Goal: Task Accomplishment & Management: Manage account settings

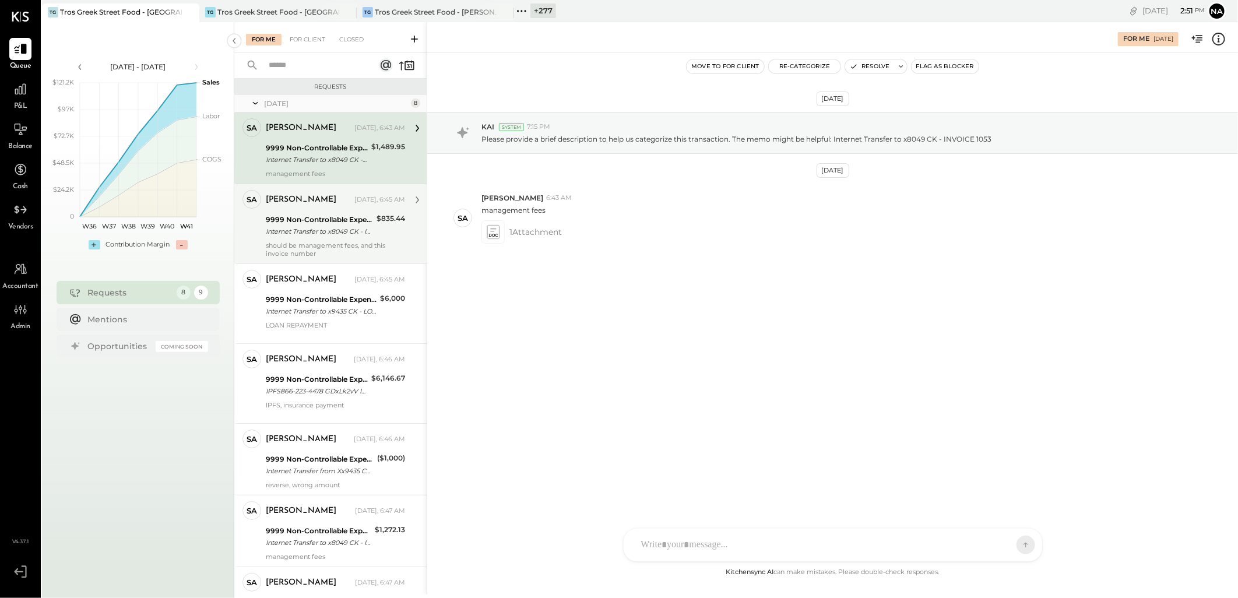
click at [335, 234] on div "Internet Transfer to x8049 CK - INVOICE 1063" at bounding box center [319, 232] width 107 height 12
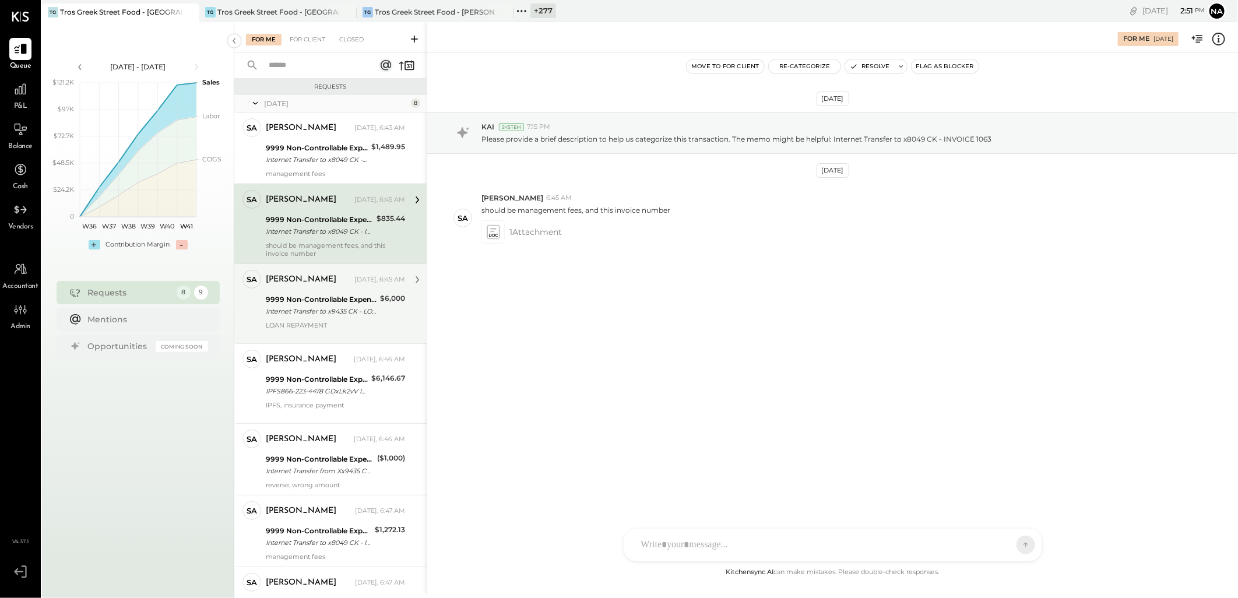
click at [292, 286] on div "[PERSON_NAME] [DATE], 6:45 AM" at bounding box center [335, 280] width 139 height 16
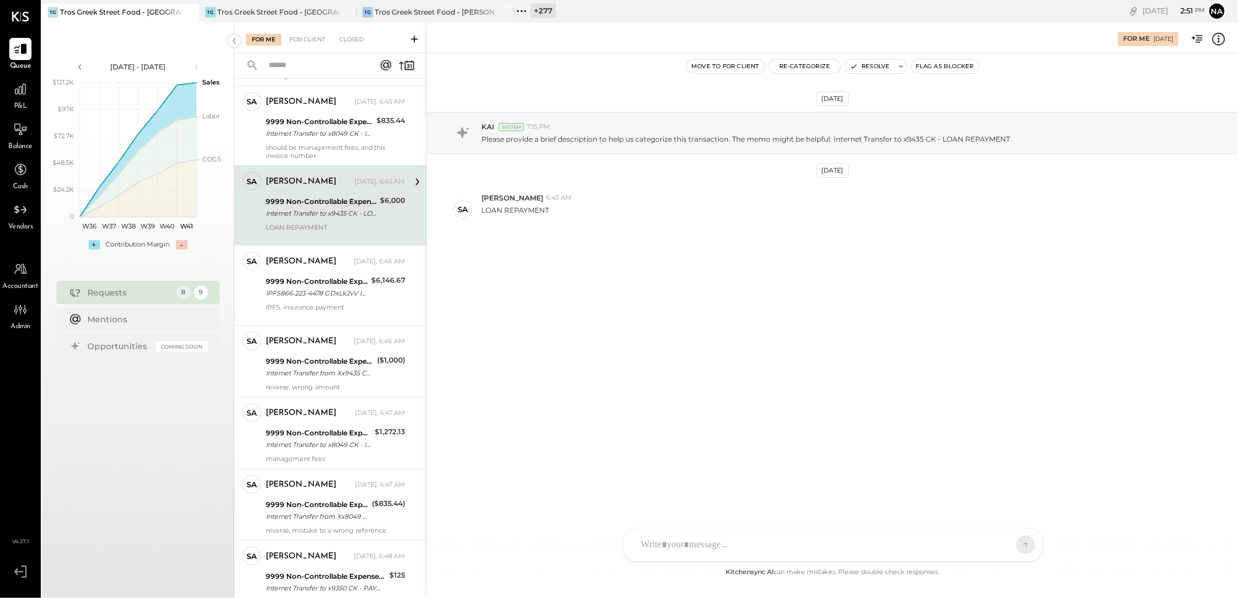
scroll to position [129, 0]
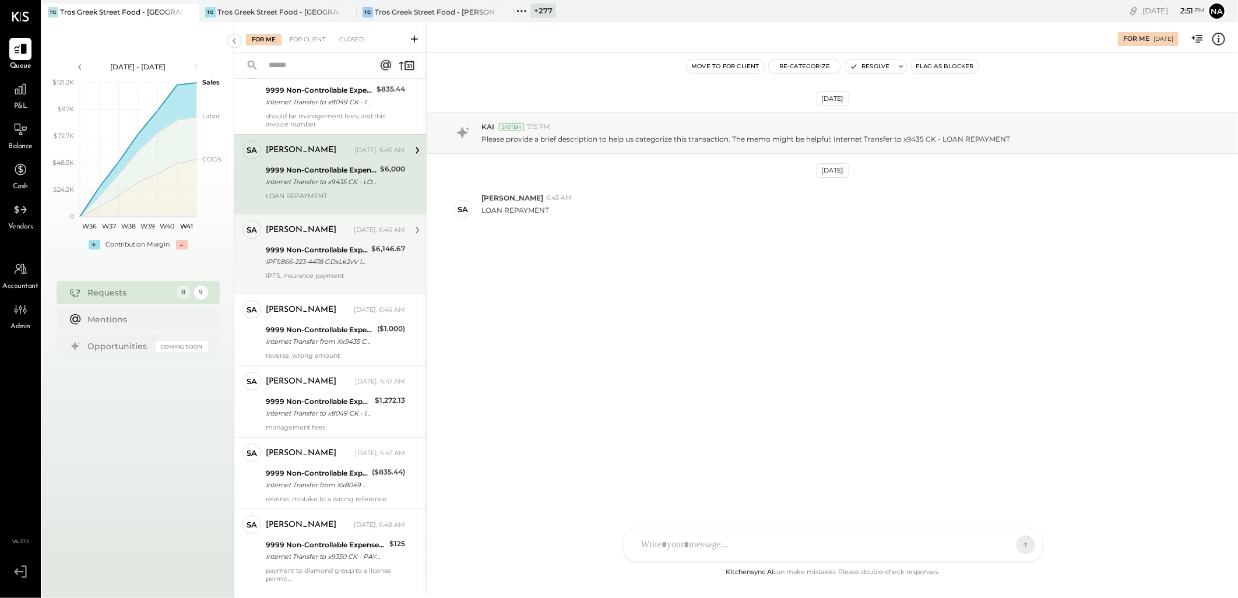
click at [317, 264] on div "IPFS866-223-4478 GDxLk2vV IPFSPMTNJN ID NBR: D84461" at bounding box center [317, 262] width 102 height 12
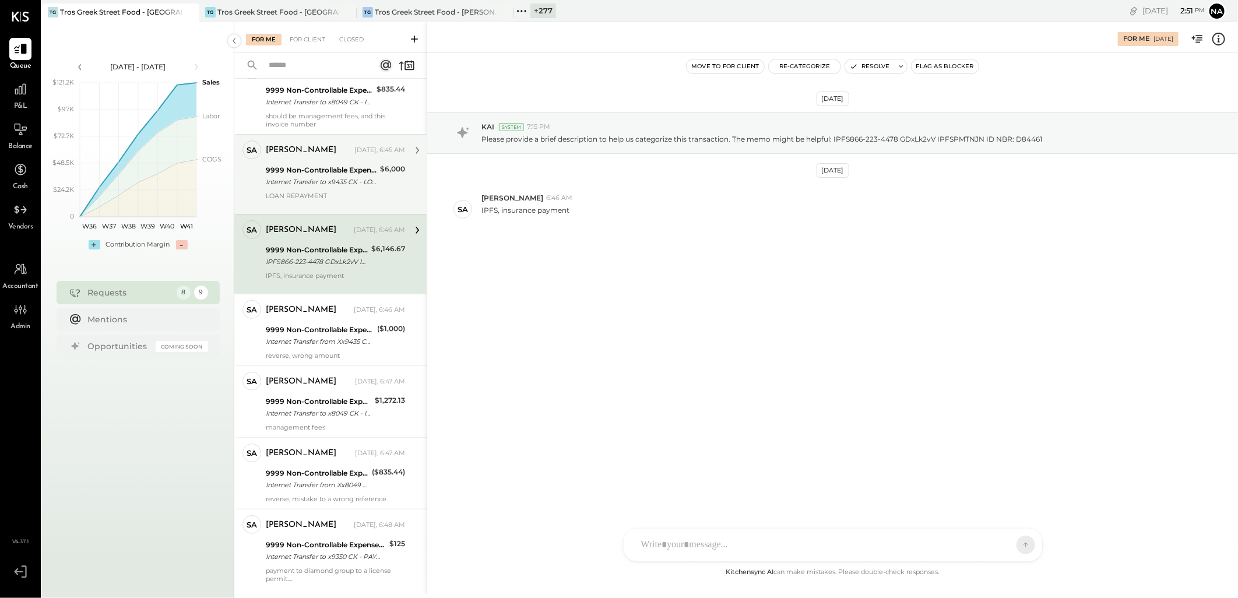
click at [318, 187] on div "Internet Transfer to x9435 CK - LOAN REPAYMENT" at bounding box center [321, 182] width 111 height 12
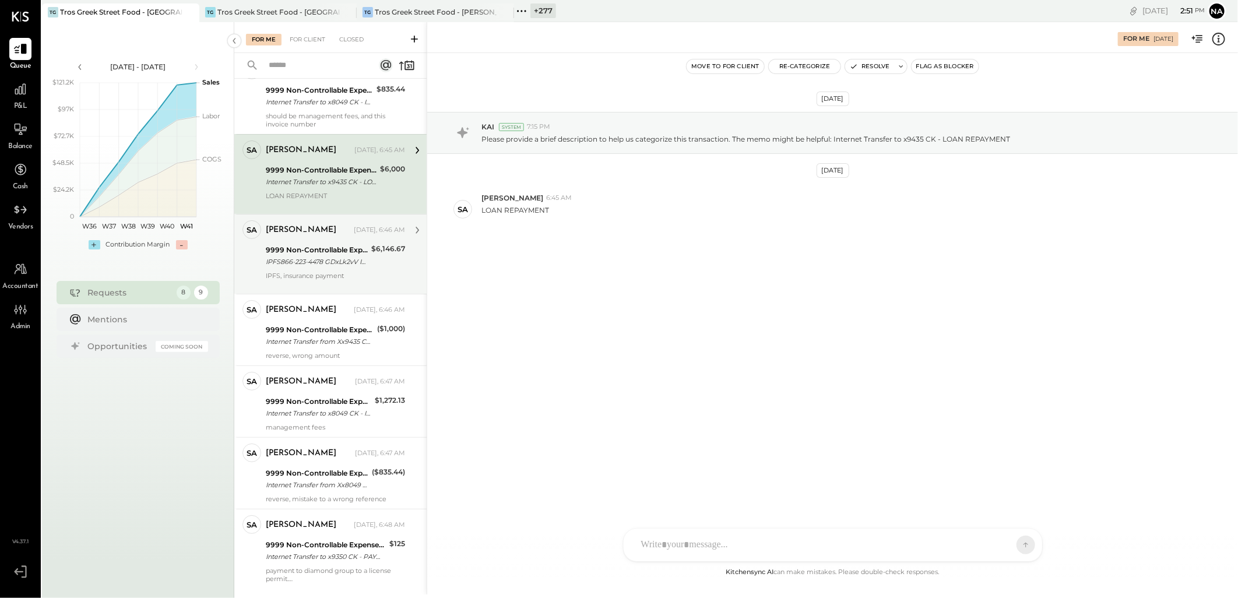
click at [318, 236] on div "[PERSON_NAME] [DATE], 6:46 AM" at bounding box center [335, 230] width 139 height 16
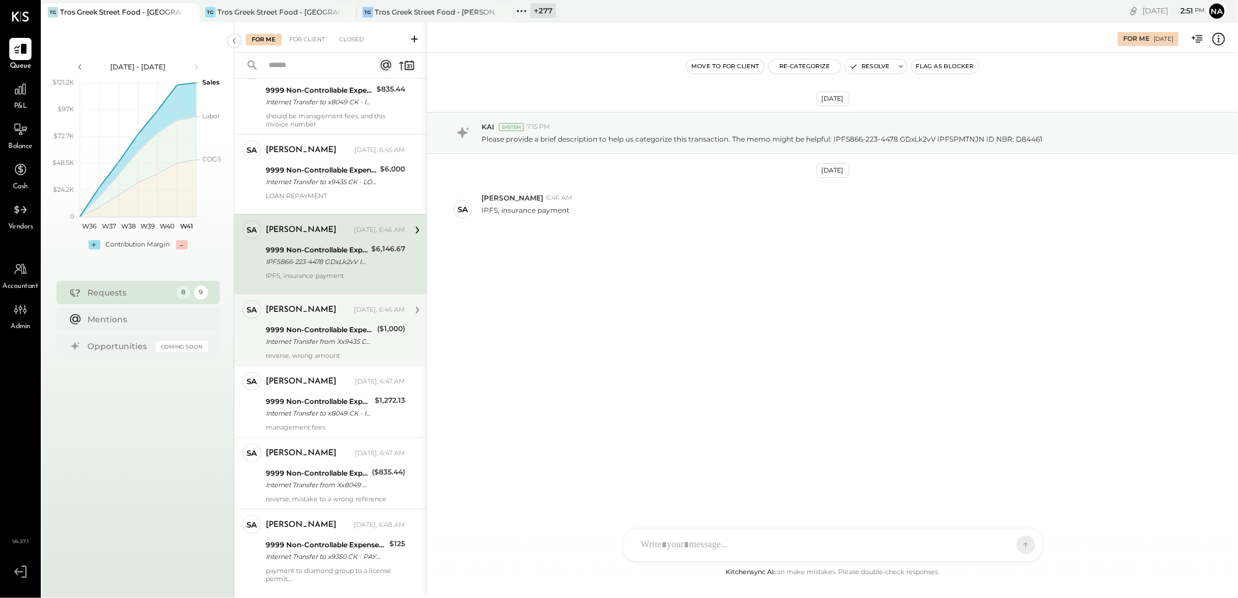
click at [293, 314] on div "[PERSON_NAME]" at bounding box center [301, 310] width 71 height 12
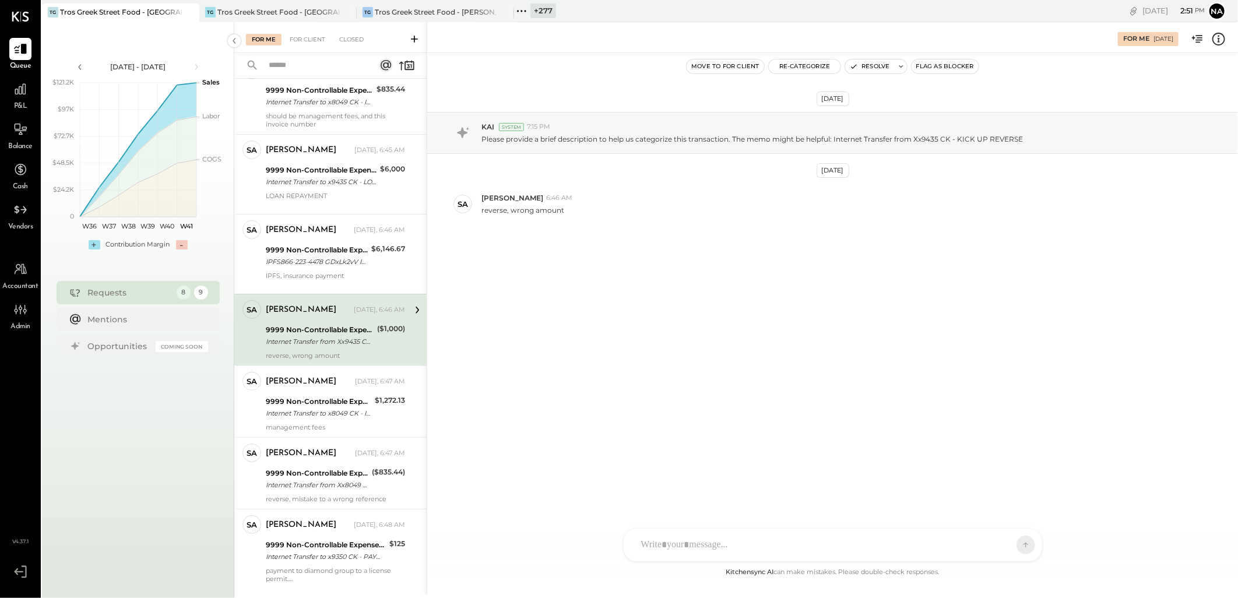
scroll to position [159, 0]
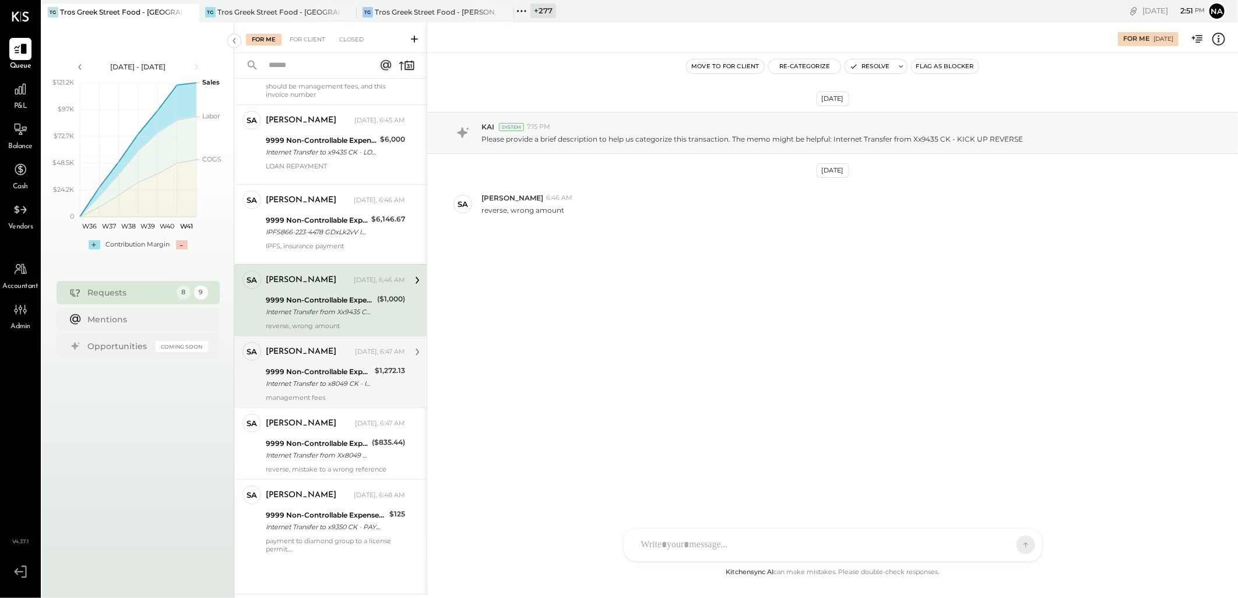
click at [307, 370] on div "9999 Non-Controllable Expenses:Other Income and Expenses:To Be Classified P&L" at bounding box center [319, 372] width 106 height 12
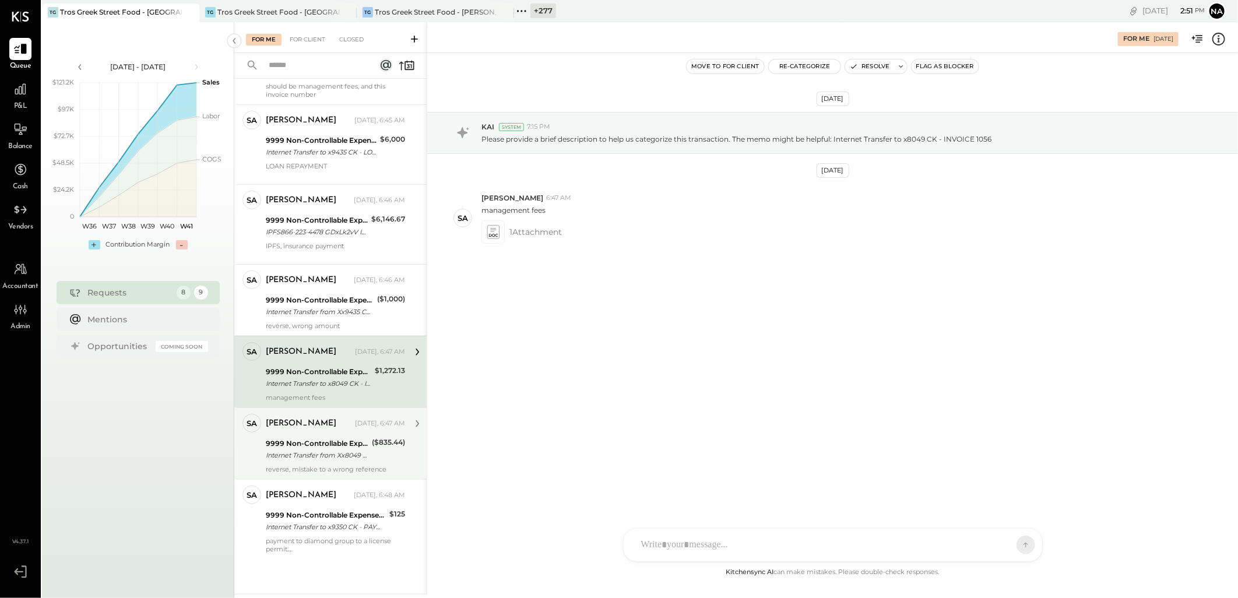
click at [302, 430] on div "[PERSON_NAME] [DATE], 6:47 AM" at bounding box center [335, 424] width 139 height 16
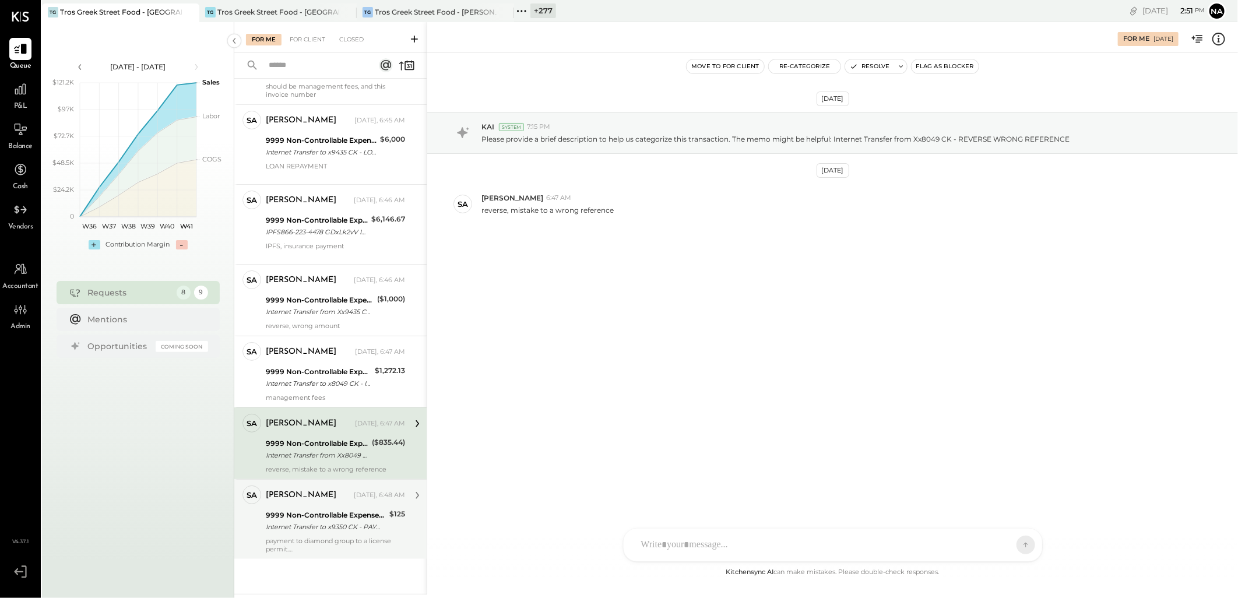
click at [328, 511] on div "9999 Non-Controllable Expenses:Other Income and Expenses:To Be Classified P&L" at bounding box center [326, 515] width 120 height 12
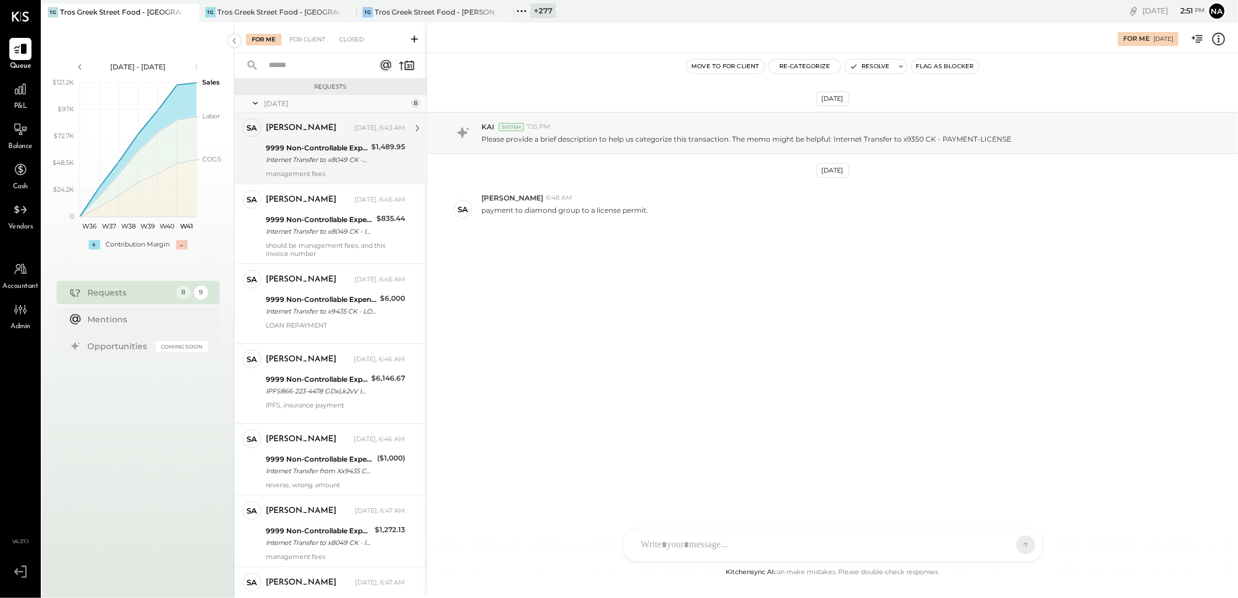
click at [295, 126] on div "[PERSON_NAME]" at bounding box center [301, 128] width 71 height 12
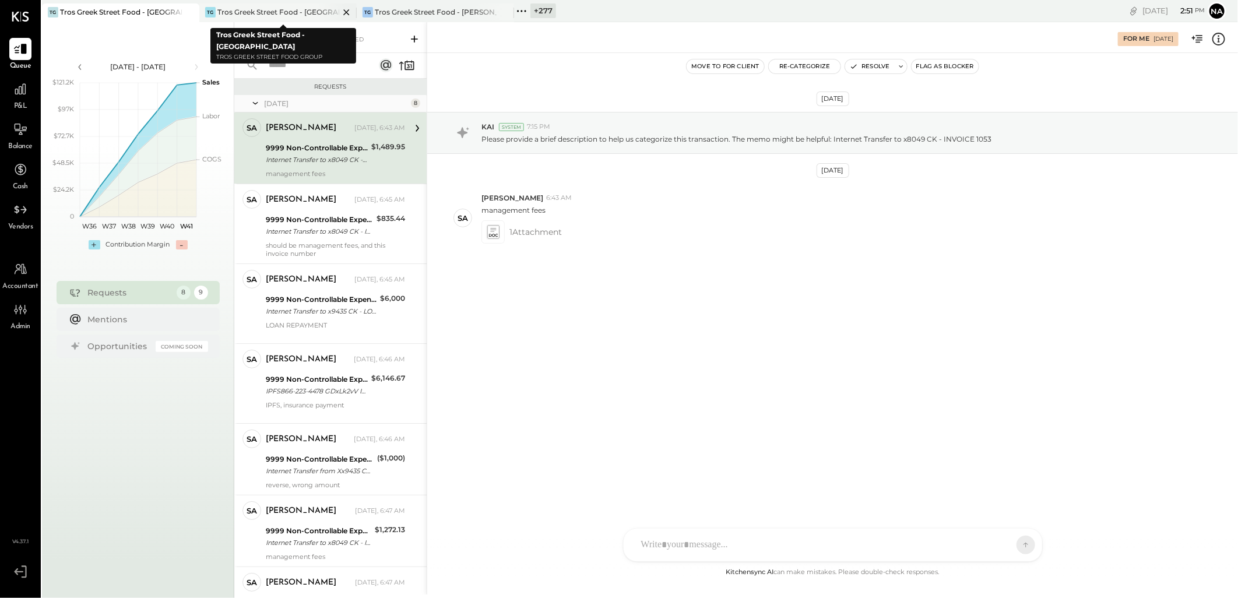
click at [303, 13] on div "Tros Greek Street Food - [GEOGRAPHIC_DATA]" at bounding box center [278, 12] width 122 height 10
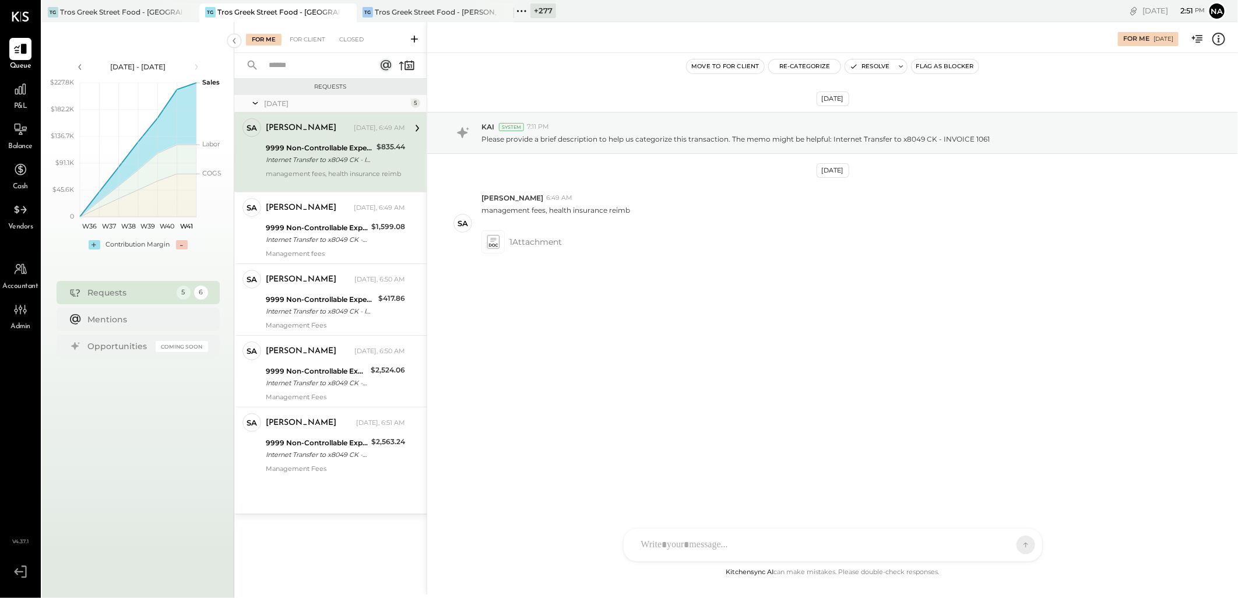
click at [303, 142] on div "9999 Non-Controllable Expenses:Other Income and Expenses:To Be Classified P&L" at bounding box center [319, 148] width 107 height 12
click at [498, 247] on icon at bounding box center [493, 241] width 12 height 13
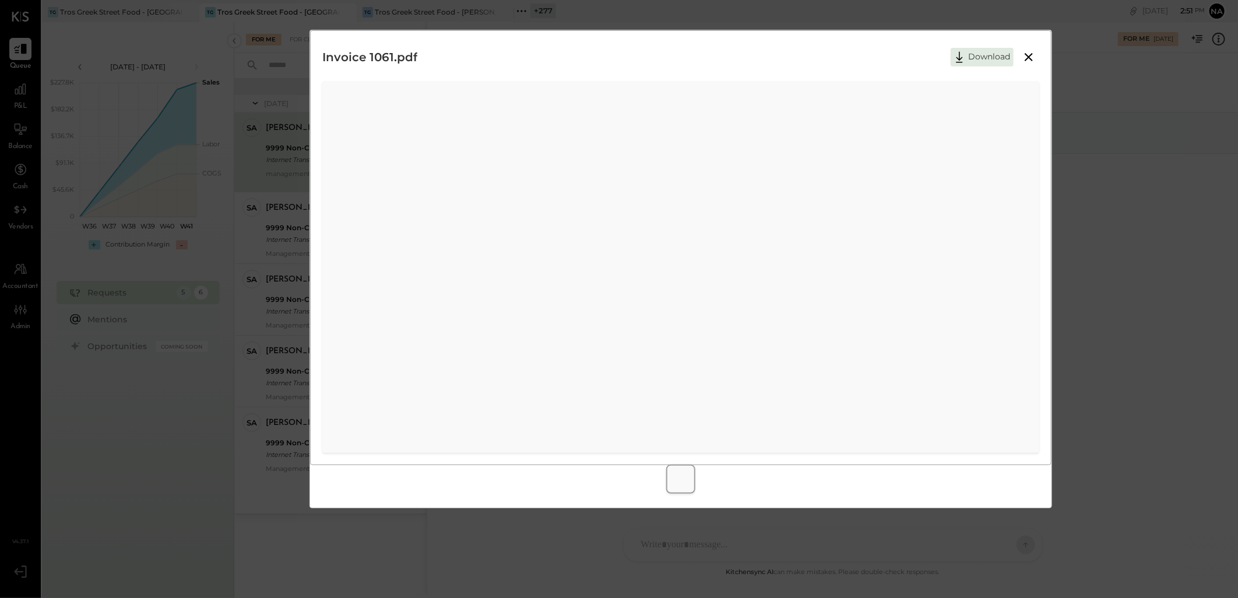
click at [1032, 61] on icon at bounding box center [1029, 57] width 14 height 14
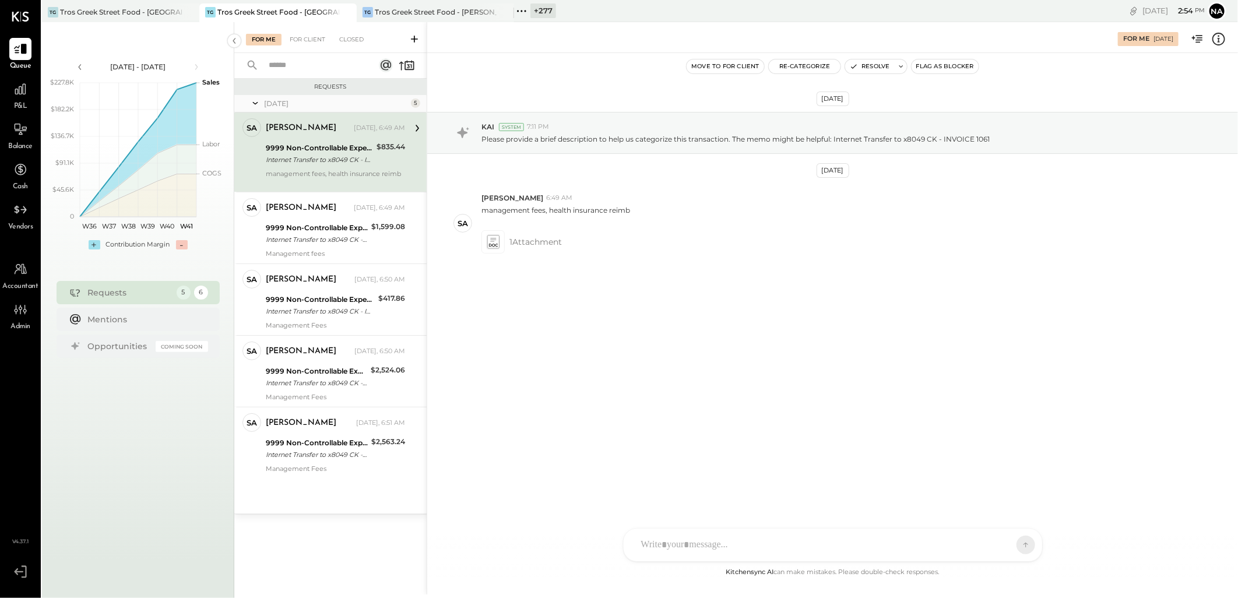
click at [1221, 39] on icon at bounding box center [1218, 38] width 15 height 15
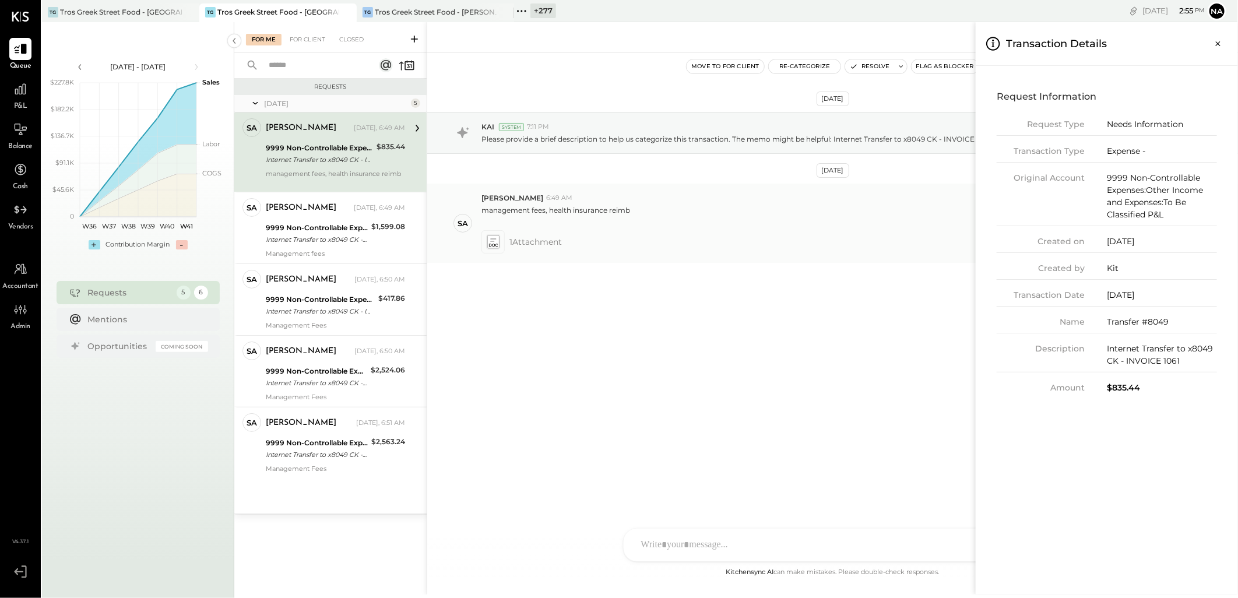
click at [491, 239] on div "For Me For Client Closed Requests [DATE] 5 SA [PERSON_NAME] Owner [PERSON_NAME]…" at bounding box center [736, 308] width 1004 height 572
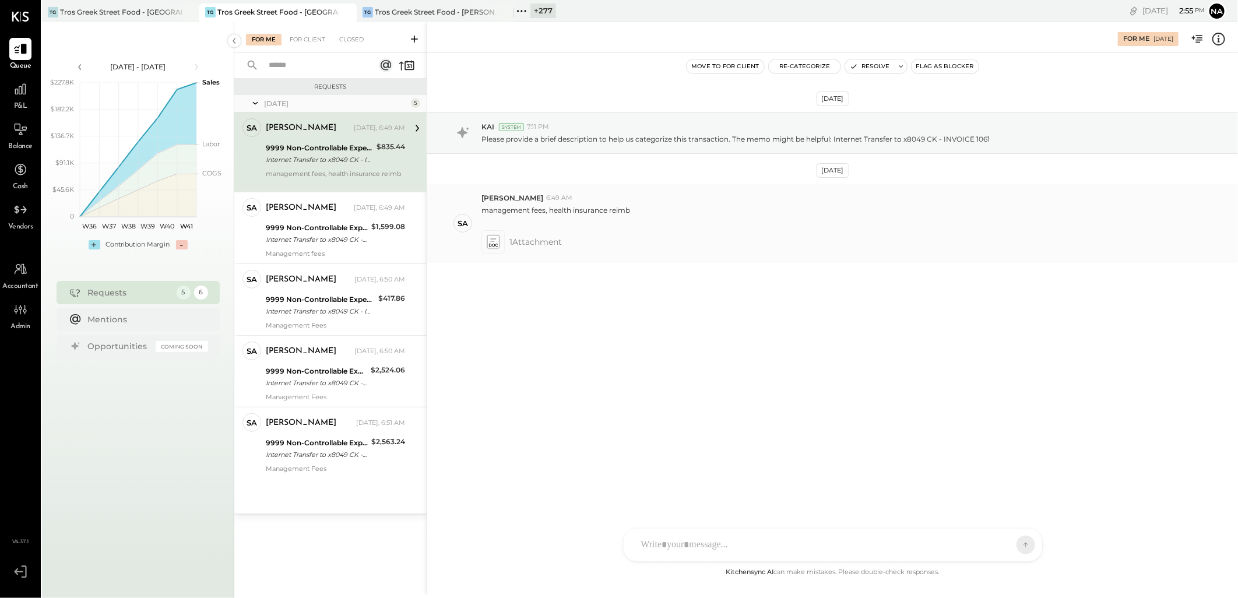
click at [492, 245] on icon at bounding box center [493, 245] width 9 height 3
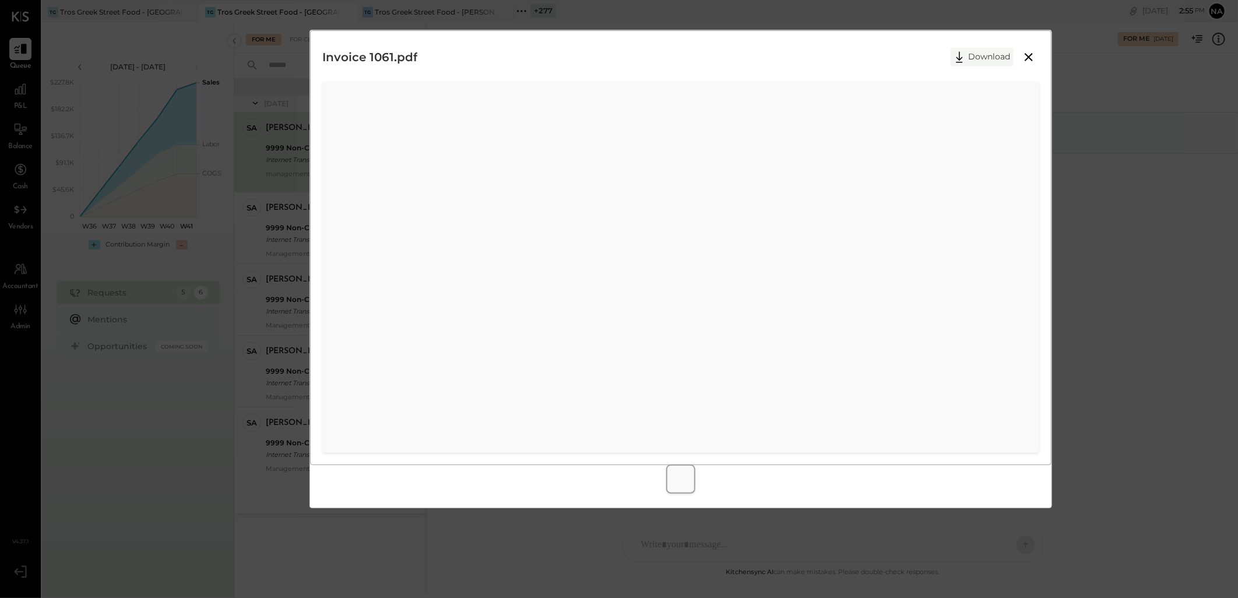
click at [971, 55] on button "Download" at bounding box center [982, 57] width 63 height 19
click at [778, 37] on div "Invoice 1061.pdf Download" at bounding box center [680, 247] width 741 height 435
click at [1025, 56] on icon at bounding box center [1029, 57] width 14 height 14
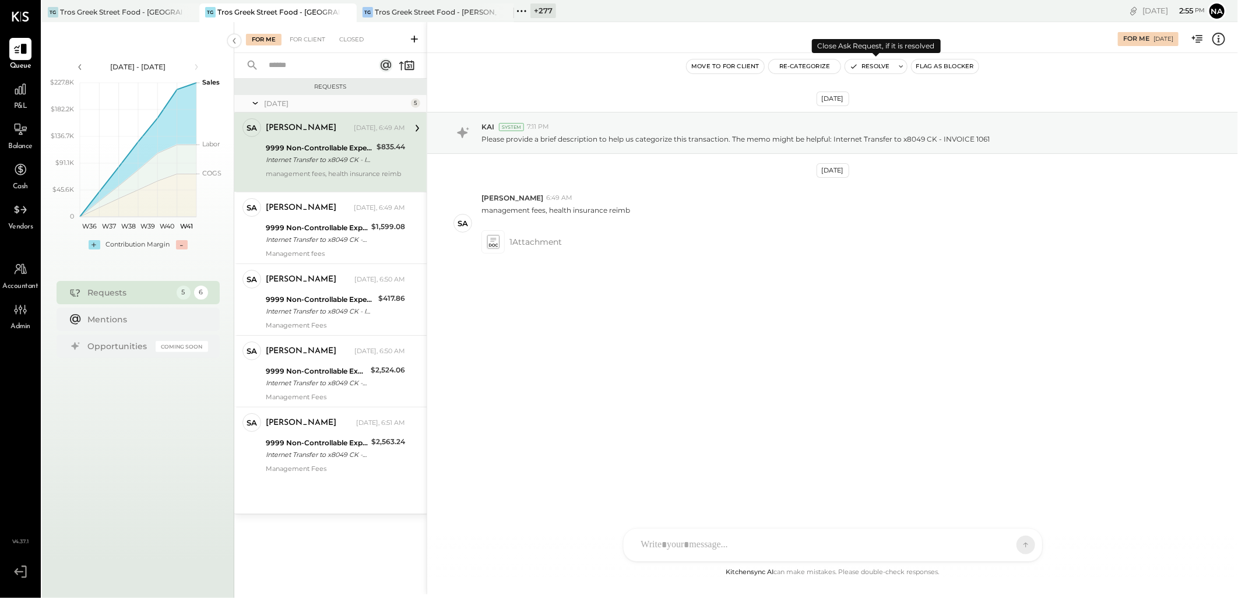
click at [873, 67] on button "Resolve" at bounding box center [869, 66] width 49 height 14
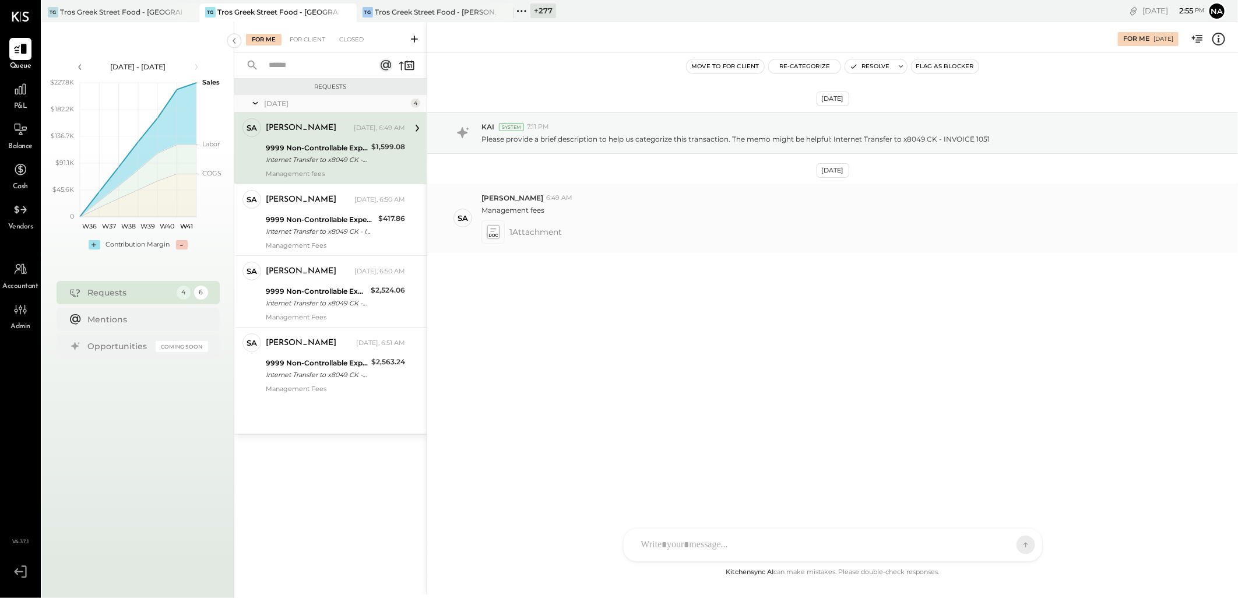
click at [491, 233] on icon at bounding box center [493, 231] width 12 height 13
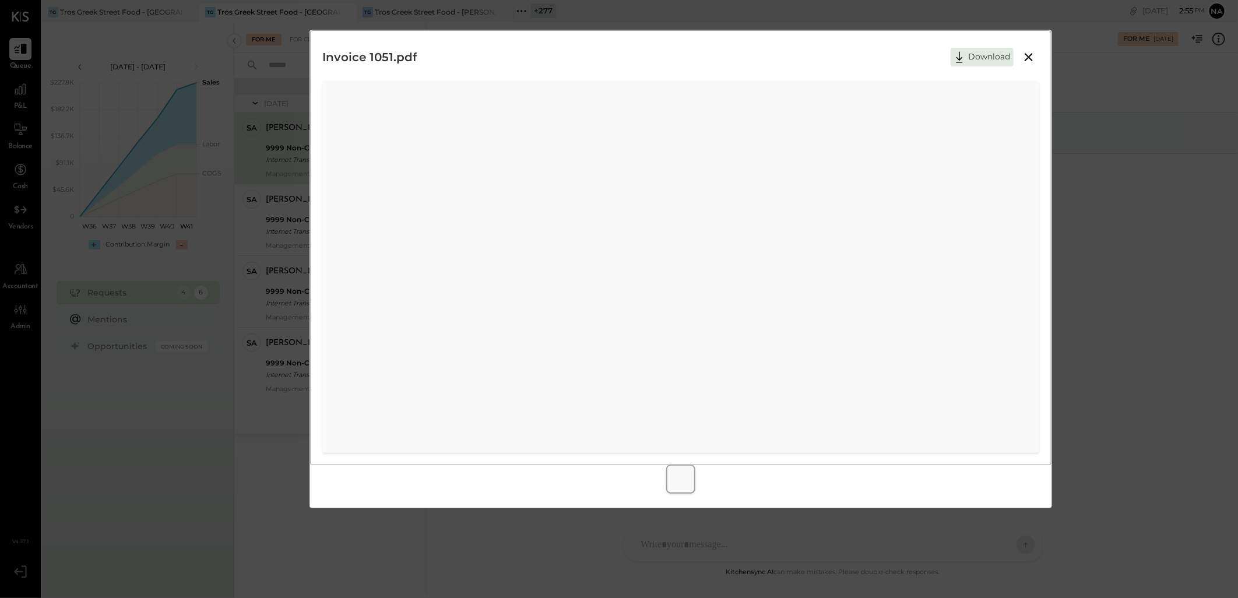
click at [1032, 55] on icon at bounding box center [1029, 57] width 14 height 14
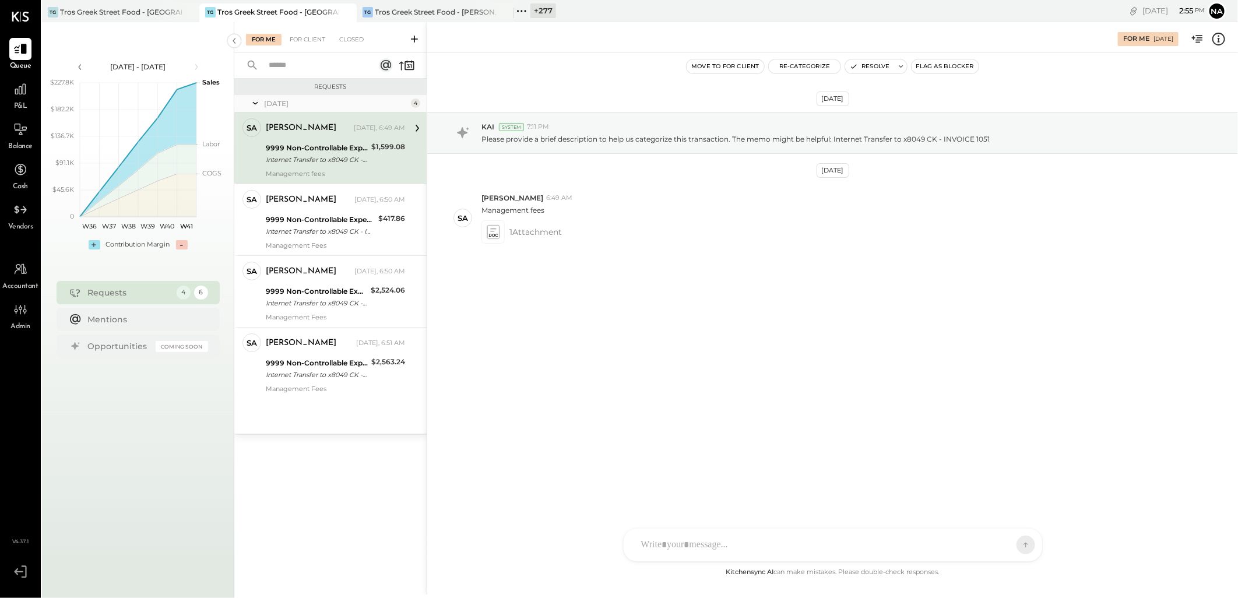
click at [1224, 38] on icon at bounding box center [1218, 38] width 15 height 15
click at [491, 232] on div "For Me For Client Closed Requests [DATE] 4 SA [PERSON_NAME] Owner [PERSON_NAME]…" at bounding box center [736, 308] width 1004 height 572
click at [500, 231] on icon at bounding box center [493, 232] width 15 height 16
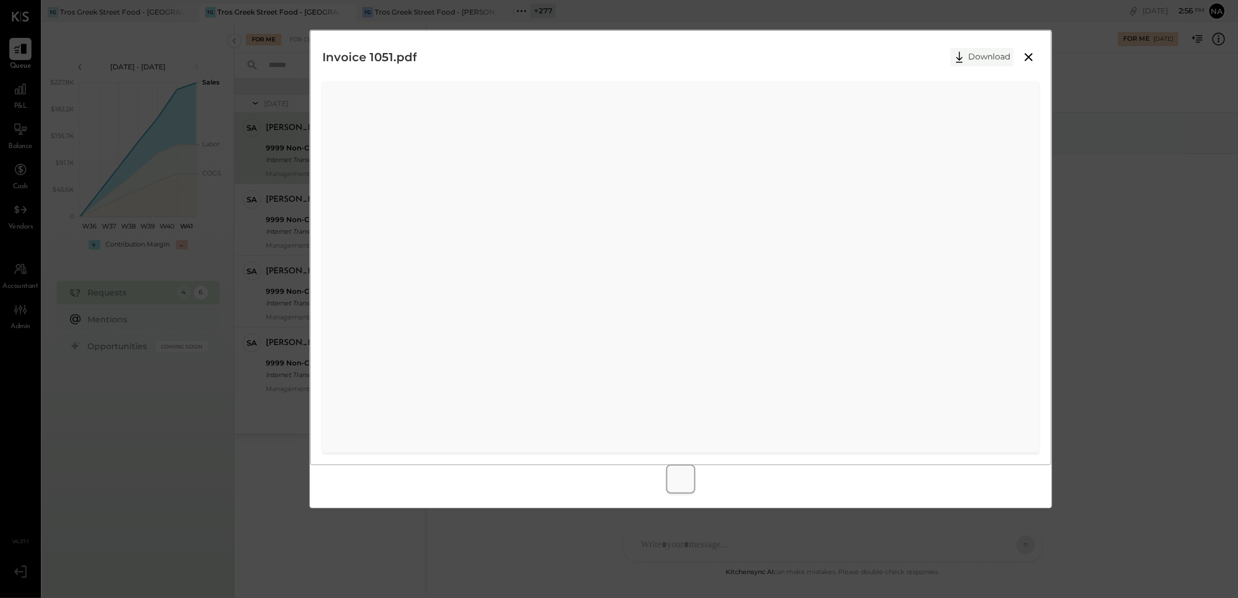
click at [992, 55] on button "Download" at bounding box center [982, 57] width 63 height 19
click at [841, 61] on div "Invoice 1051.pdf Download" at bounding box center [680, 57] width 717 height 29
click at [1026, 54] on icon at bounding box center [1029, 57] width 8 height 8
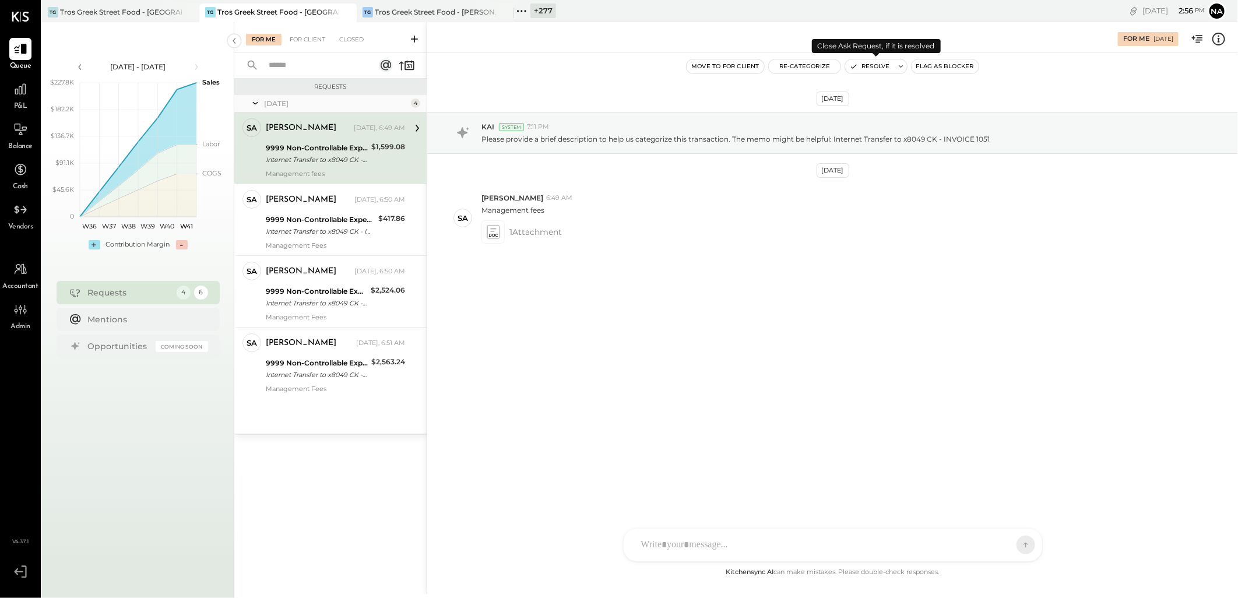
click at [871, 62] on button "Resolve" at bounding box center [869, 66] width 49 height 14
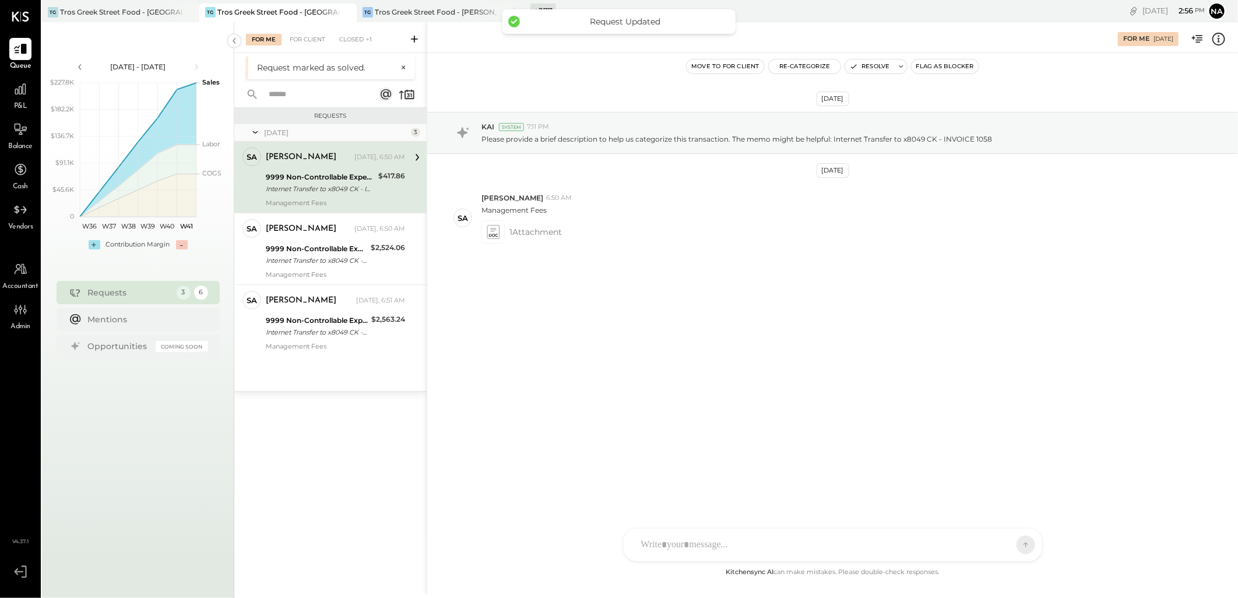
click at [344, 183] on div "Internet Transfer to x8049 CK - INVOICE 1058" at bounding box center [320, 189] width 109 height 12
click at [307, 245] on div "9999 Non-Controllable Expenses:Other Income and Expenses:To Be Classified P&L" at bounding box center [316, 249] width 101 height 12
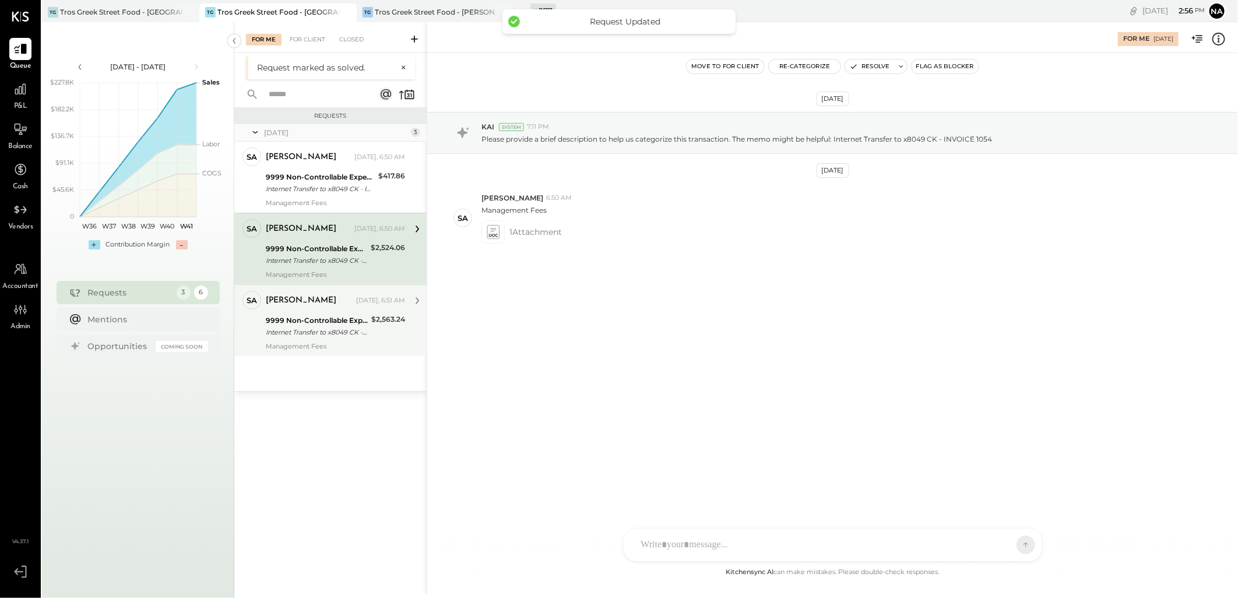
click at [310, 314] on div "9999 Non-Controllable Expenses:Other Income and Expenses:To Be Classified P&L I…" at bounding box center [317, 327] width 102 height 26
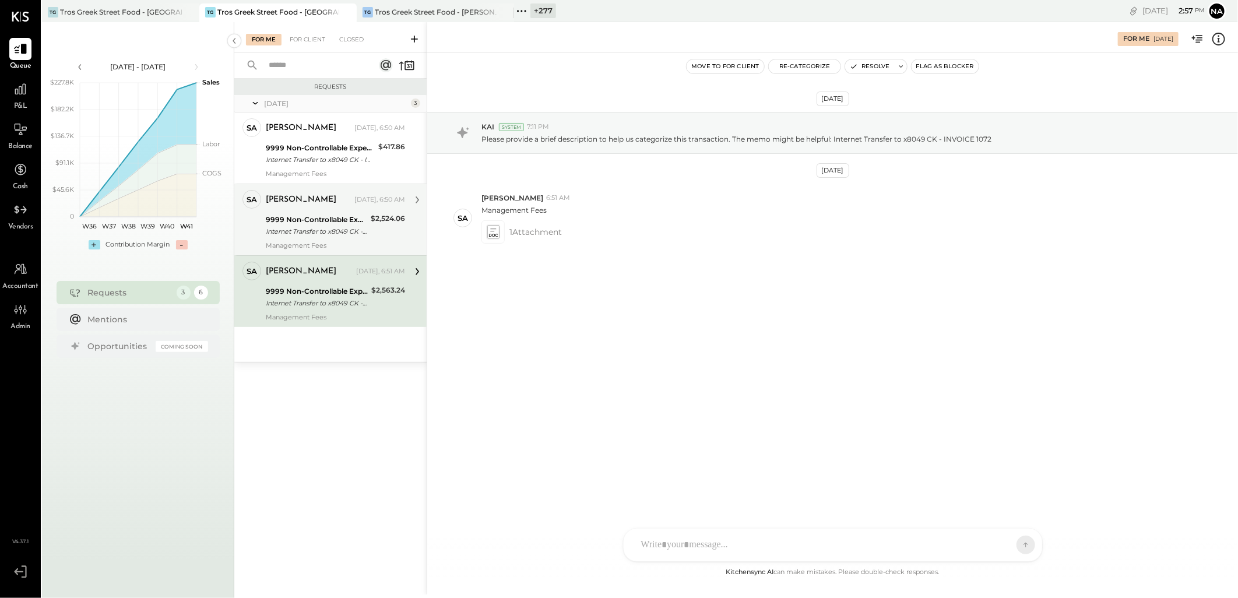
click at [319, 252] on div "SA [PERSON_NAME] Owner [PERSON_NAME] [DATE], 6:50 AM 9999 Non-Controllable Expe…" at bounding box center [330, 220] width 192 height 72
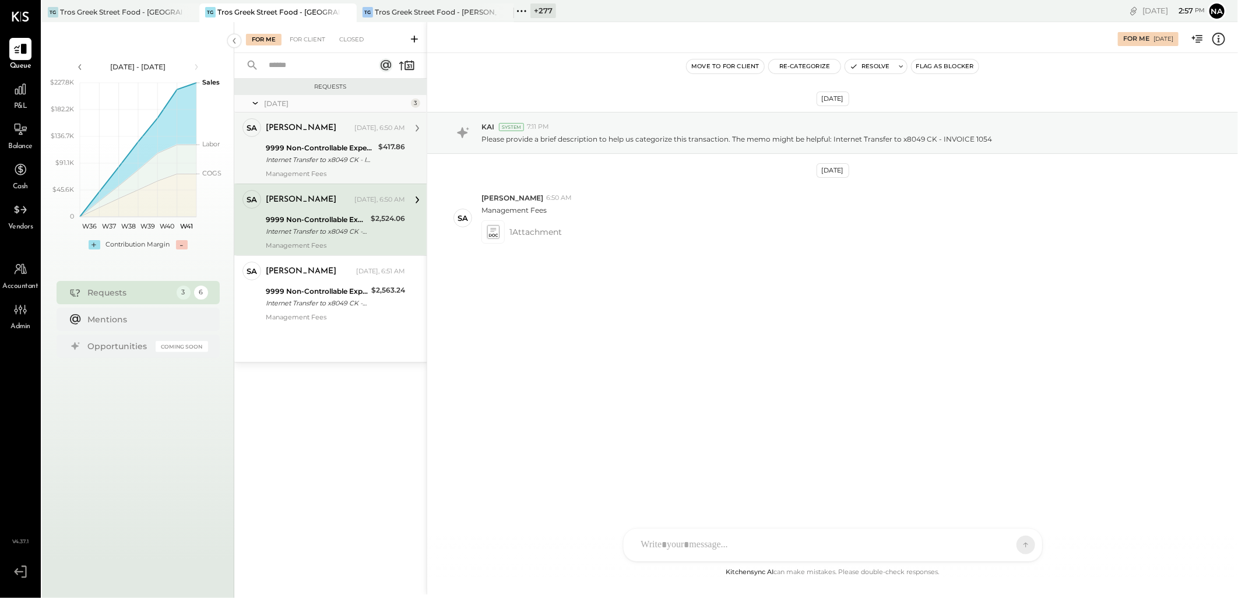
click at [339, 142] on div "9999 Non-Controllable Expenses:Other Income and Expenses:To Be Classified P&L" at bounding box center [320, 148] width 109 height 12
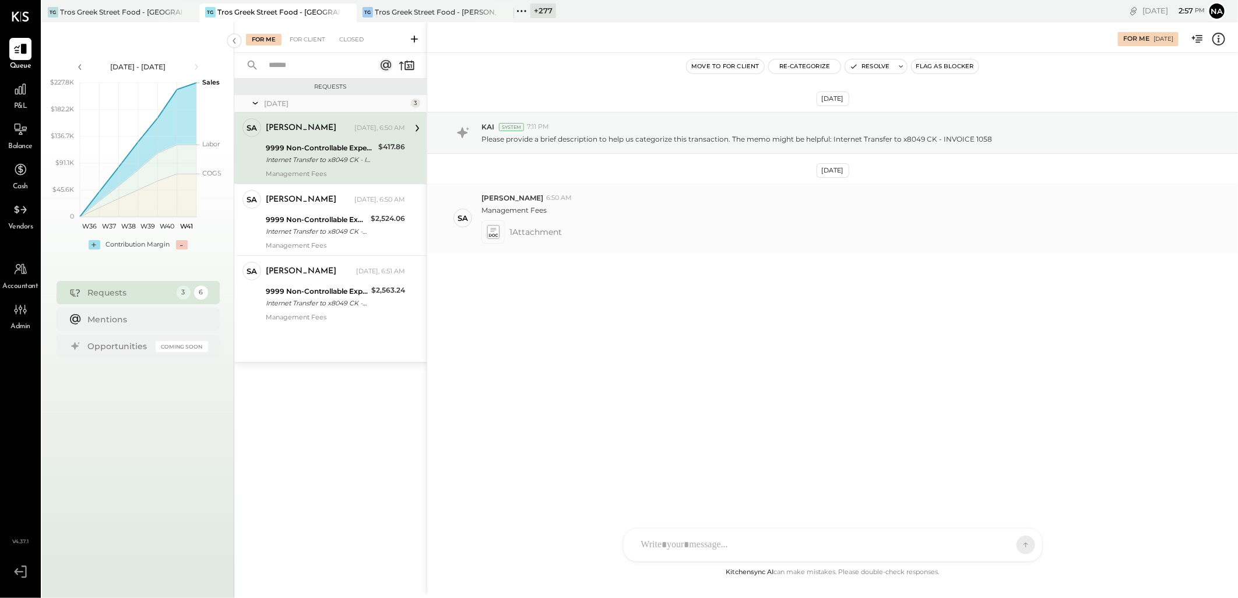
click at [494, 234] on icon at bounding box center [493, 231] width 12 height 13
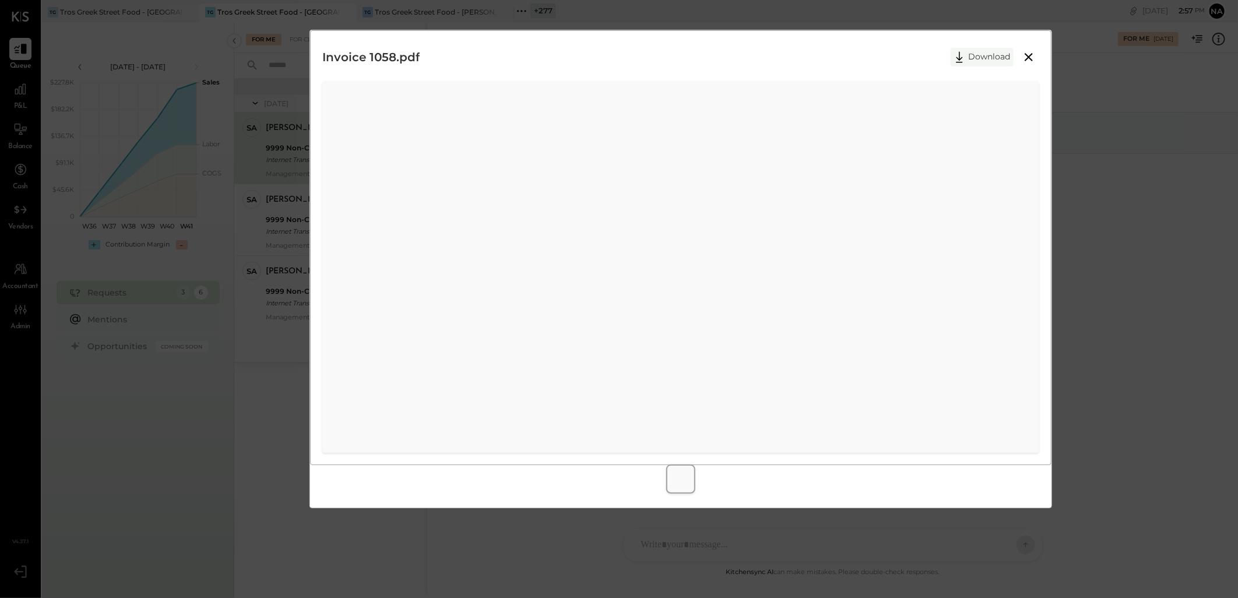
click at [992, 59] on button "Download" at bounding box center [982, 57] width 63 height 19
click at [817, 41] on div "Invoice 1058.pdf Download" at bounding box center [680, 247] width 741 height 435
click at [1026, 55] on icon at bounding box center [1029, 57] width 14 height 14
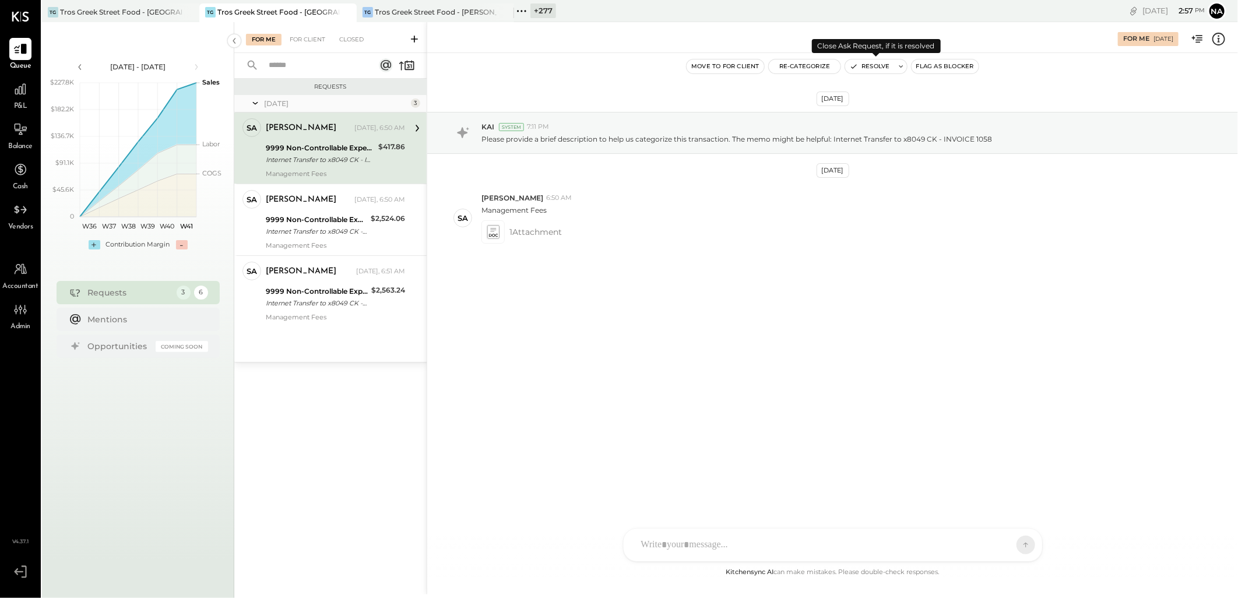
click at [878, 62] on button "Resolve" at bounding box center [869, 66] width 49 height 14
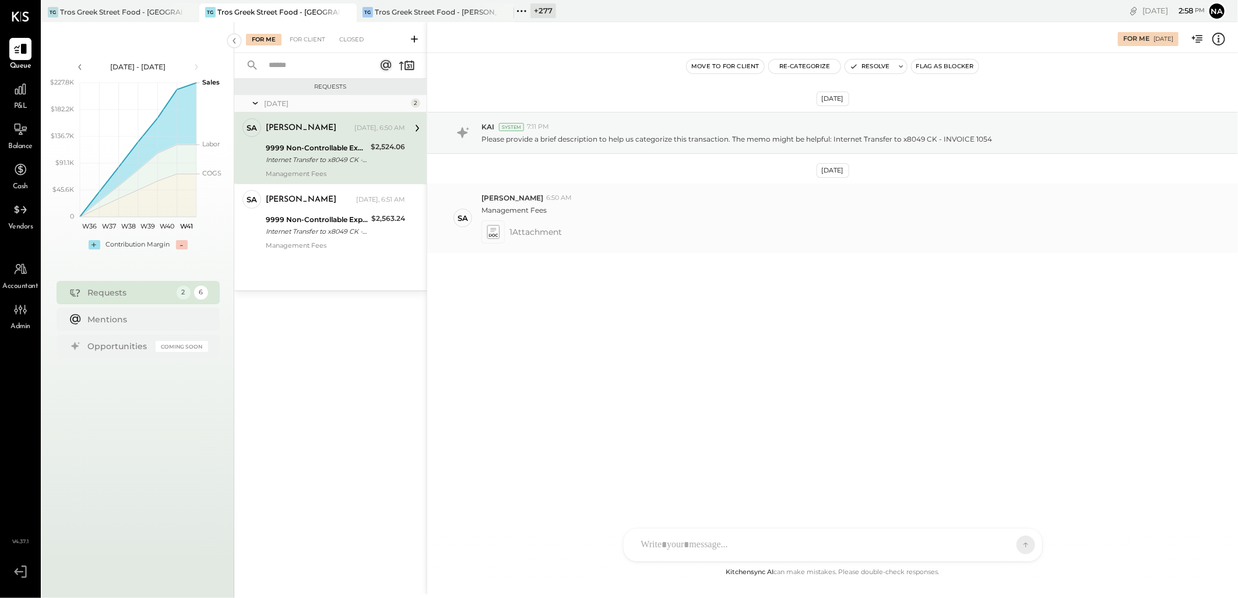
click at [493, 228] on icon at bounding box center [493, 229] width 6 height 3
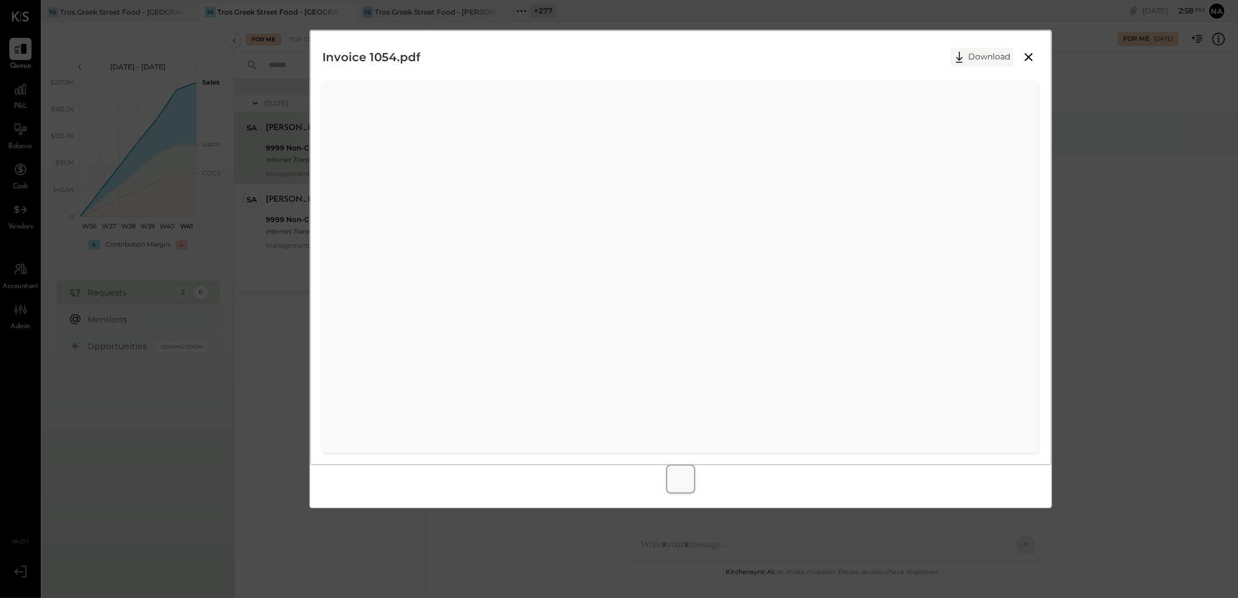
click at [982, 60] on button "Download" at bounding box center [982, 57] width 63 height 19
click at [768, 49] on div "Invoice 1054.pdf Download" at bounding box center [680, 57] width 717 height 29
click at [1038, 59] on button at bounding box center [1028, 57] width 21 height 15
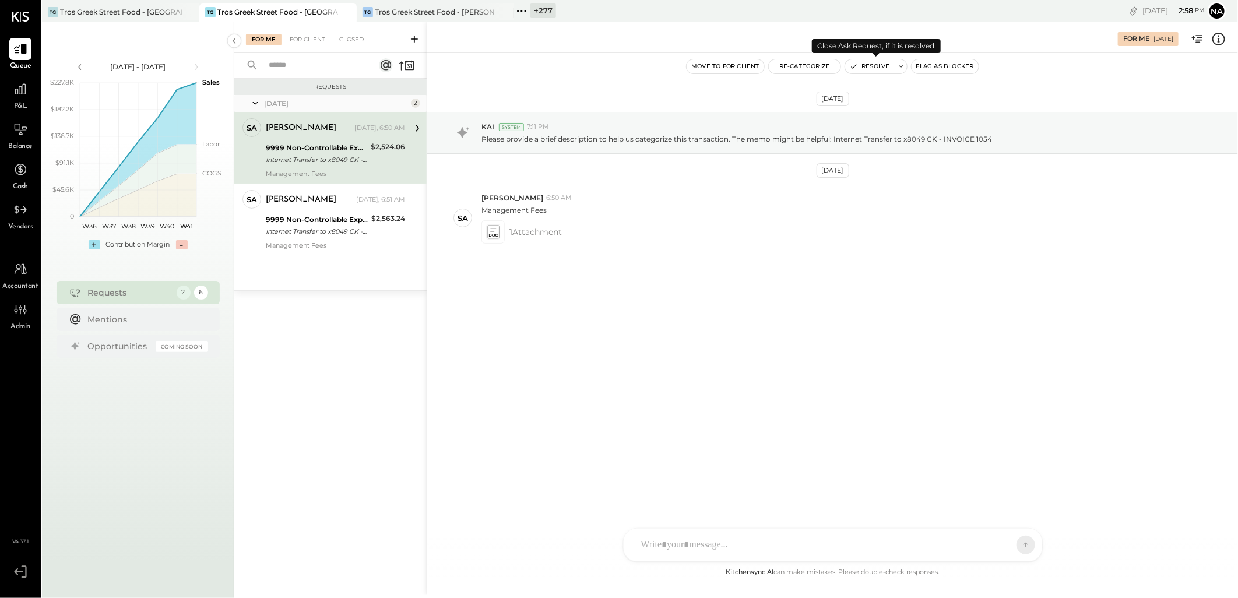
click at [873, 70] on button "Resolve" at bounding box center [869, 66] width 49 height 14
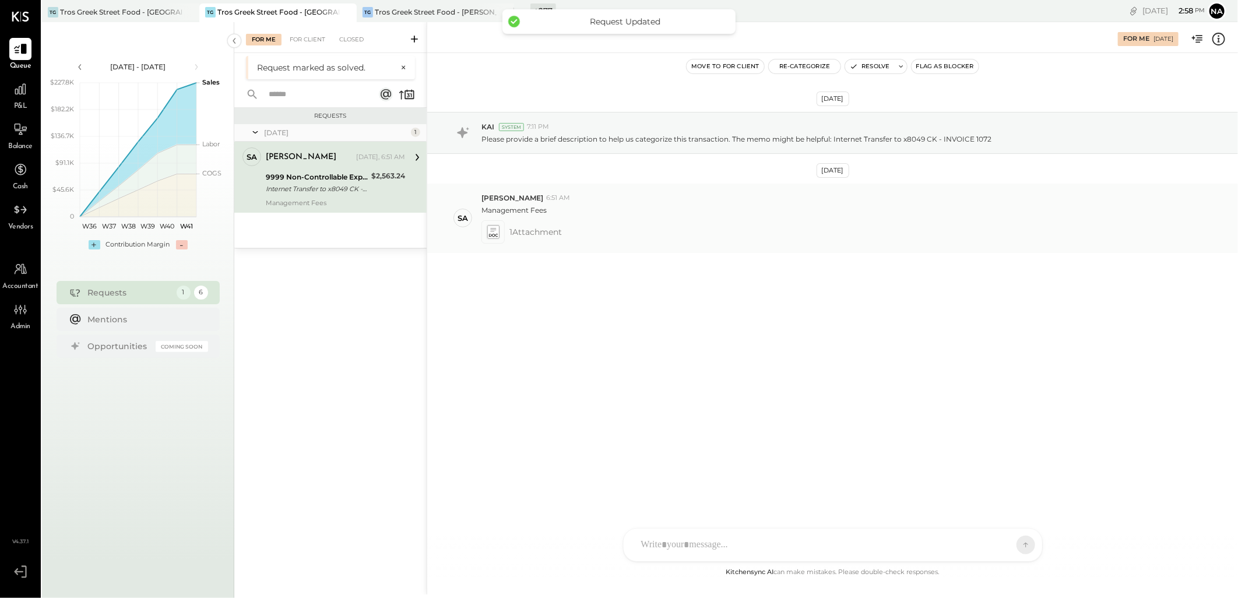
click at [493, 226] on icon at bounding box center [493, 232] width 12 height 13
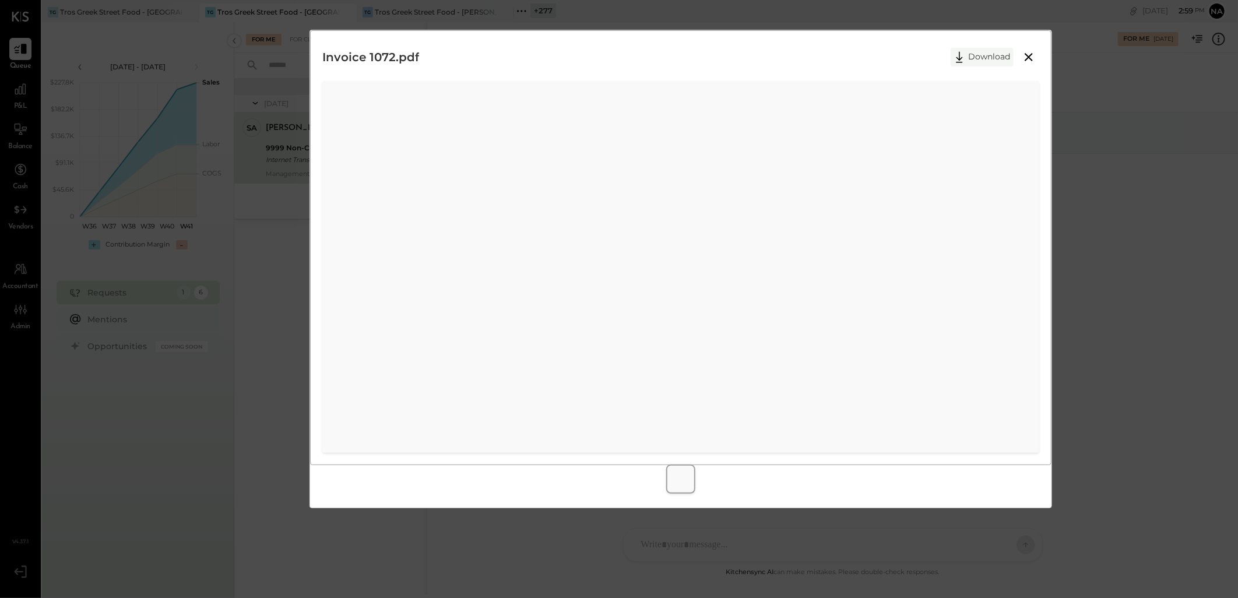
click at [966, 59] on icon at bounding box center [959, 56] width 17 height 17
click at [739, 30] on div "Invoice 1072.pdf Download" at bounding box center [681, 269] width 743 height 479
click at [1032, 59] on icon at bounding box center [1029, 57] width 14 height 14
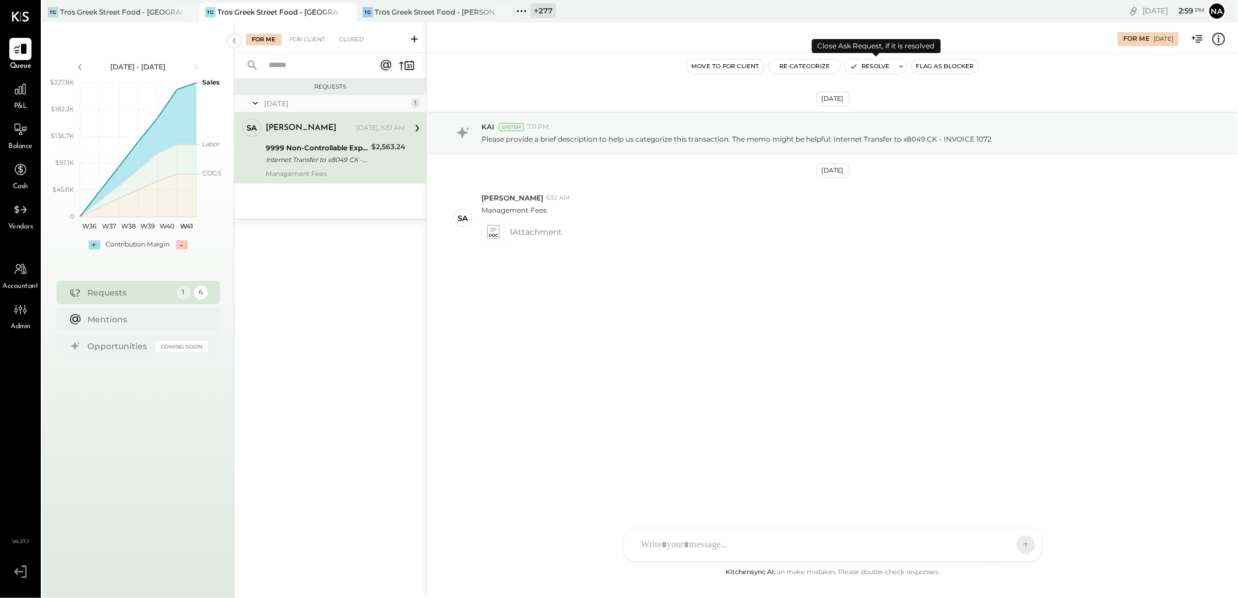
click at [860, 64] on button "Resolve" at bounding box center [869, 66] width 49 height 14
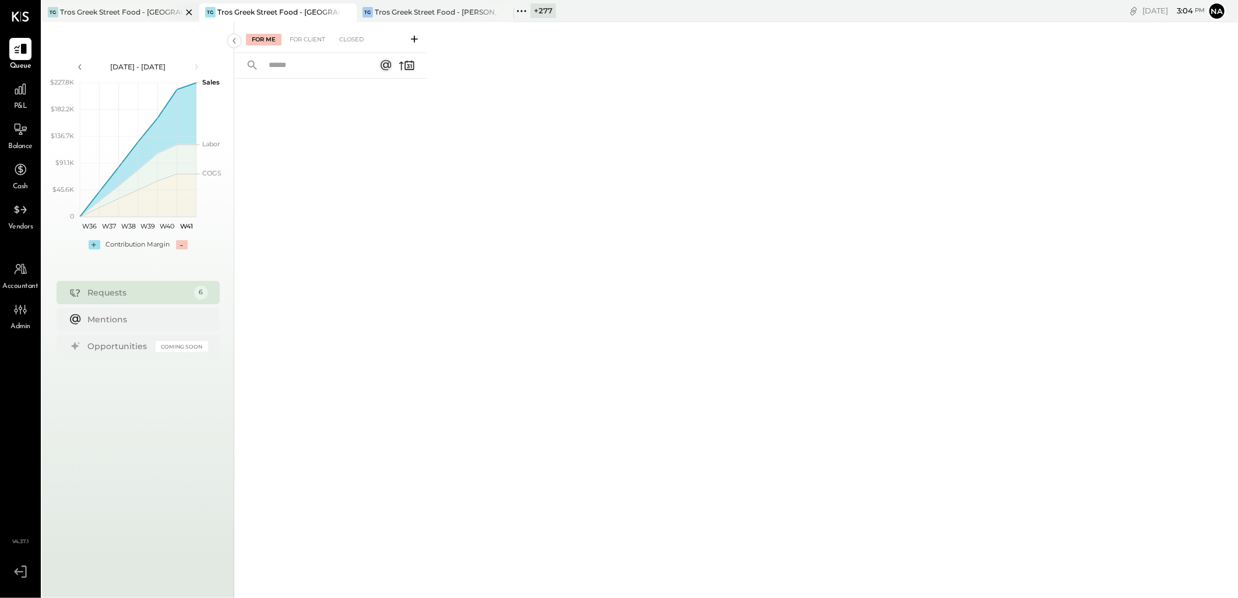
click at [93, 8] on div "Tros Greek Street Food - [GEOGRAPHIC_DATA]" at bounding box center [121, 12] width 122 height 10
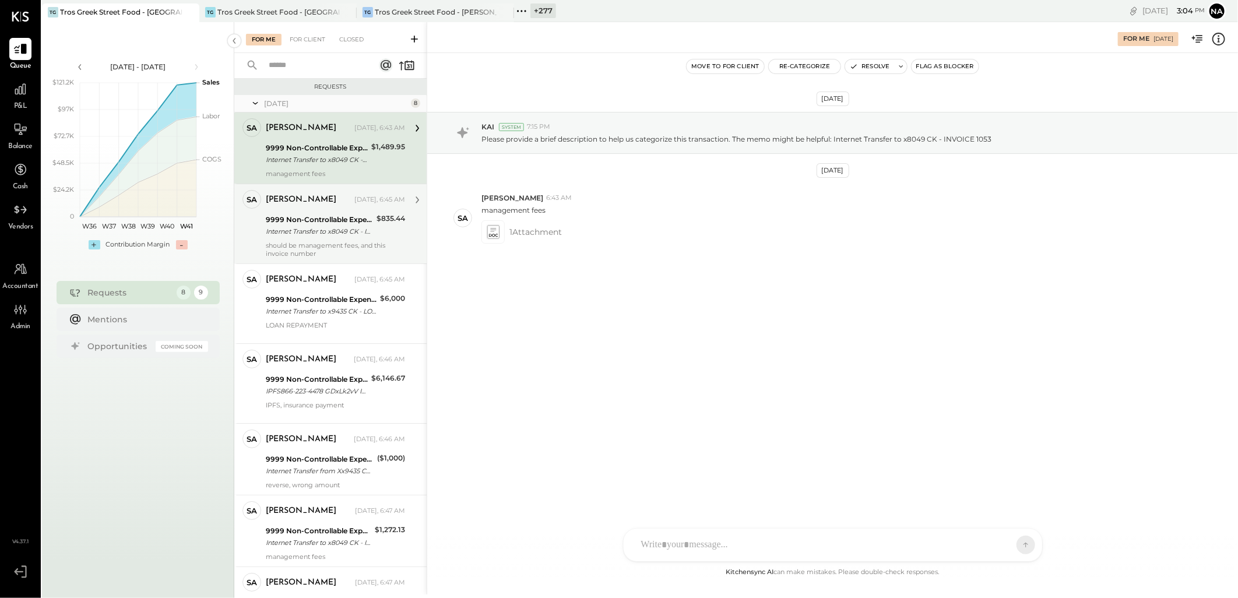
click at [304, 239] on div "[PERSON_NAME] [DATE], 6:45 AM 9999 Non-Controllable Expenses:Other Income and E…" at bounding box center [335, 224] width 139 height 68
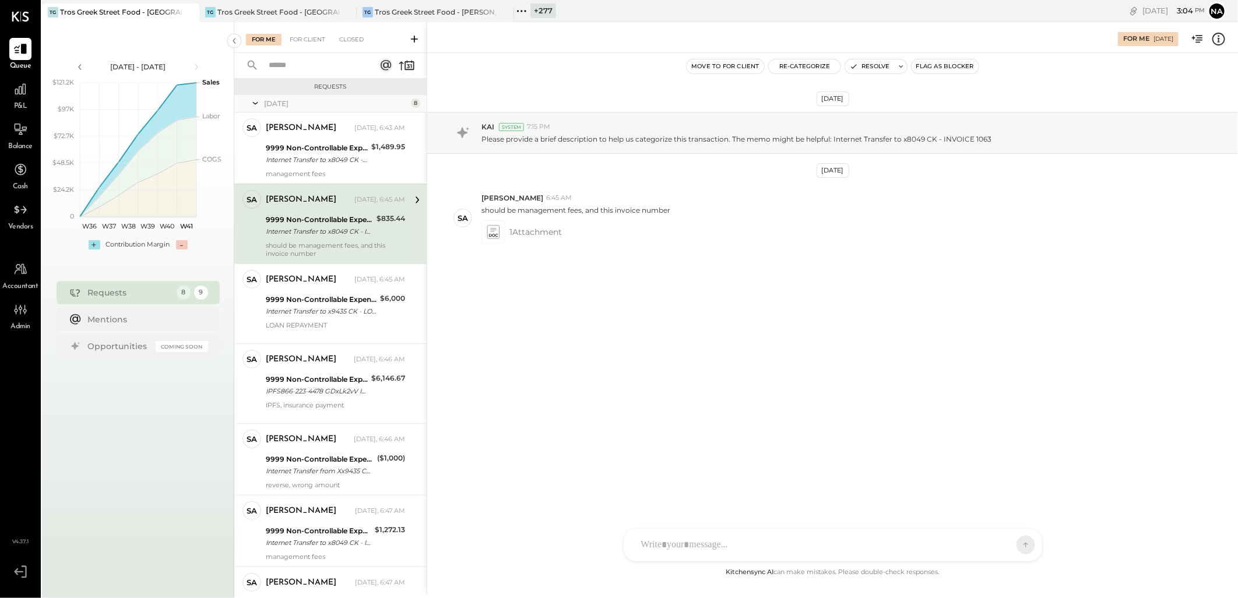
scroll to position [65, 0]
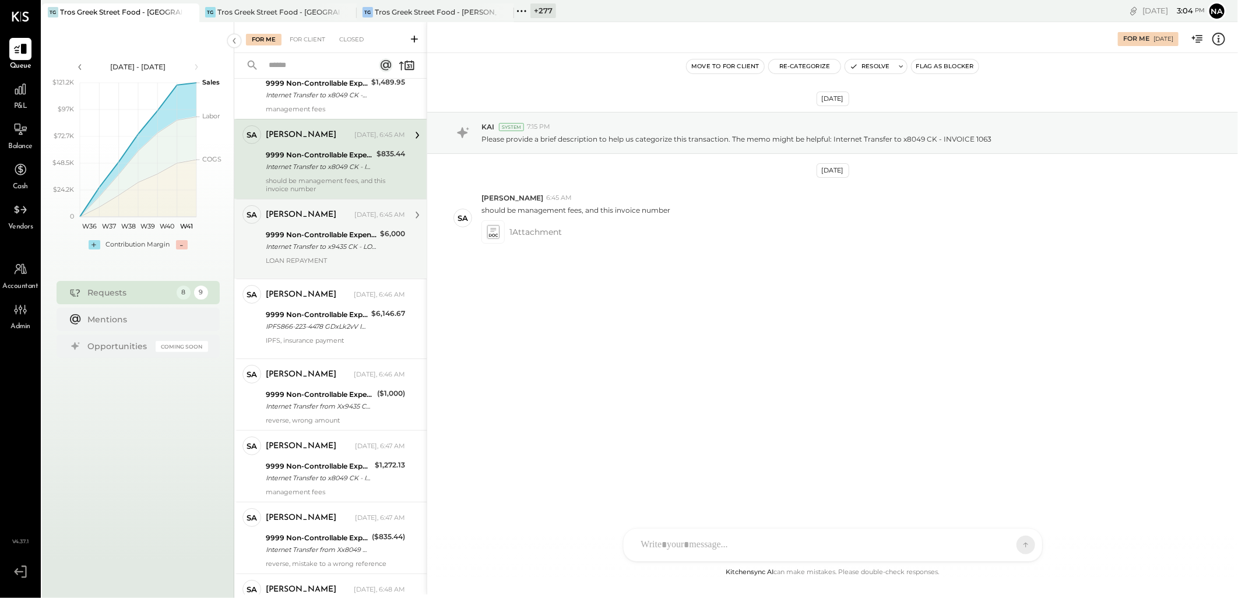
click at [309, 230] on div "9999 Non-Controllable Expenses:Other Income and Expenses:To Be Classified P&L" at bounding box center [321, 235] width 111 height 12
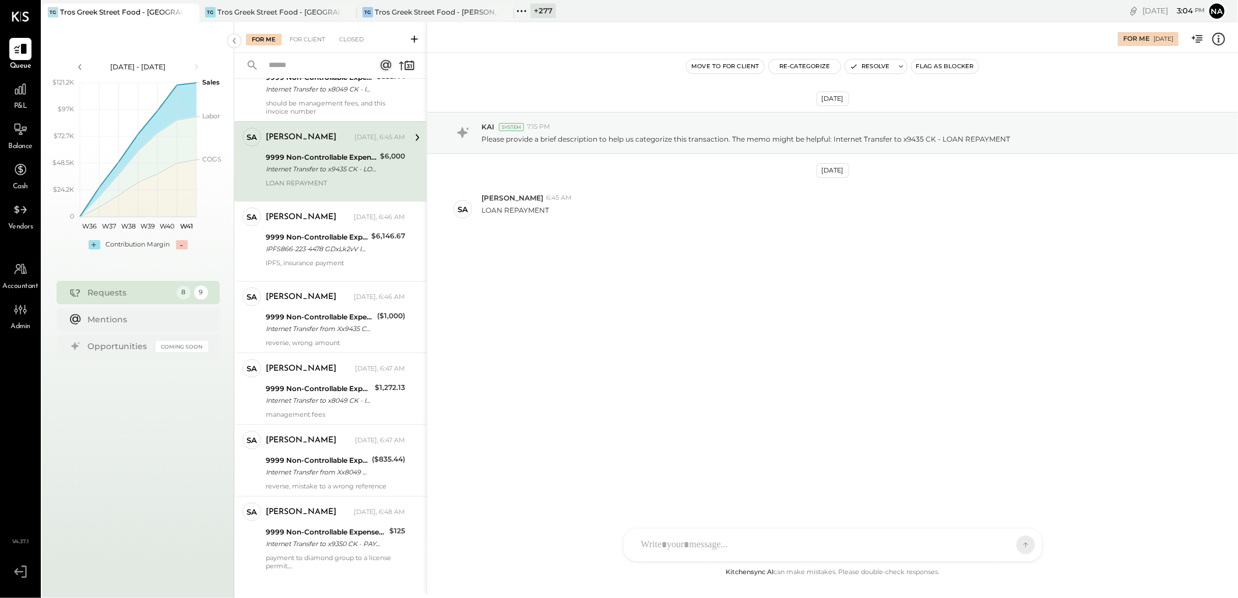
scroll to position [159, 0]
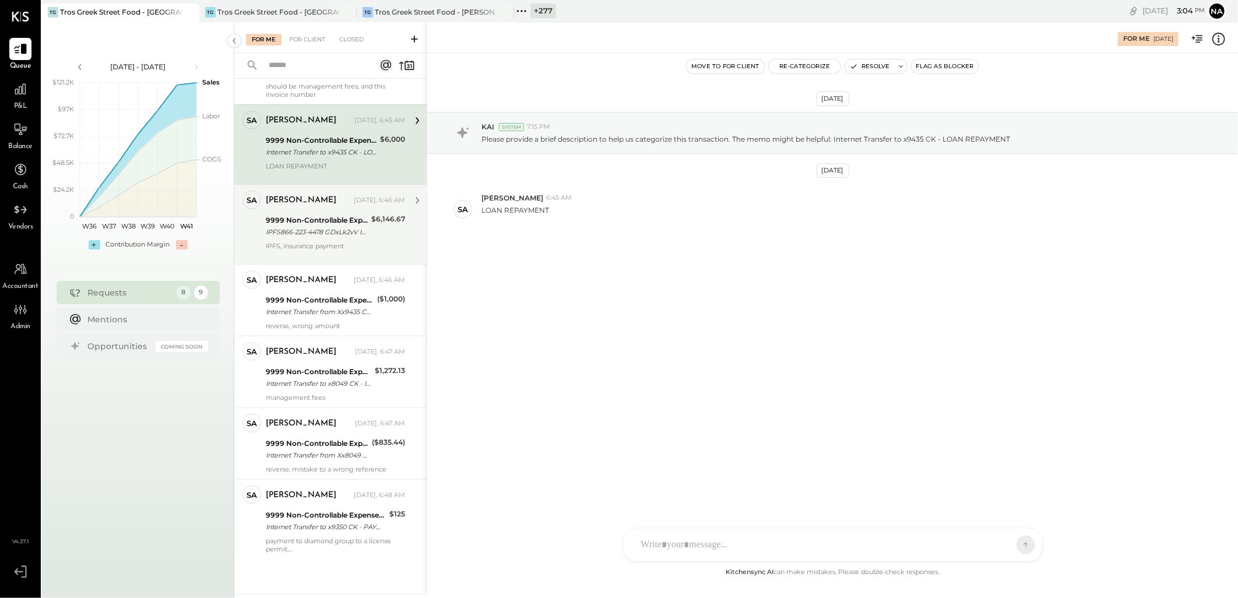
click at [311, 246] on div "IPFS, insurance payment" at bounding box center [335, 246] width 139 height 8
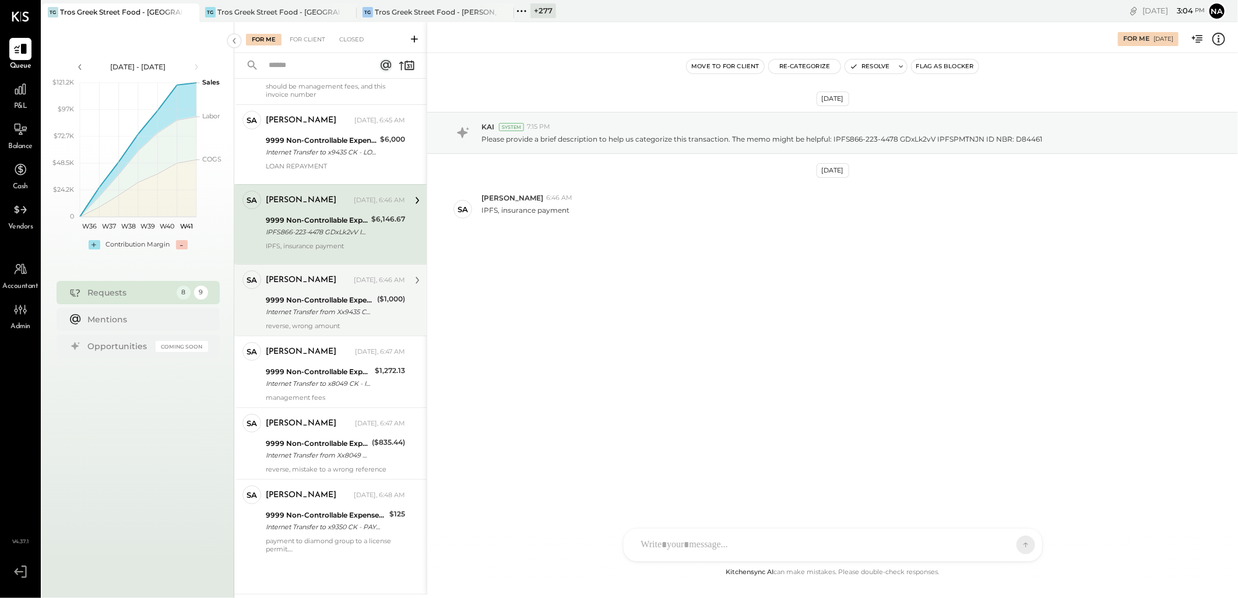
click at [310, 287] on div "[PERSON_NAME] [DATE], 6:46 AM" at bounding box center [335, 280] width 139 height 16
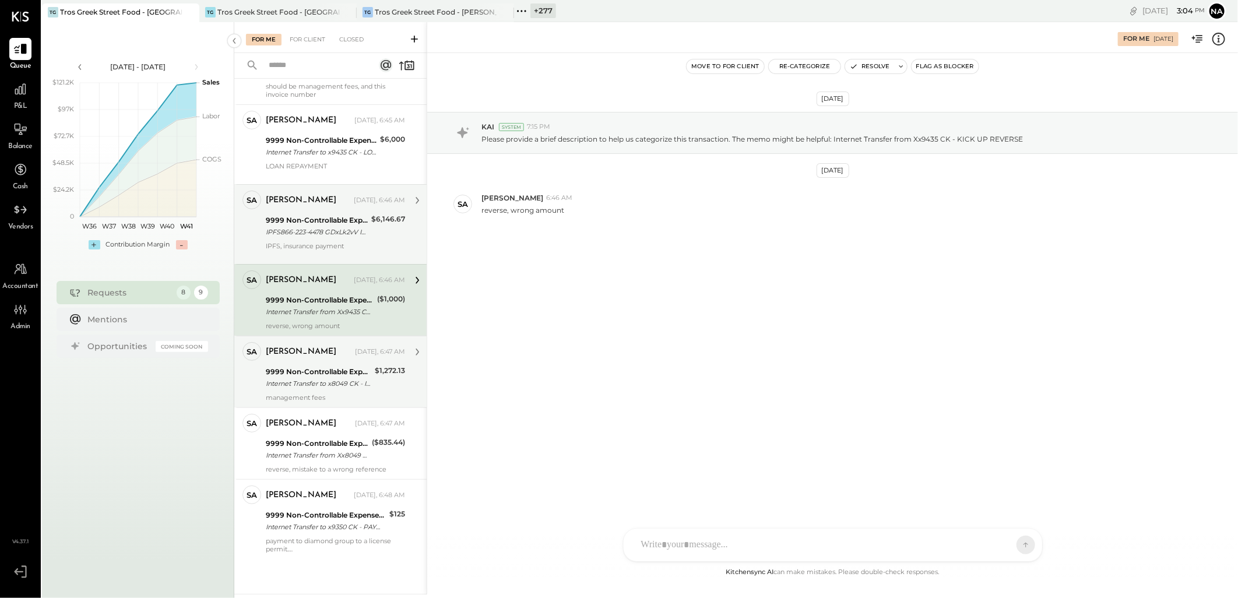
click at [331, 370] on div "9999 Non-Controllable Expenses:Other Income and Expenses:To Be Classified P&L" at bounding box center [319, 372] width 106 height 12
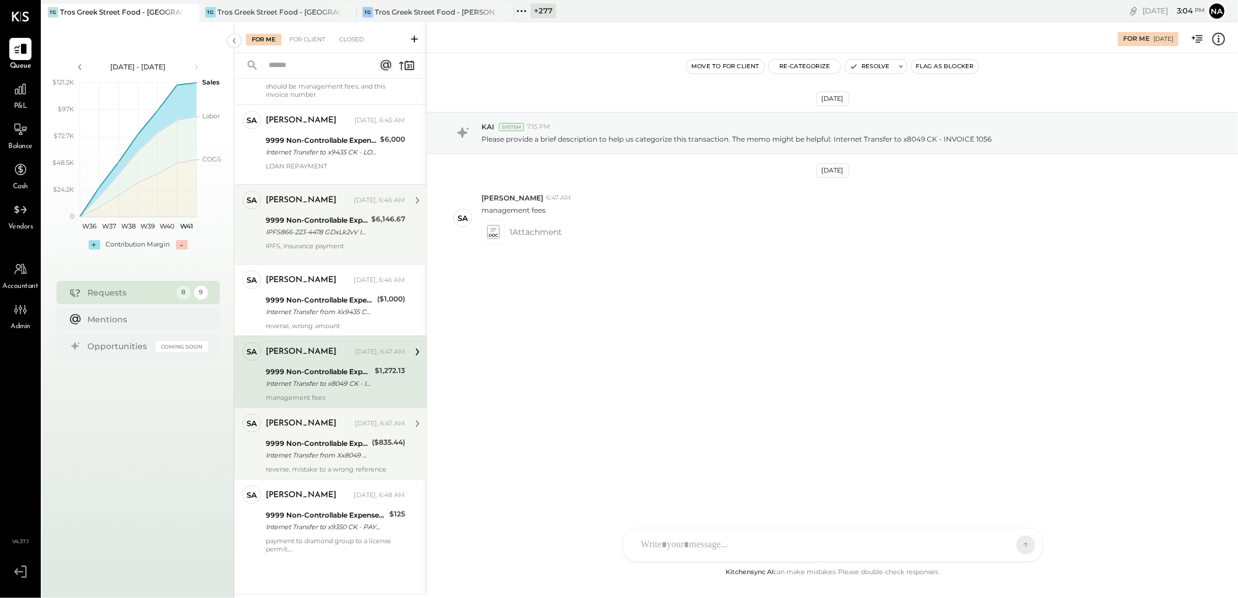
click at [305, 435] on div "[PERSON_NAME] [DATE], 6:47 AM 9999 Non-Controllable Expenses:Other Income and E…" at bounding box center [335, 443] width 139 height 59
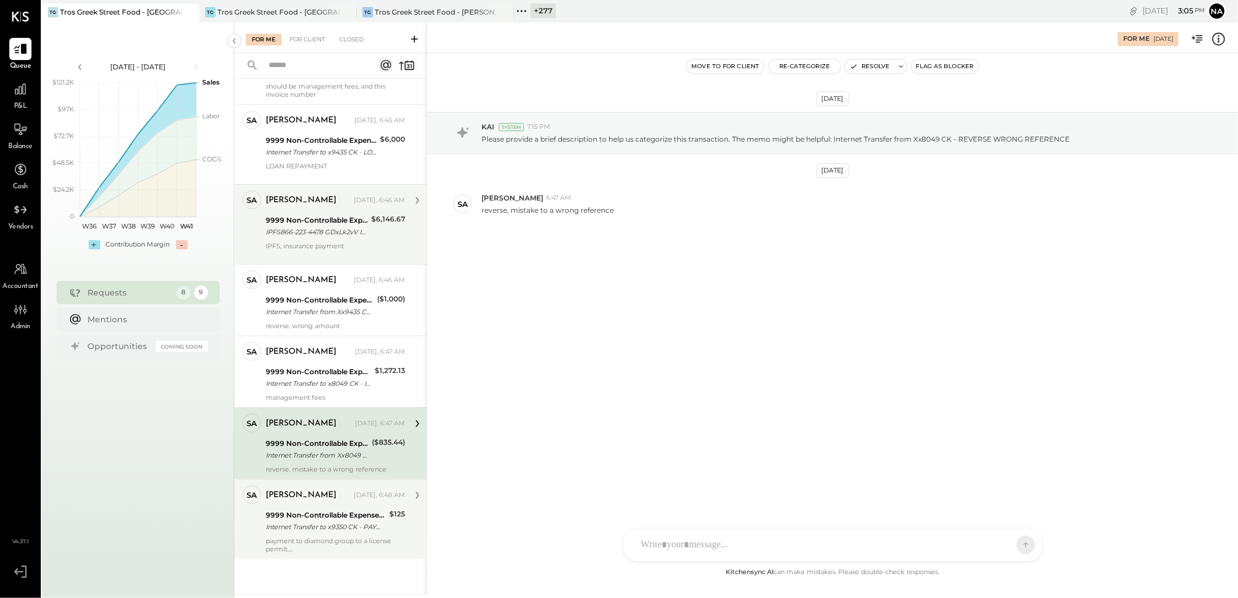
click at [297, 505] on div "[PERSON_NAME] [DATE], 6:48 AM 9999 Non-Controllable Expenses:Other Income and E…" at bounding box center [335, 520] width 139 height 68
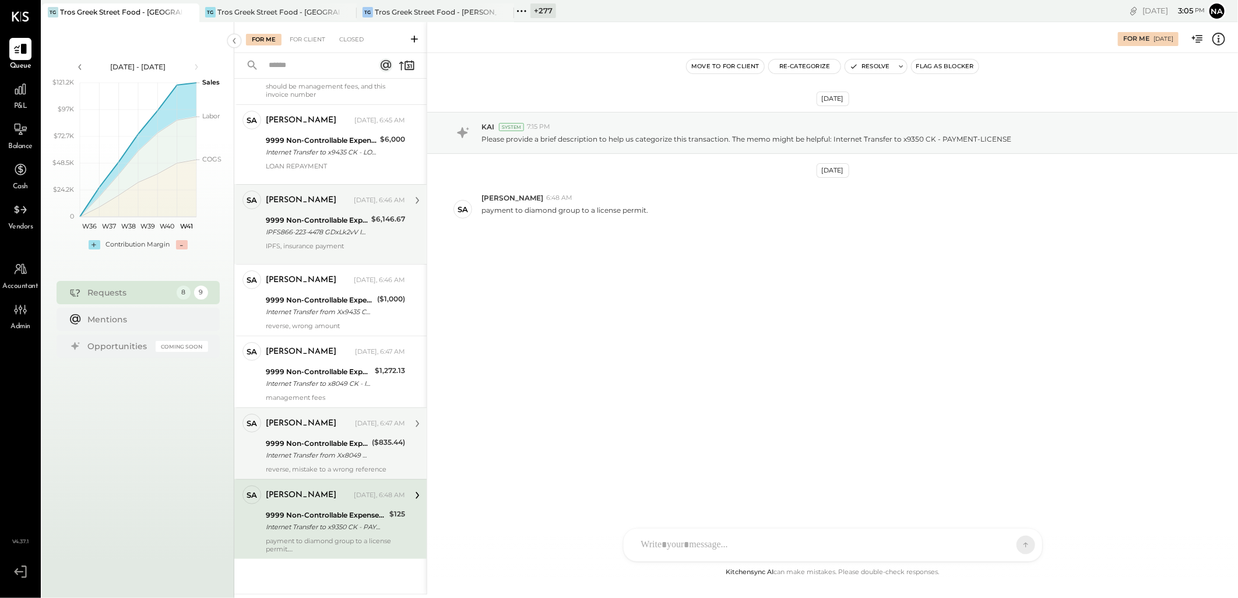
click at [319, 441] on div "9999 Non-Controllable Expenses:Other Income and Expenses:To Be Classified P&L" at bounding box center [317, 444] width 103 height 12
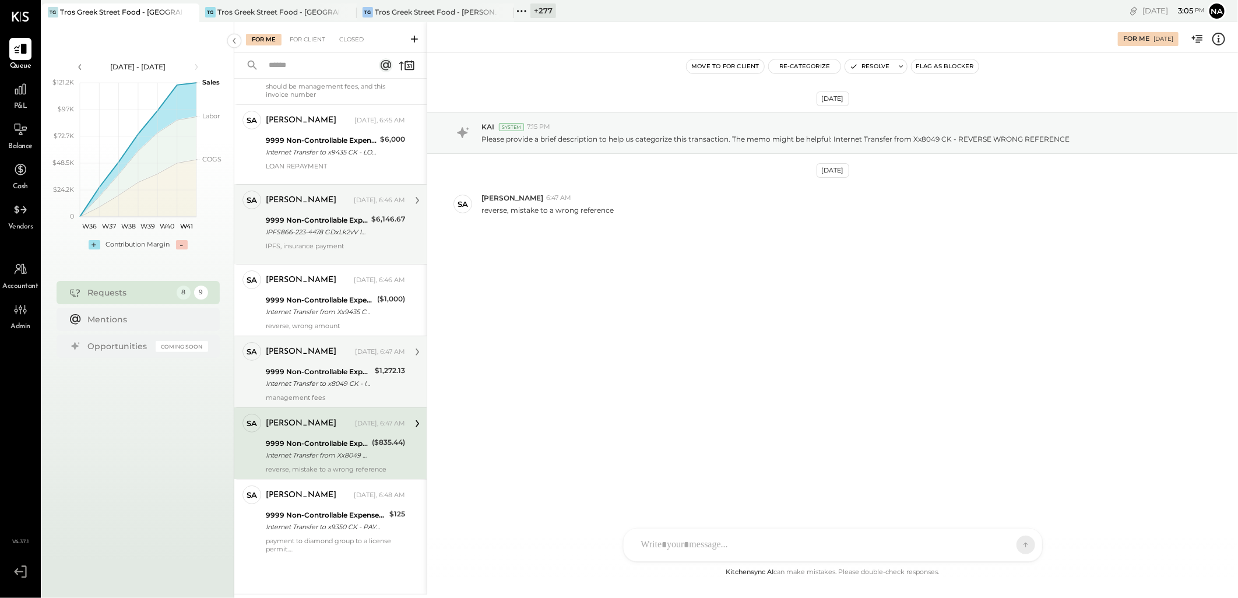
click at [334, 360] on div "[PERSON_NAME] [DATE], 6:47 AM" at bounding box center [335, 352] width 139 height 16
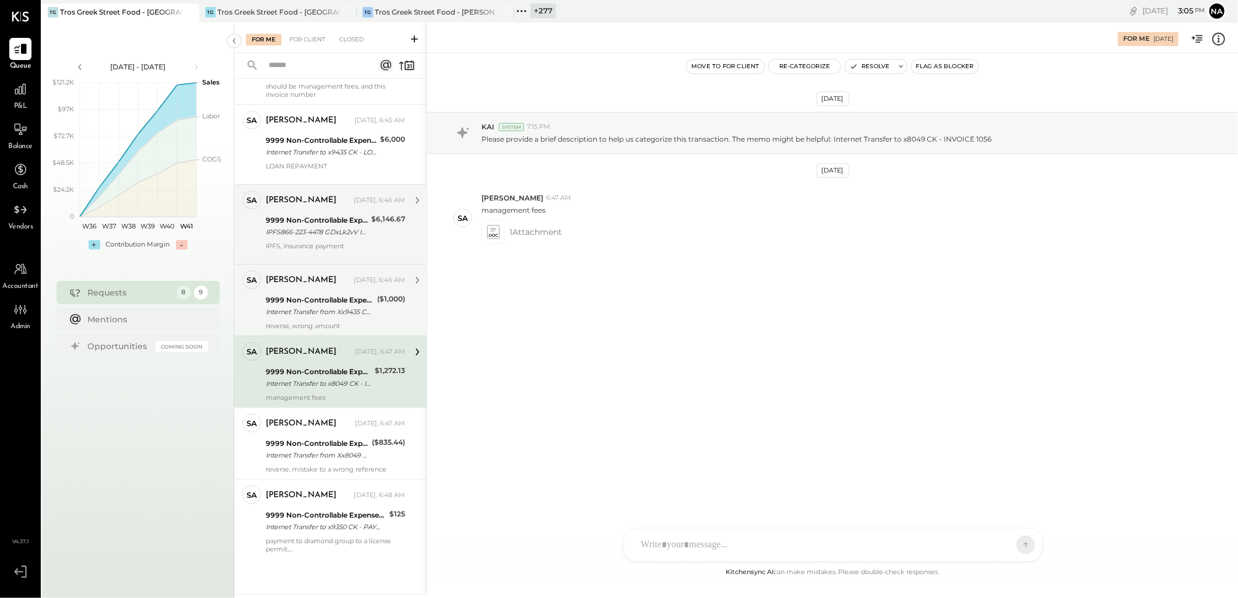
click at [329, 307] on div "Internet Transfer from Xx9435 CK - KICK UP REVERSE" at bounding box center [320, 312] width 108 height 12
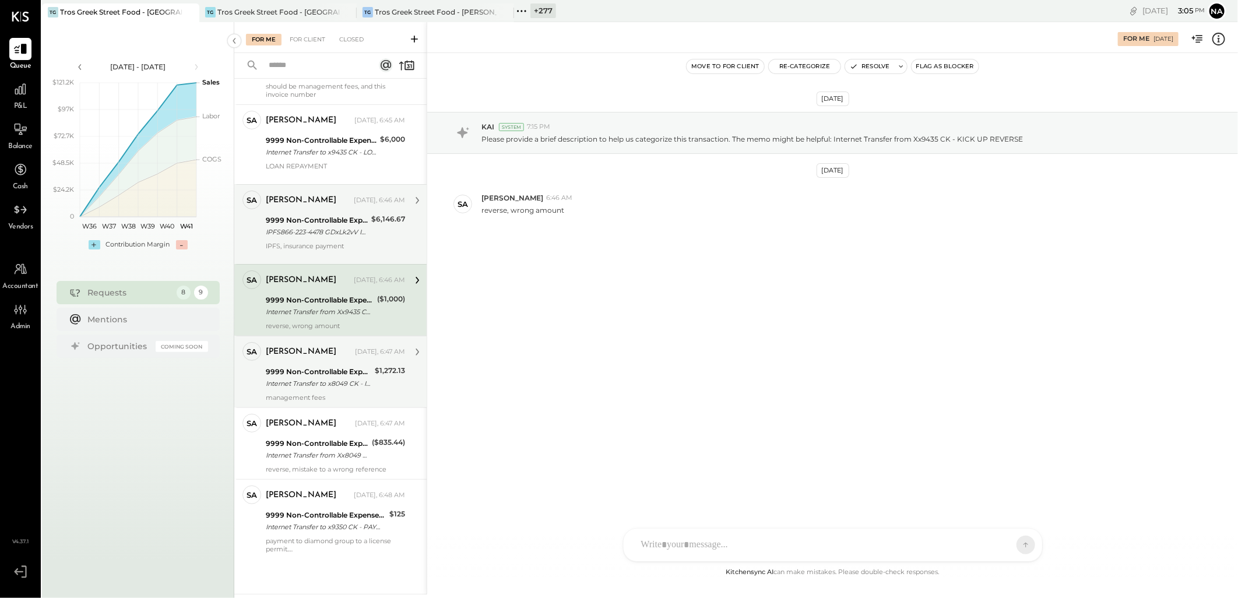
click at [318, 371] on div "9999 Non-Controllable Expenses:Other Income and Expenses:To Be Classified P&L" at bounding box center [319, 372] width 106 height 12
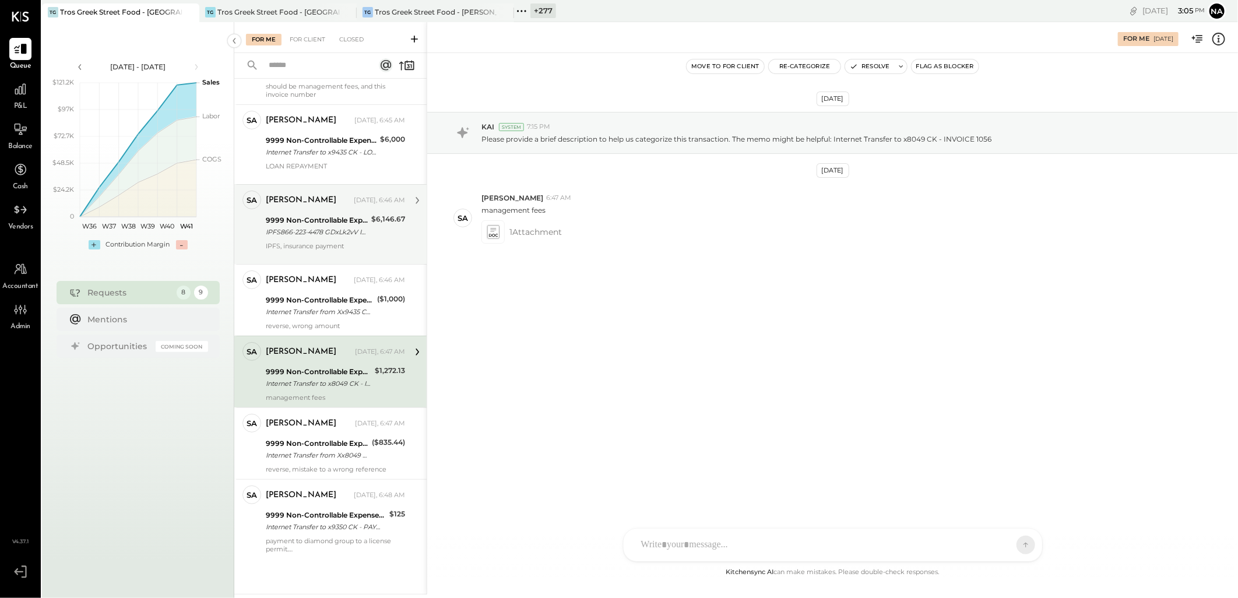
click at [333, 242] on div "IPFS, insurance payment" at bounding box center [335, 246] width 139 height 8
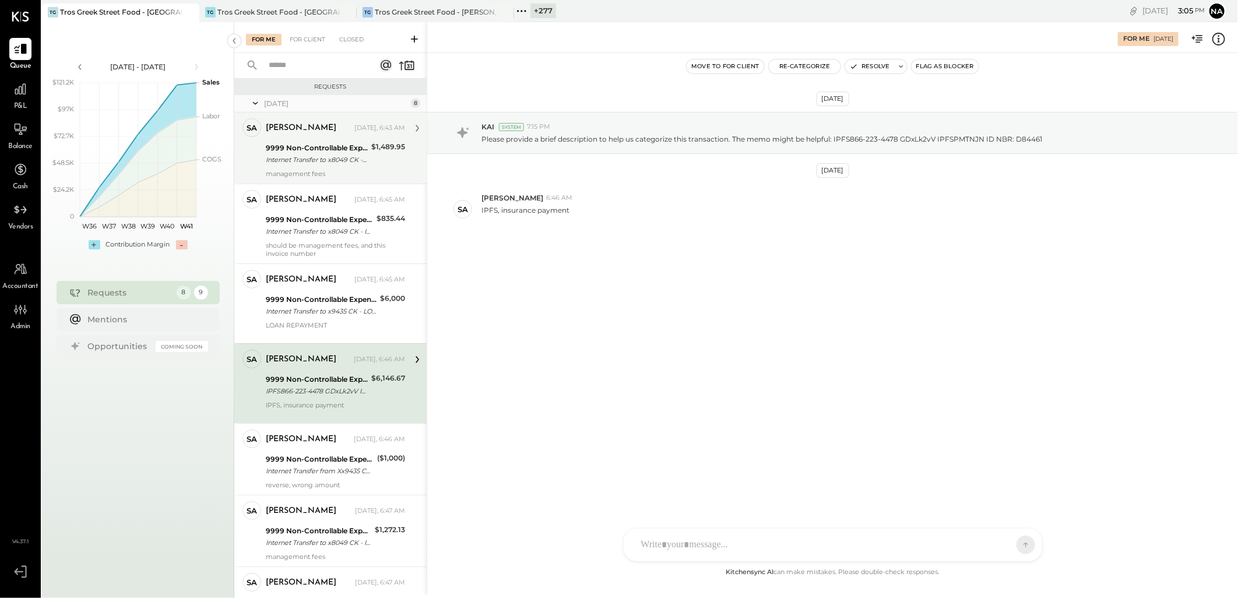
click at [286, 146] on div "9999 Non-Controllable Expenses:Other Income and Expenses:To Be Classified P&L" at bounding box center [317, 148] width 102 height 12
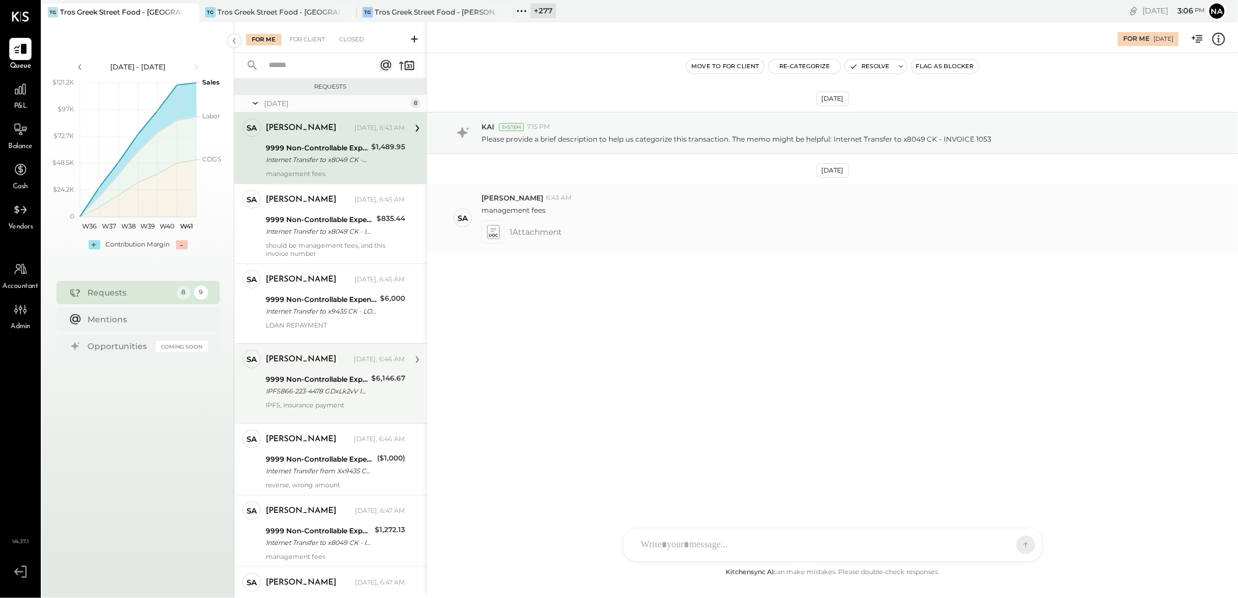
click at [496, 231] on icon at bounding box center [493, 231] width 12 height 13
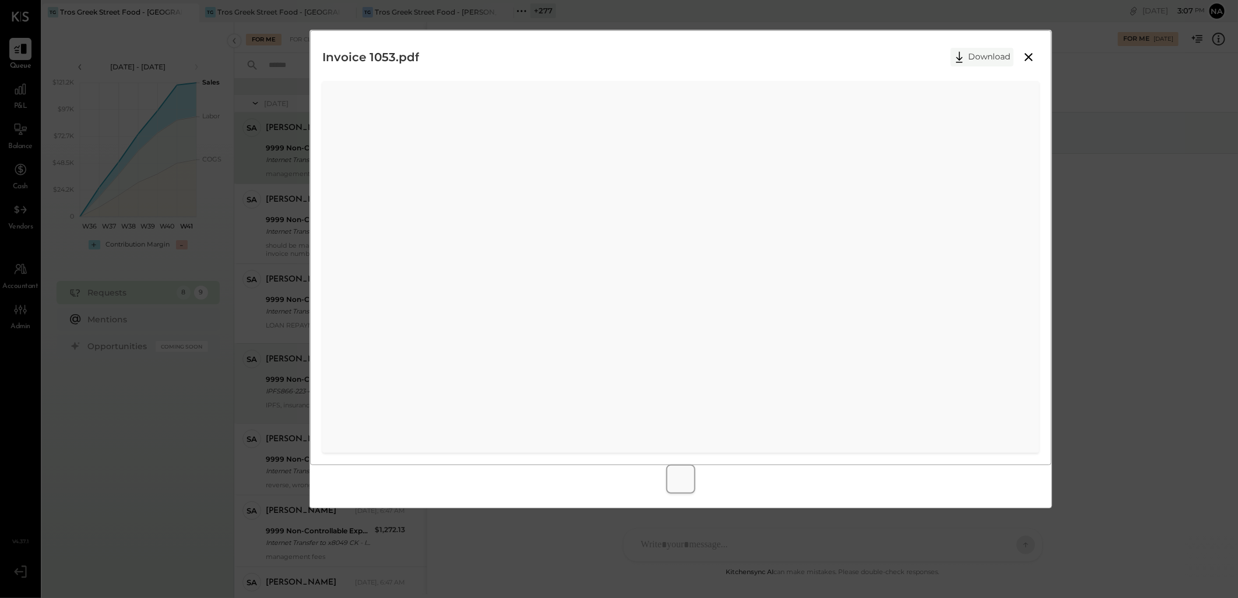
click at [975, 56] on button "Download" at bounding box center [982, 57] width 63 height 19
click at [870, 35] on div "Invoice 1053.pdf Download" at bounding box center [680, 247] width 741 height 435
click at [1035, 55] on icon at bounding box center [1029, 57] width 14 height 14
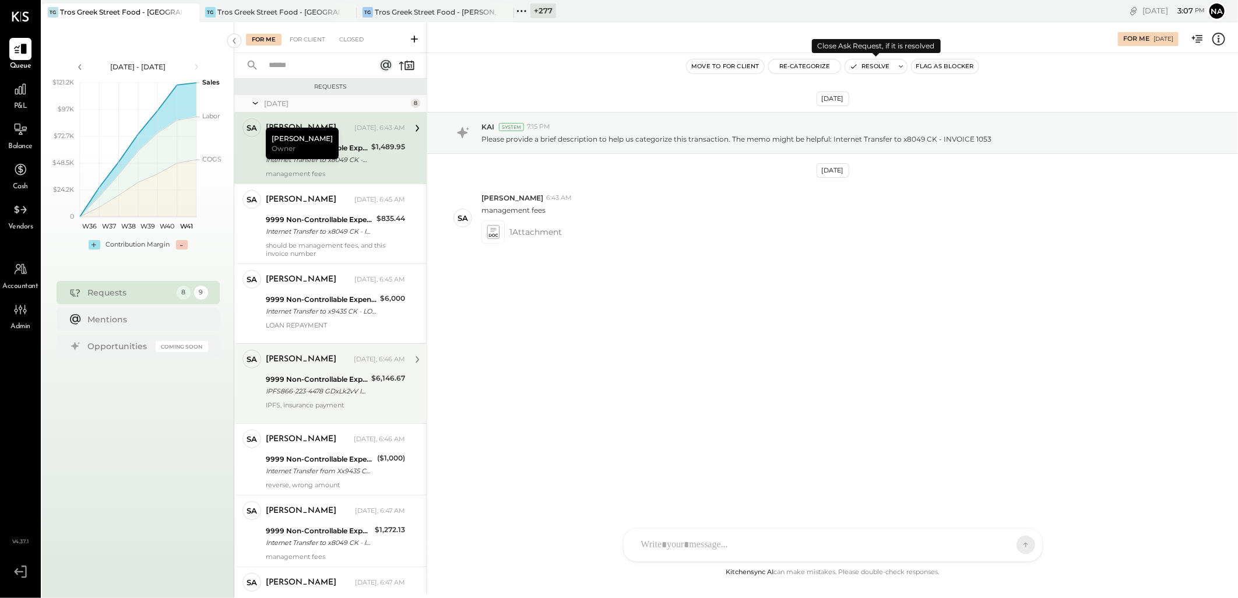
click at [873, 66] on button "Resolve" at bounding box center [869, 66] width 49 height 14
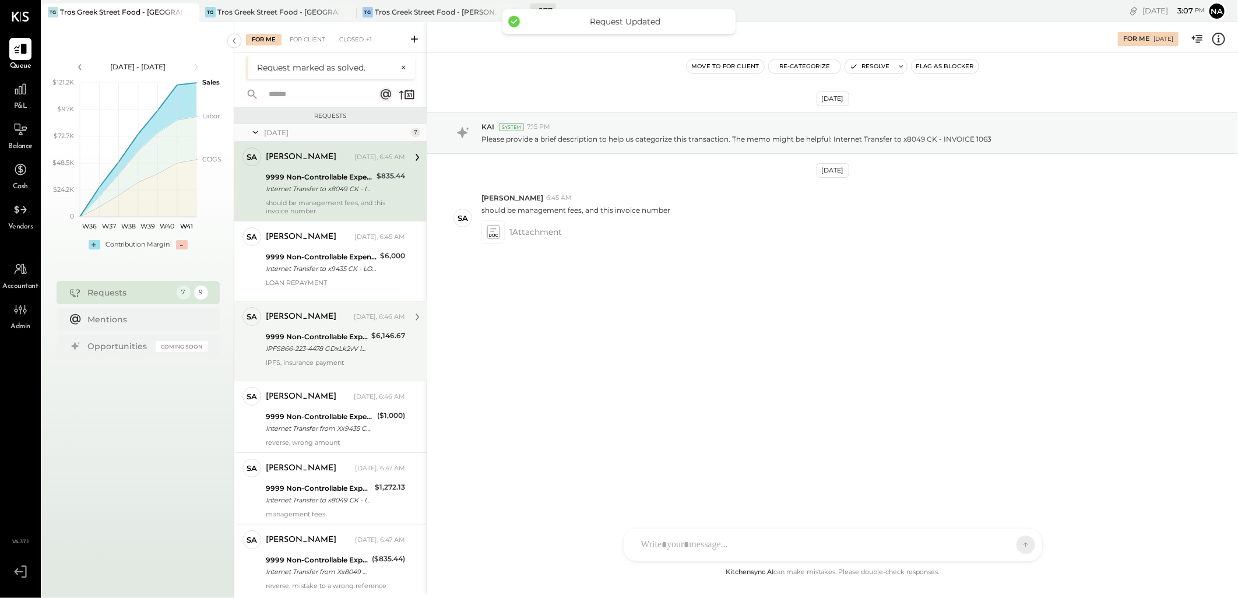
click at [333, 177] on div "9999 Non-Controllable Expenses:Other Income and Expenses:To Be Classified P&L" at bounding box center [319, 177] width 107 height 12
click at [491, 233] on icon at bounding box center [493, 231] width 12 height 13
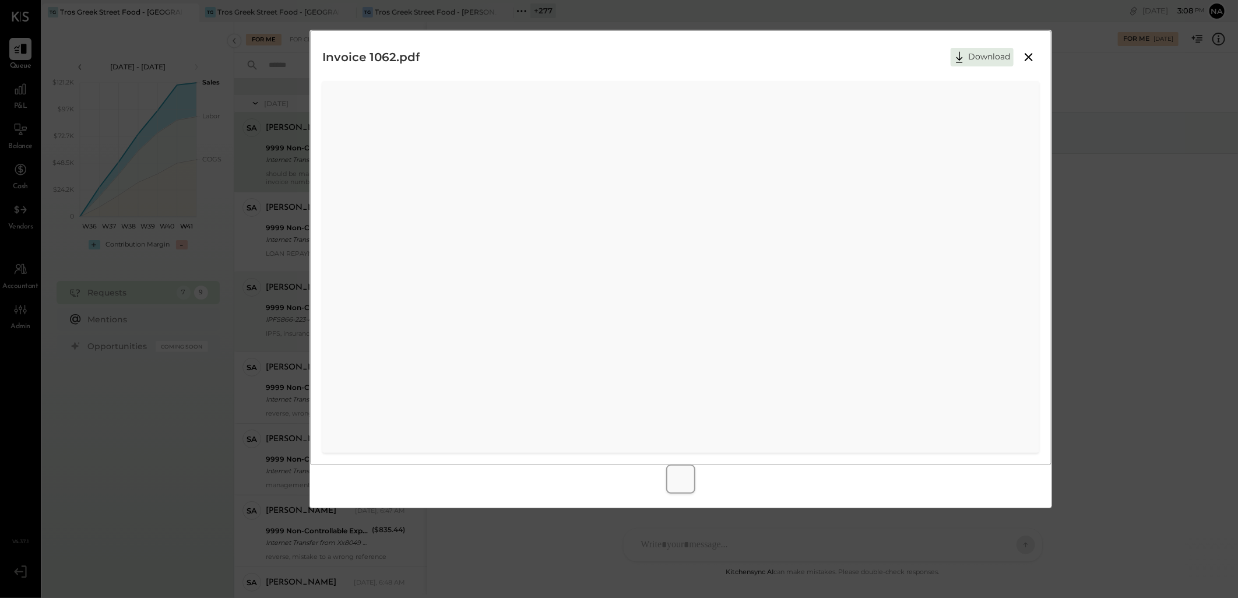
click at [1028, 55] on icon at bounding box center [1029, 57] width 14 height 14
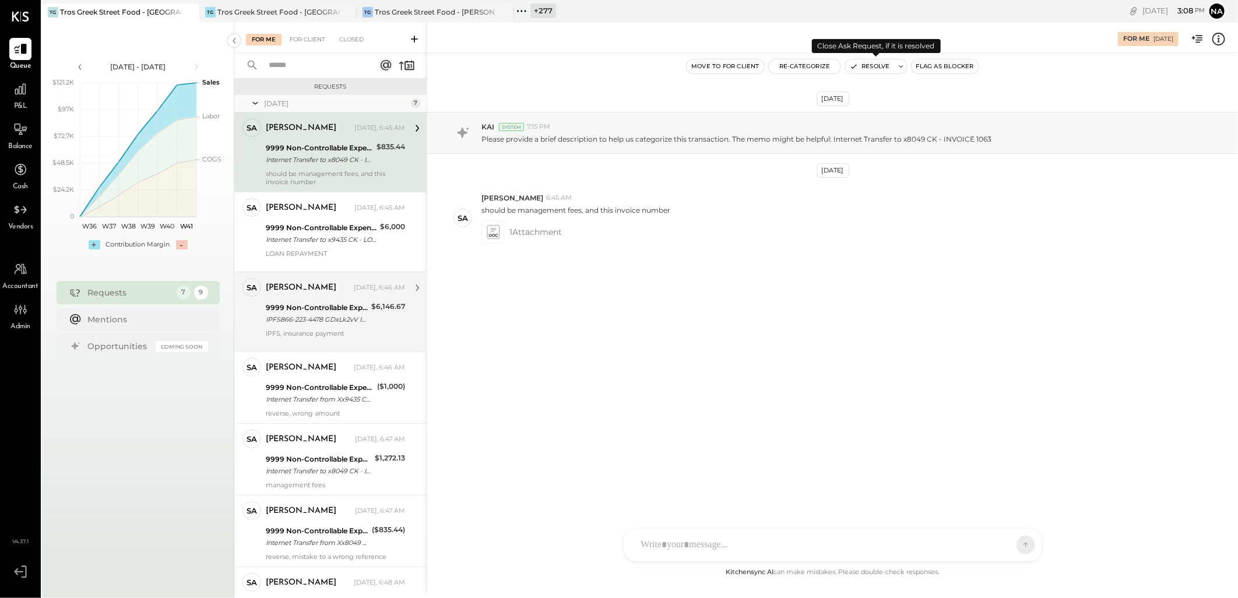
click at [870, 63] on button "Resolve" at bounding box center [869, 66] width 49 height 14
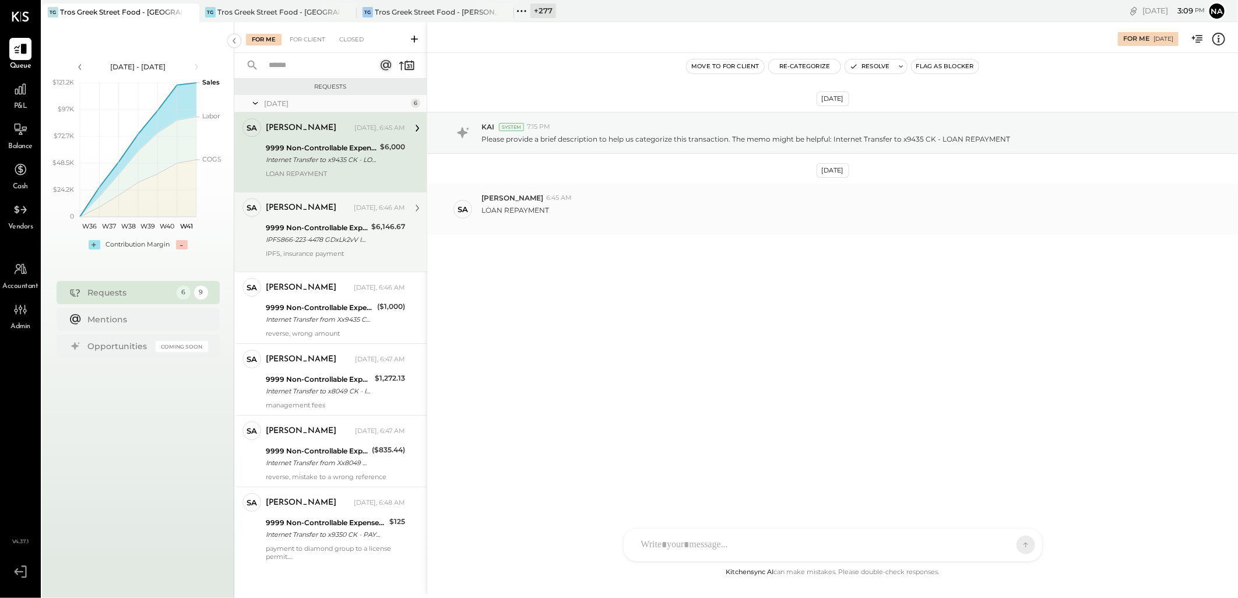
click at [336, 227] on div "9999 Non-Controllable Expenses:Other Income and Expenses:To Be Classified P&L" at bounding box center [317, 228] width 102 height 12
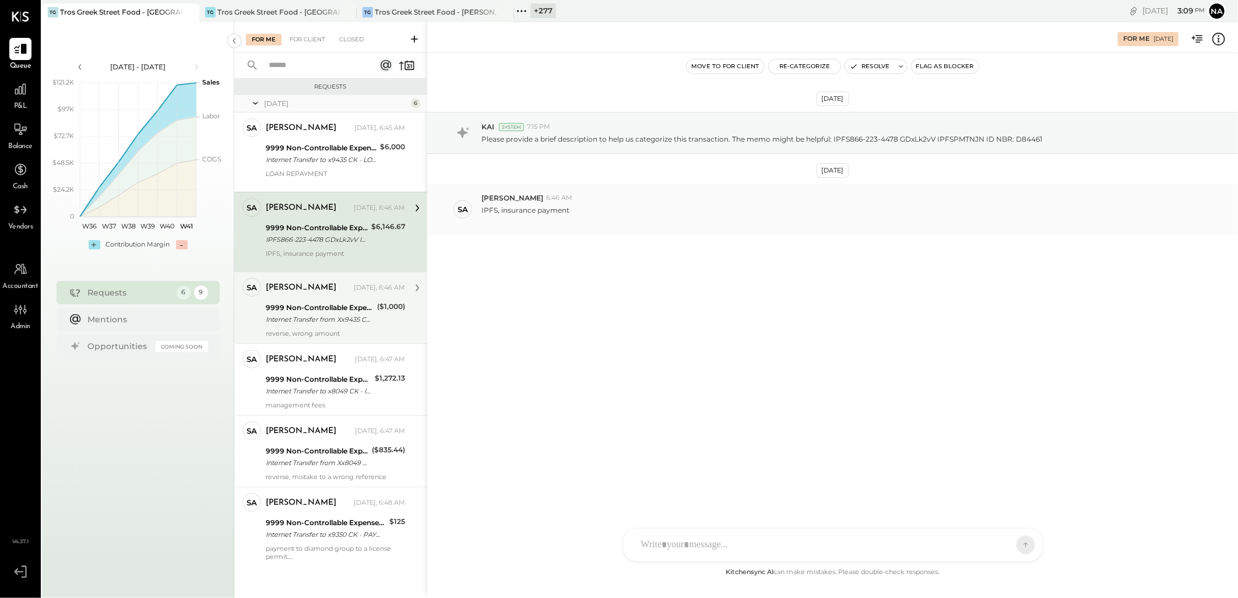
click at [296, 296] on div "[PERSON_NAME] [DATE], 6:46 AM" at bounding box center [335, 288] width 139 height 16
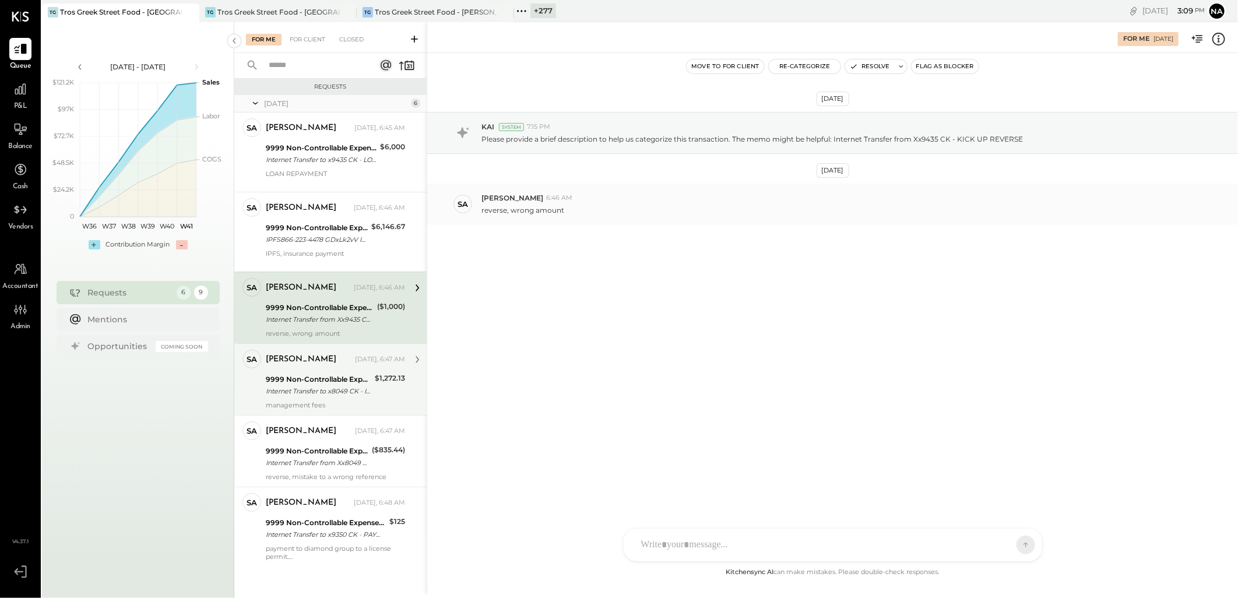
click at [318, 384] on div "9999 Non-Controllable Expenses:Other Income and Expenses:To Be Classified P&L" at bounding box center [319, 380] width 106 height 12
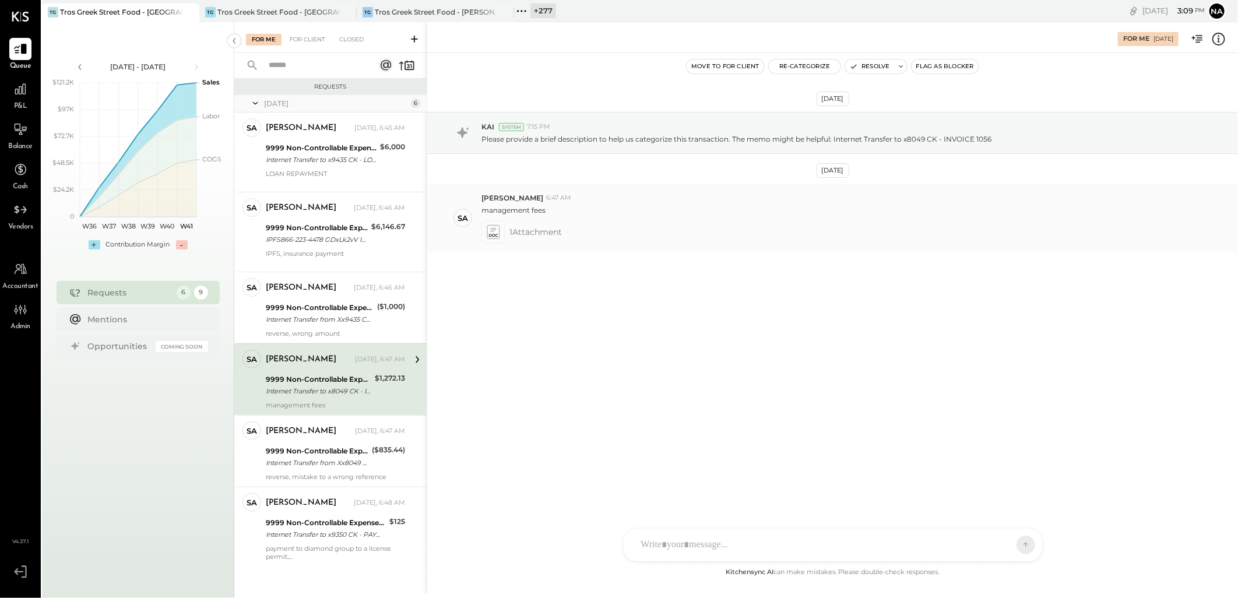
click at [495, 236] on icon at bounding box center [493, 231] width 12 height 13
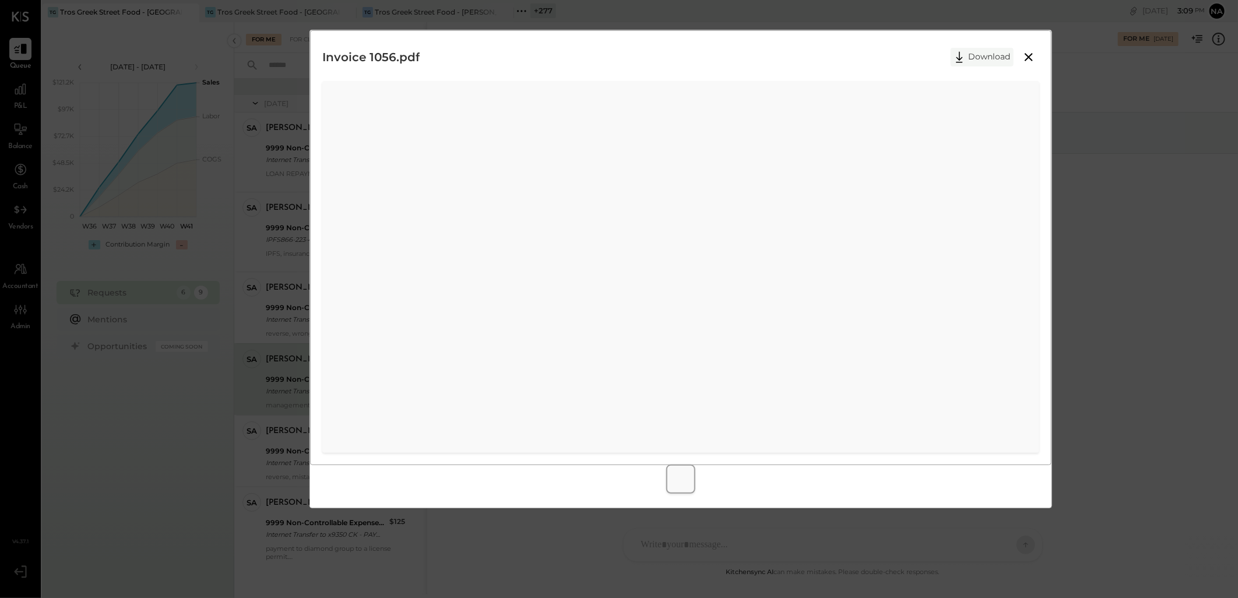
click at [990, 55] on button "Download" at bounding box center [982, 57] width 63 height 19
click at [1182, 147] on div "Invoice 1056.pdf Download" at bounding box center [619, 299] width 1238 height 598
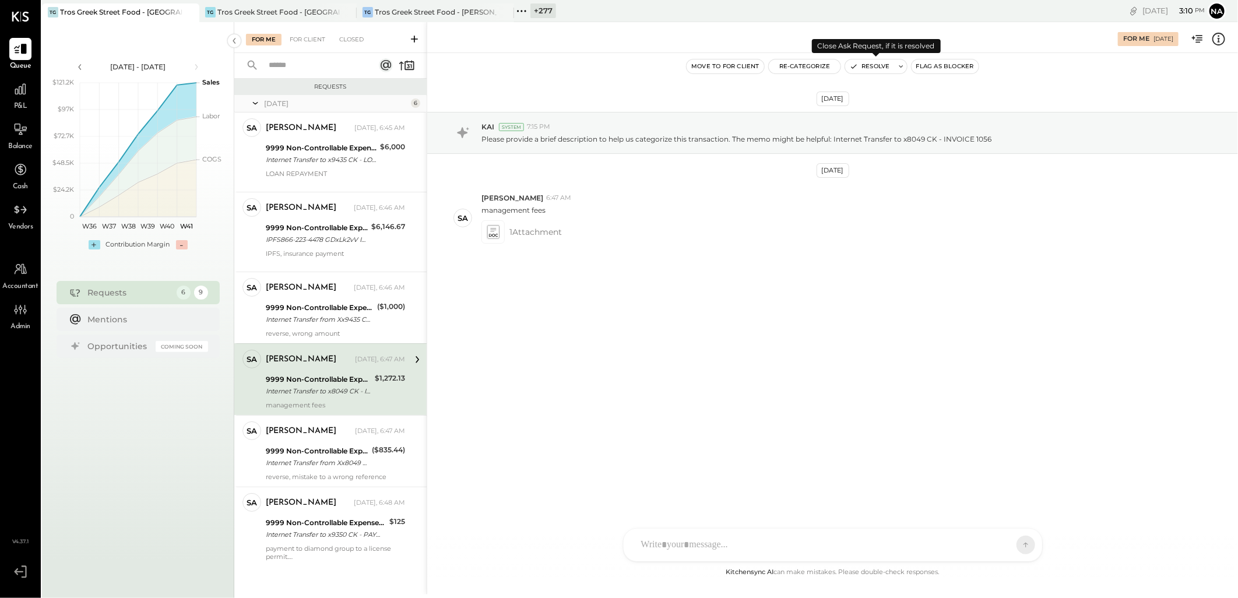
click at [883, 66] on button "Resolve" at bounding box center [869, 66] width 49 height 14
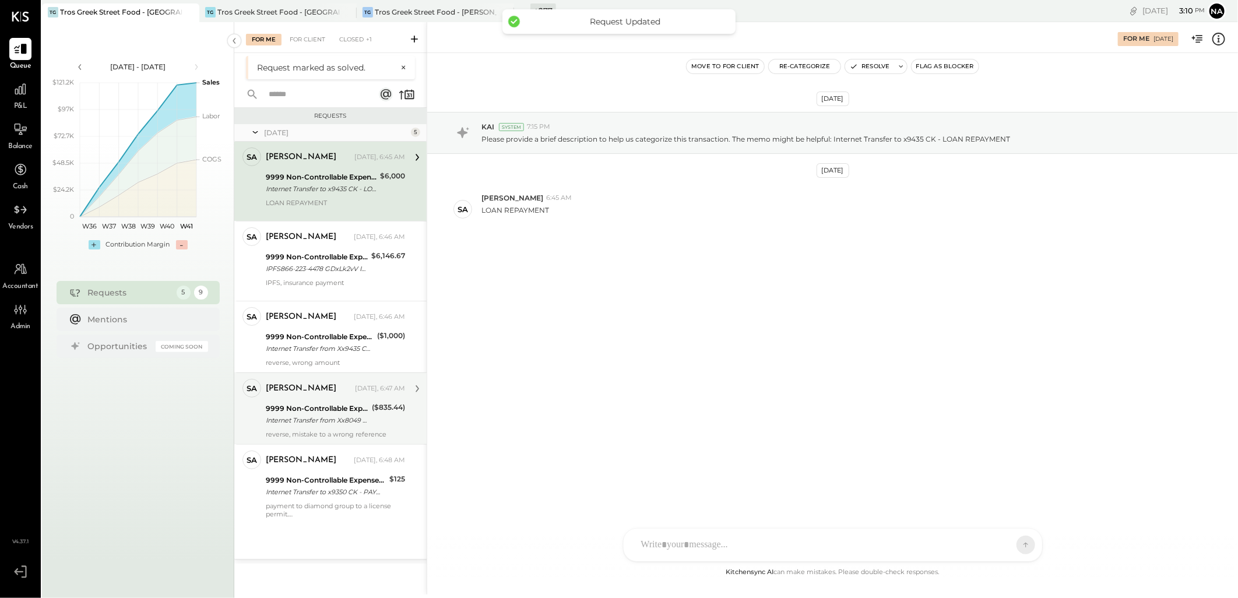
click at [301, 409] on div "9999 Non-Controllable Expenses:Other Income and Expenses:To Be Classified P&L" at bounding box center [317, 409] width 103 height 12
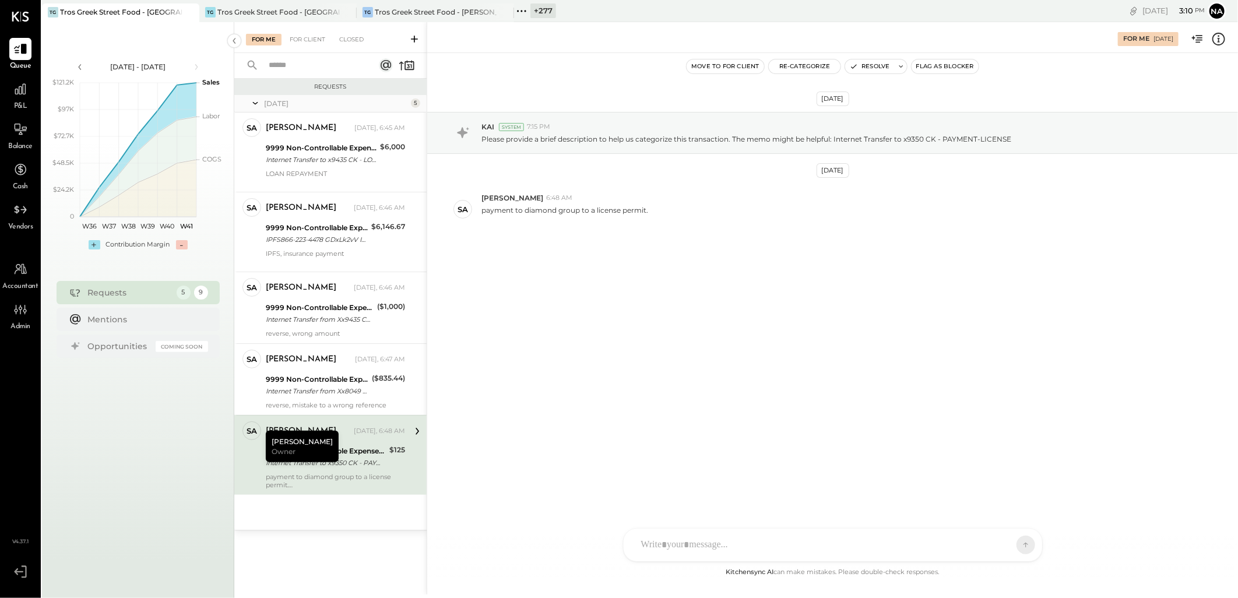
click at [1221, 33] on icon at bounding box center [1218, 39] width 13 height 13
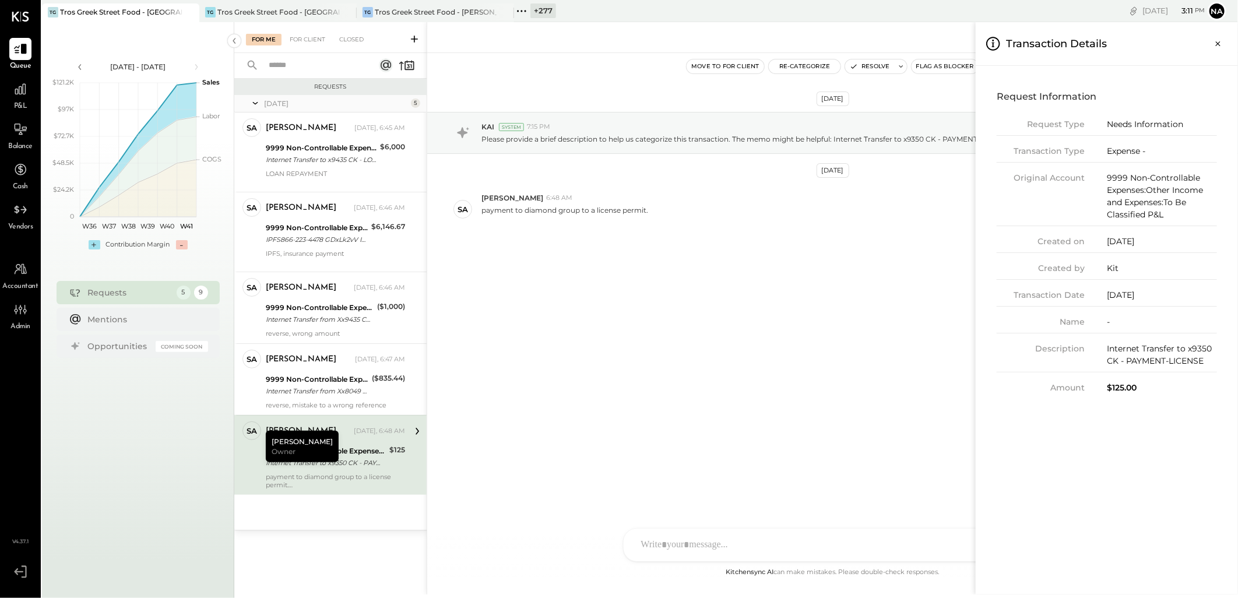
click at [873, 65] on div "For Me For Client Closed Requests [DATE] 5 SA [PERSON_NAME] Owner [PERSON_NAME]…" at bounding box center [736, 308] width 1004 height 572
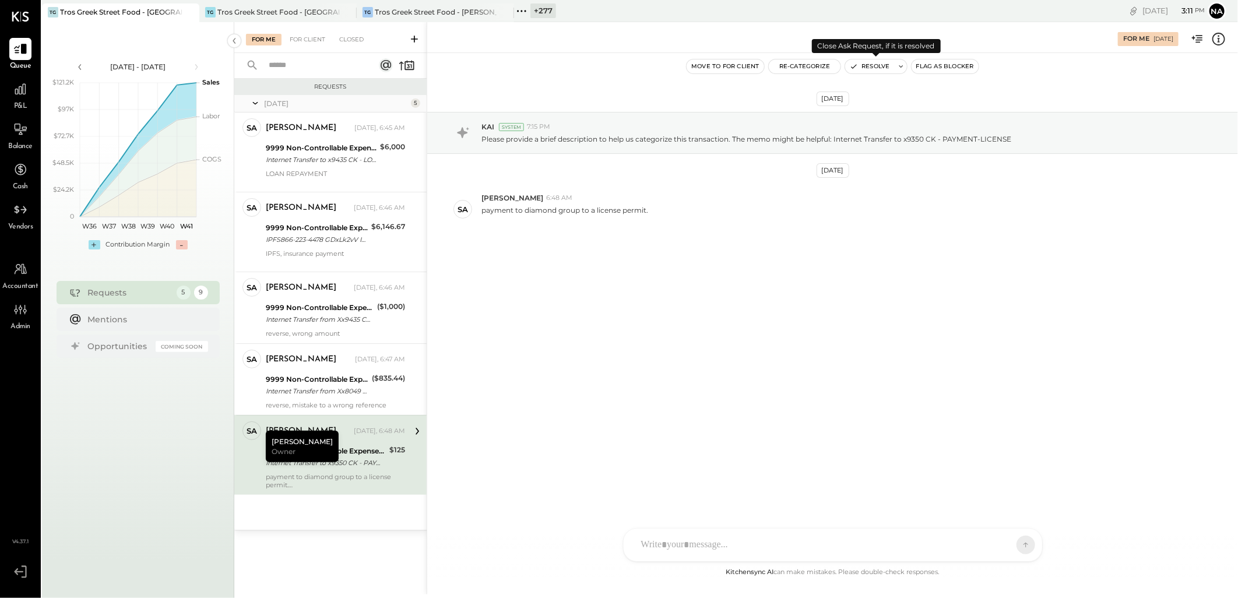
click at [871, 62] on button "Resolve" at bounding box center [869, 66] width 49 height 14
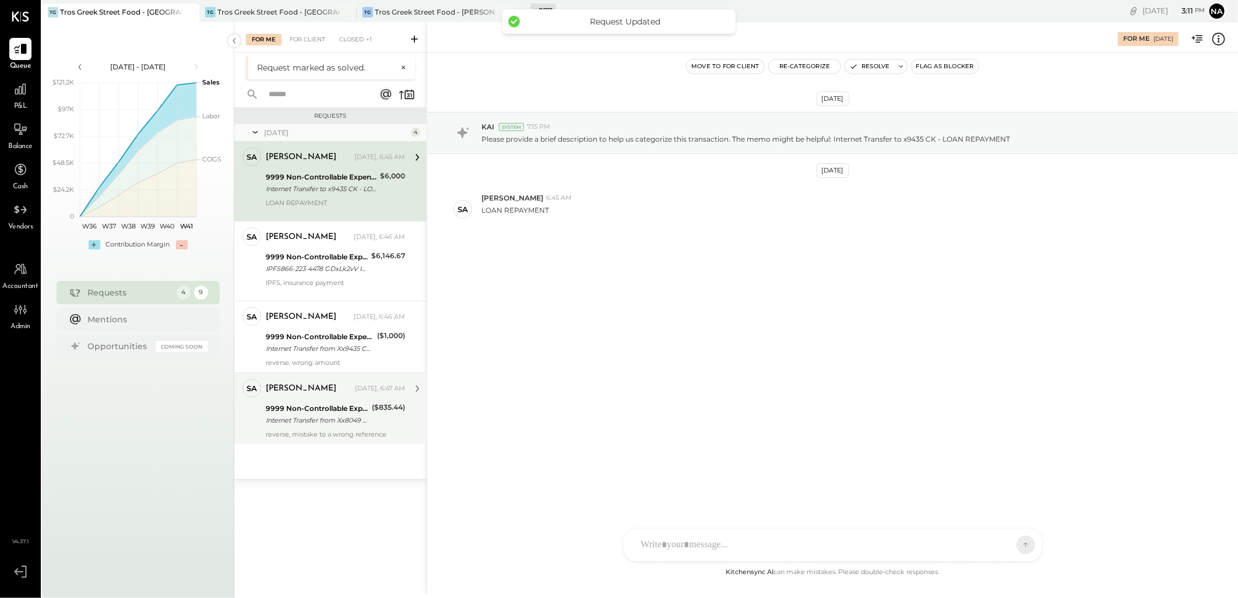
click at [326, 420] on div "Internet Transfer from Xx8049 CK - REVERSE WRONG REFERENCE" at bounding box center [317, 420] width 103 height 12
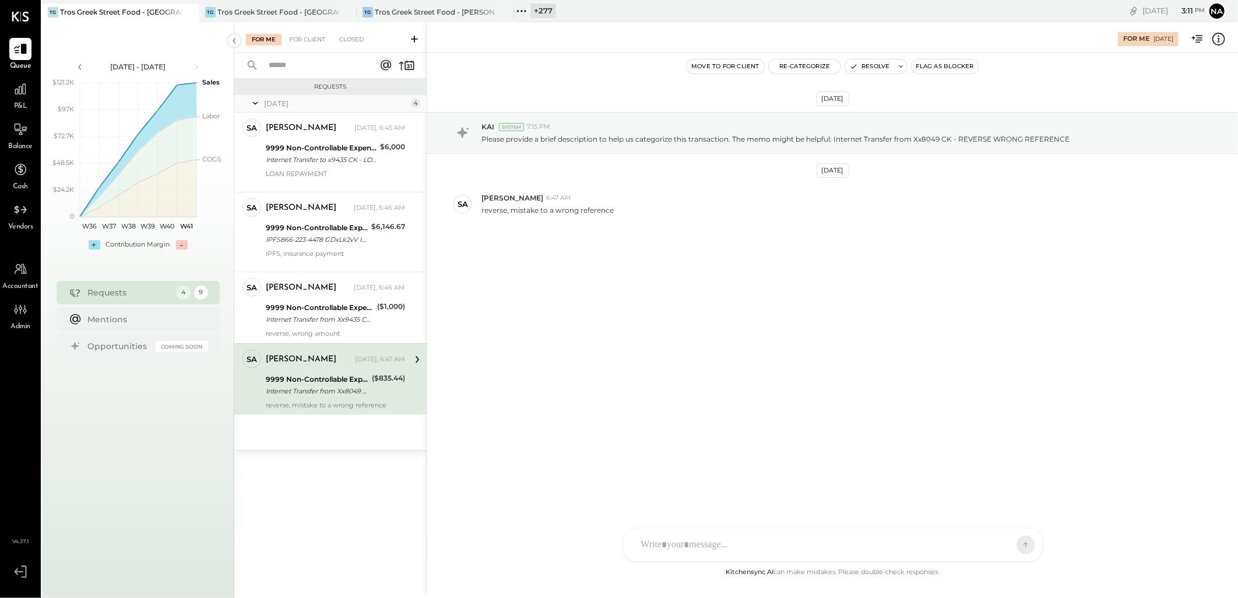
click at [1215, 43] on icon at bounding box center [1218, 39] width 13 height 13
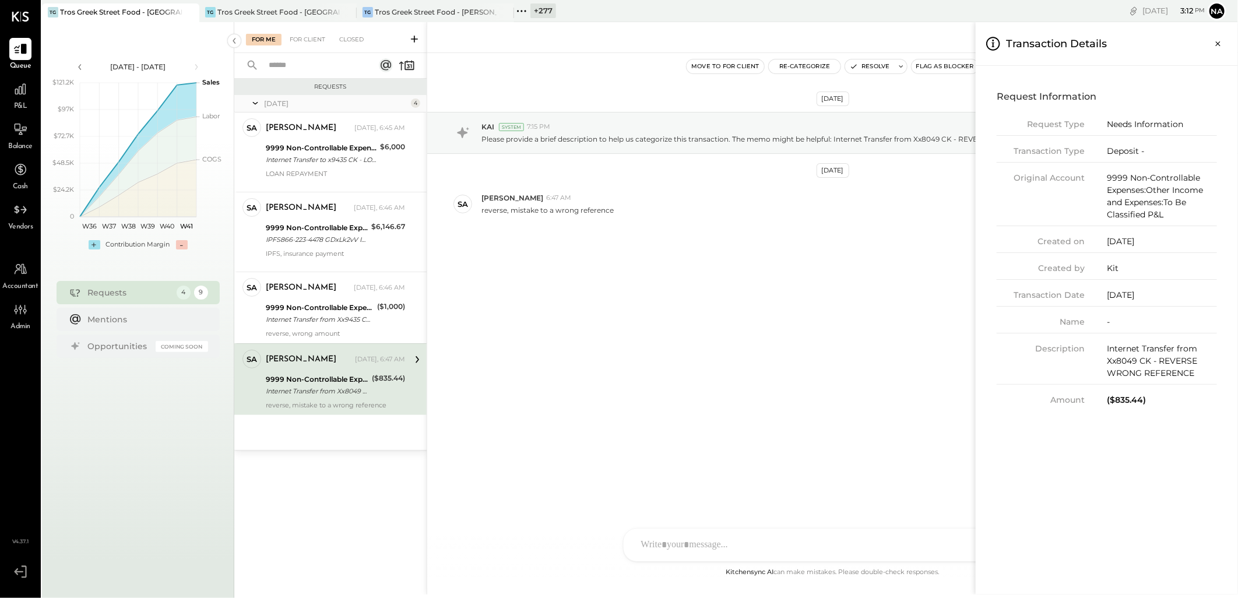
click at [788, 66] on div "For Me For Client Closed Requests [DATE] 4 SA [PERSON_NAME] Owner [PERSON_NAME]…" at bounding box center [736, 308] width 1004 height 572
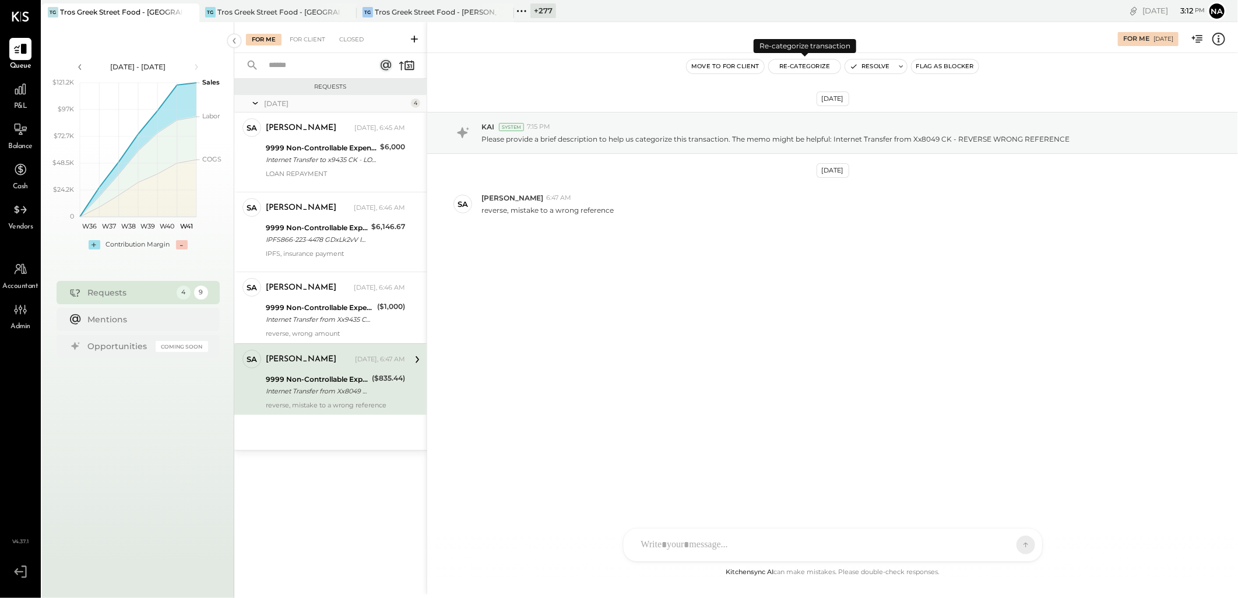
click at [803, 68] on button "Re-Categorize" at bounding box center [805, 66] width 72 height 14
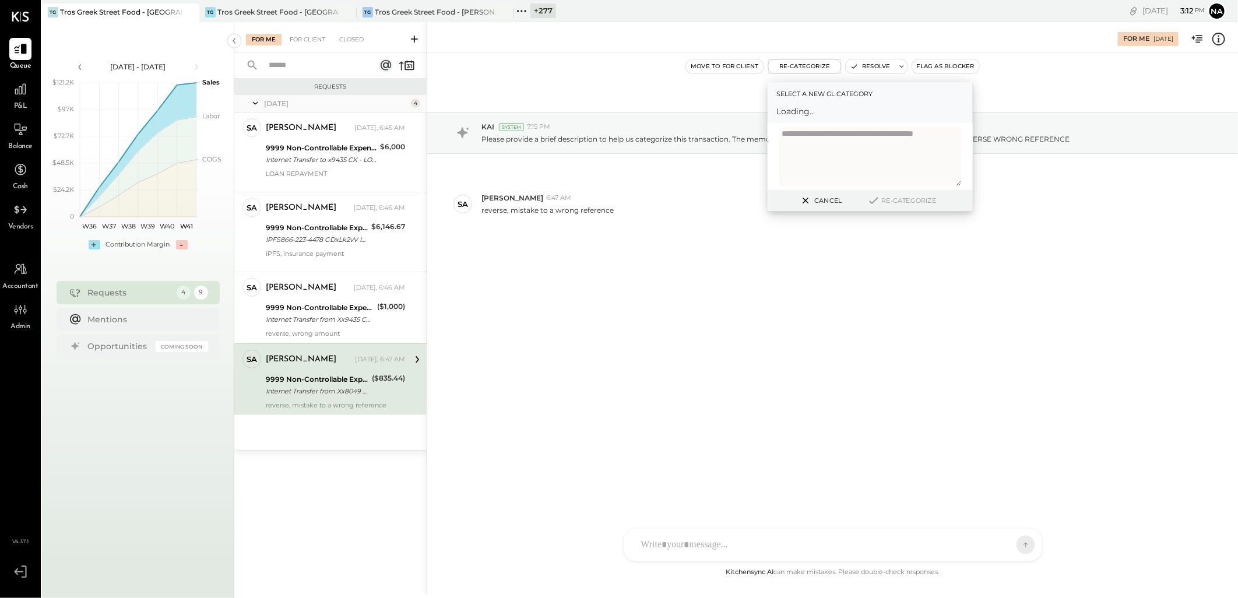
click at [822, 143] on textarea at bounding box center [870, 156] width 182 height 59
click at [832, 114] on div at bounding box center [859, 117] width 153 height 14
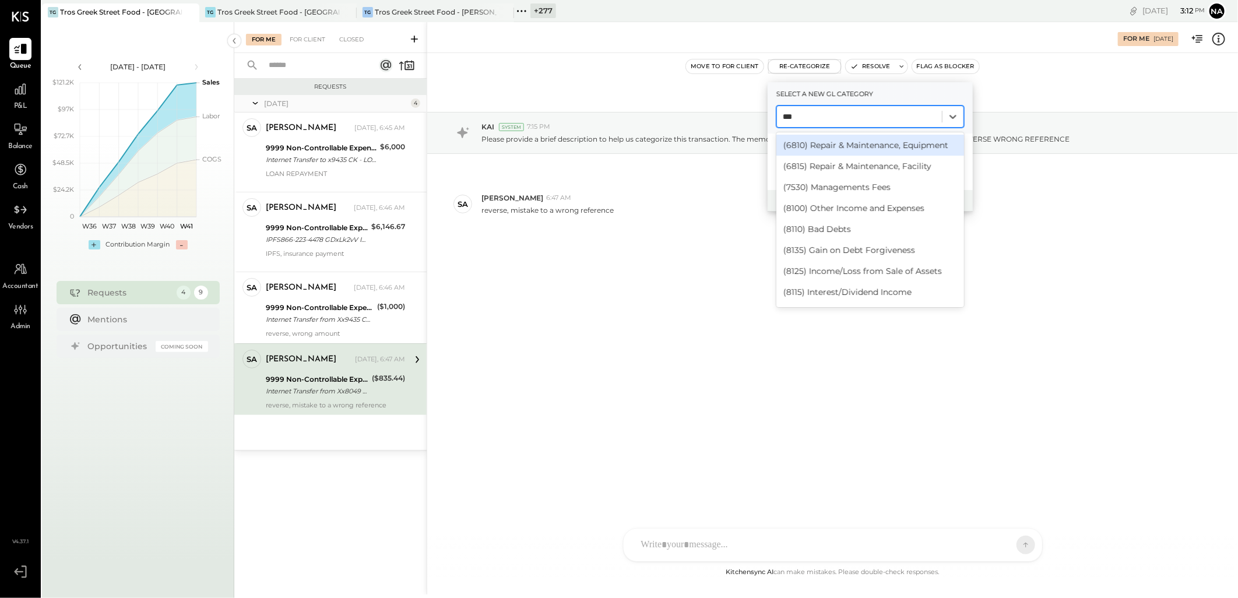
type input "****"
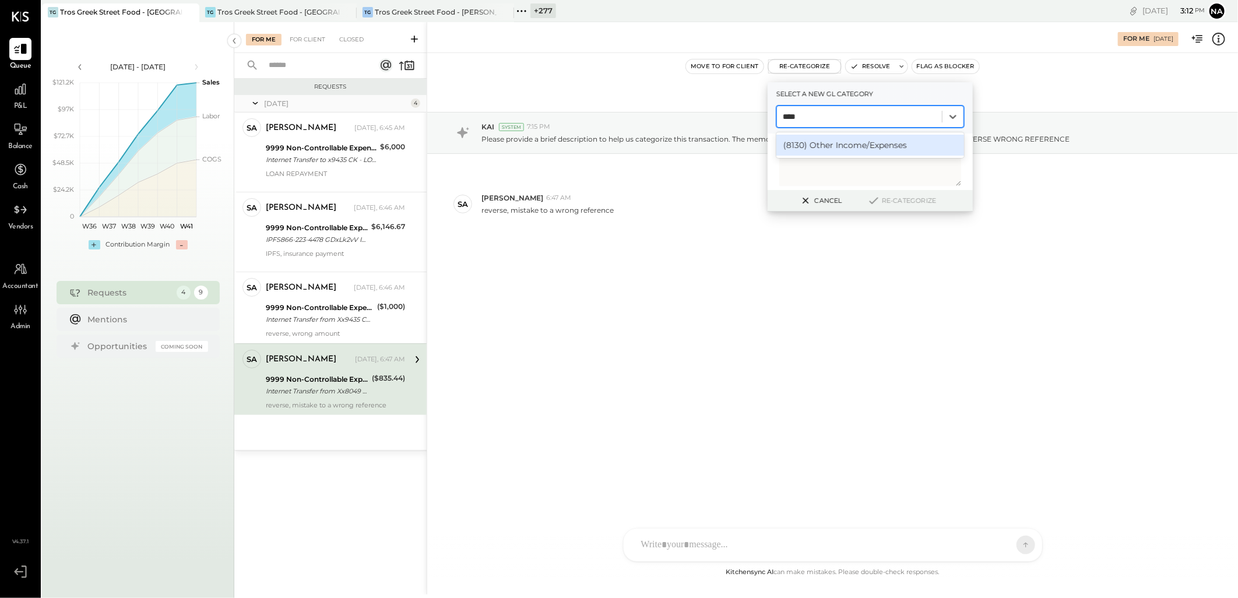
click at [826, 145] on div "(8130) Other Income/Expenses" at bounding box center [870, 145] width 188 height 21
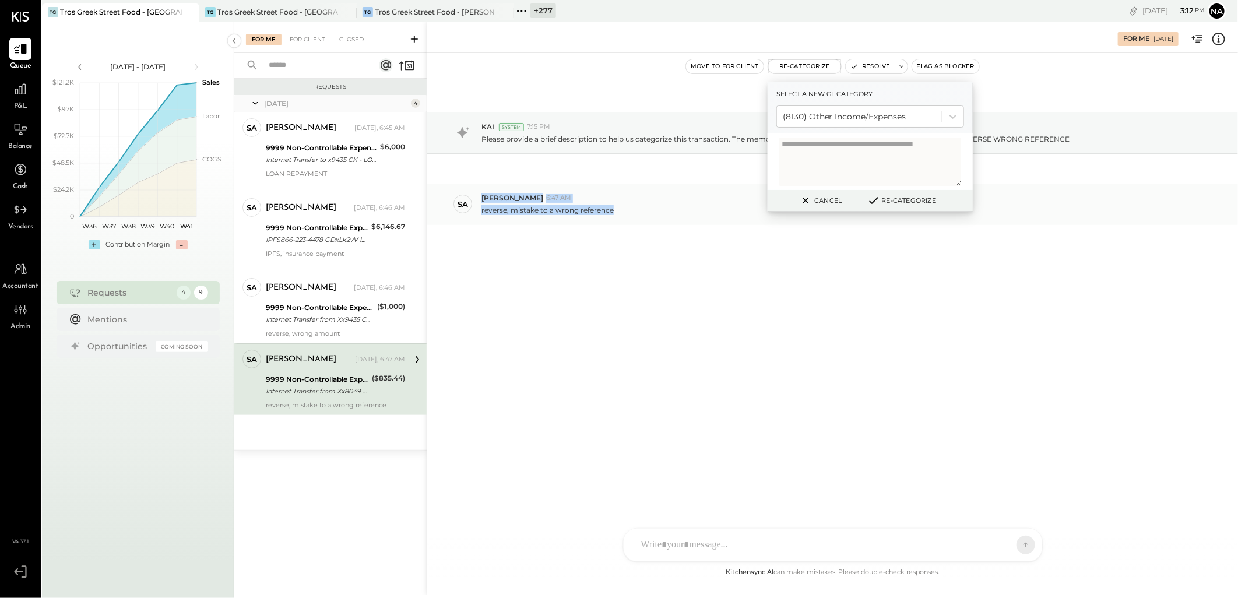
drag, startPoint x: 614, startPoint y: 213, endPoint x: 477, endPoint y: 194, distance: 139.0
click at [477, 194] on div "SA [PERSON_NAME] 6:47 AM reverse, mistake to a wrong reference" at bounding box center [832, 204] width 811 height 41
copy div "[PERSON_NAME] 6:47 AM reverse, mistake to a wrong reference"
click at [861, 159] on textarea at bounding box center [870, 162] width 182 height 48
paste textarea "**********"
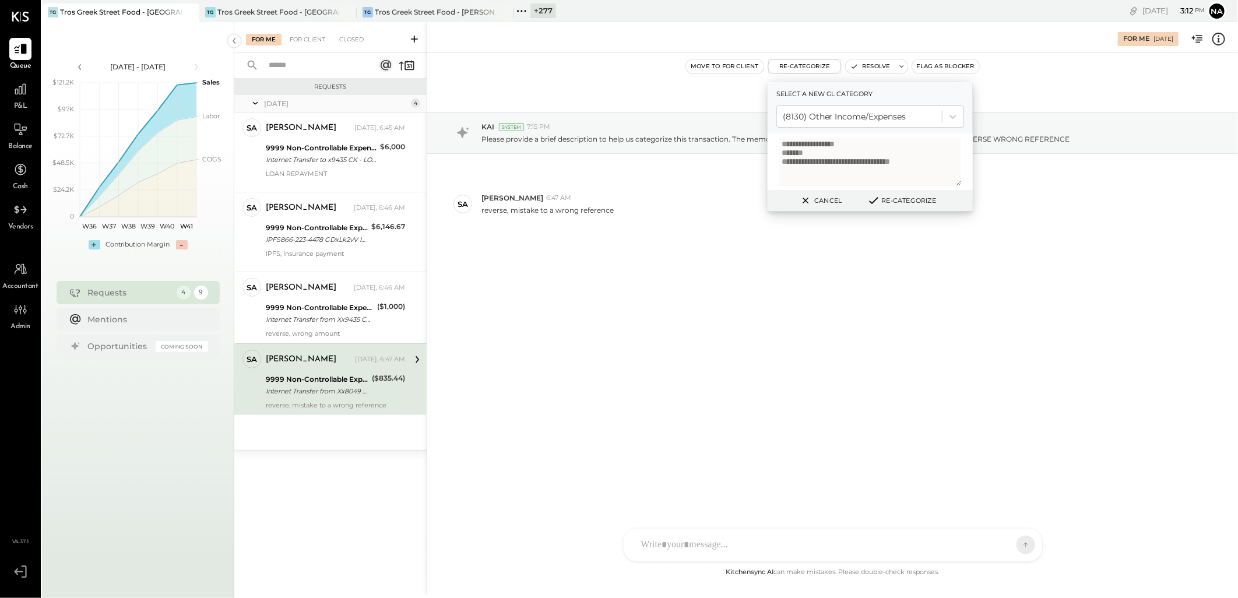
click at [831, 159] on textarea "**********" at bounding box center [870, 162] width 182 height 48
click at [823, 152] on textarea "**********" at bounding box center [870, 162] width 182 height 48
type textarea "**********"
click at [905, 202] on button "Re-Categorize" at bounding box center [901, 201] width 77 height 14
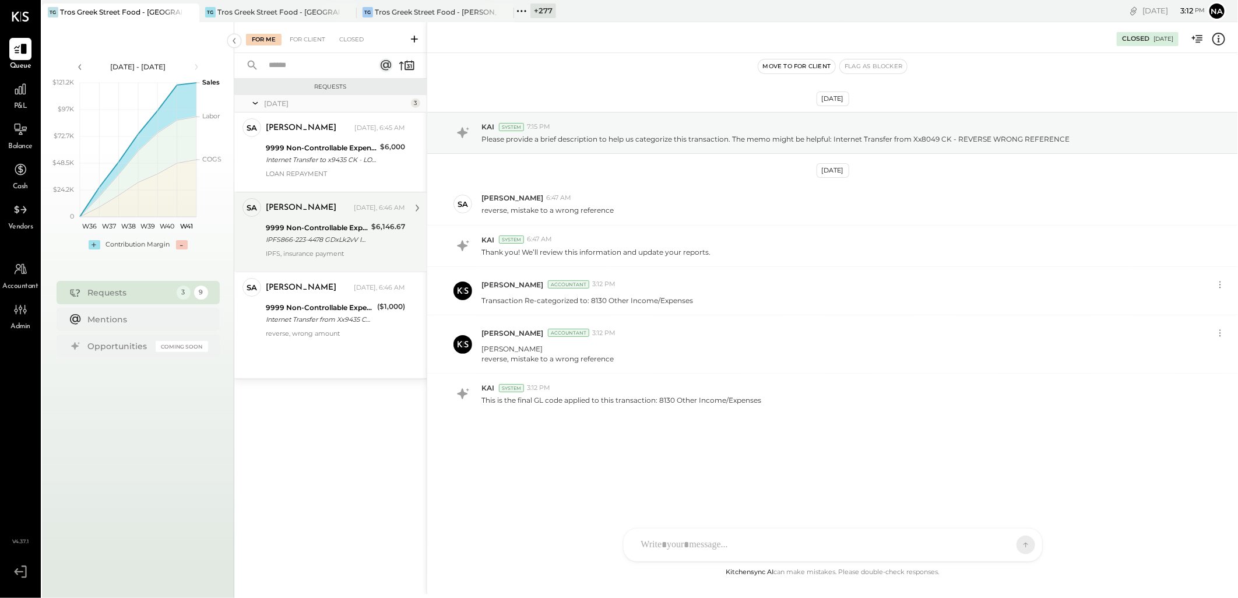
click at [318, 258] on div at bounding box center [335, 262] width 139 height 8
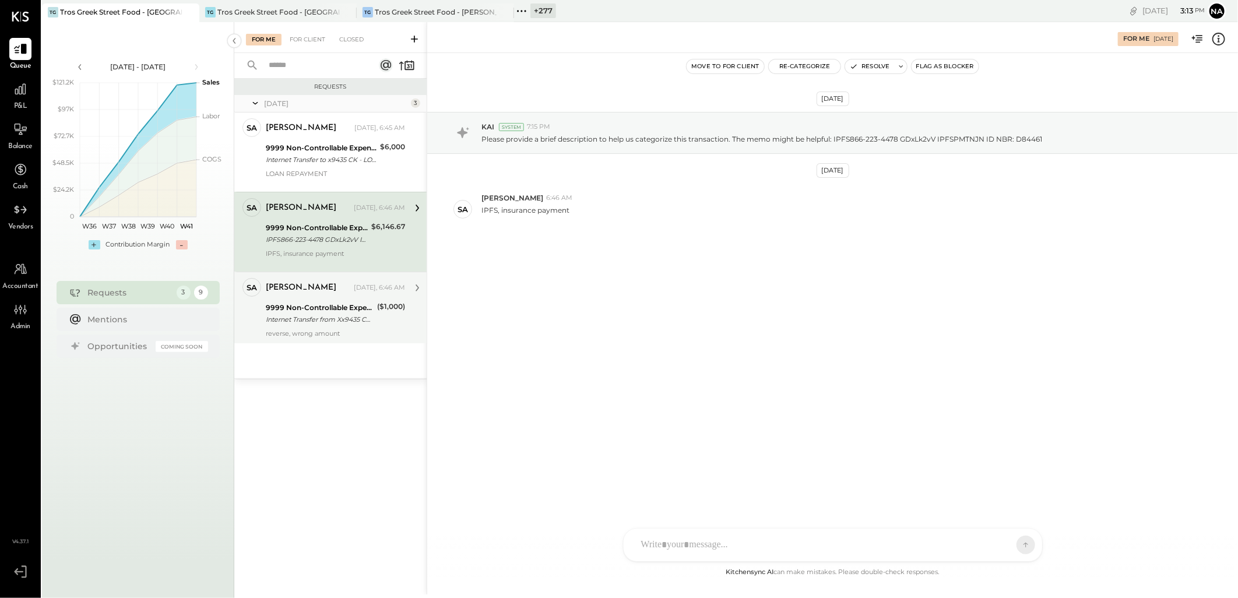
click at [329, 318] on div "Internet Transfer from Xx9435 CK - KICK UP REVERSE" at bounding box center [320, 320] width 108 height 12
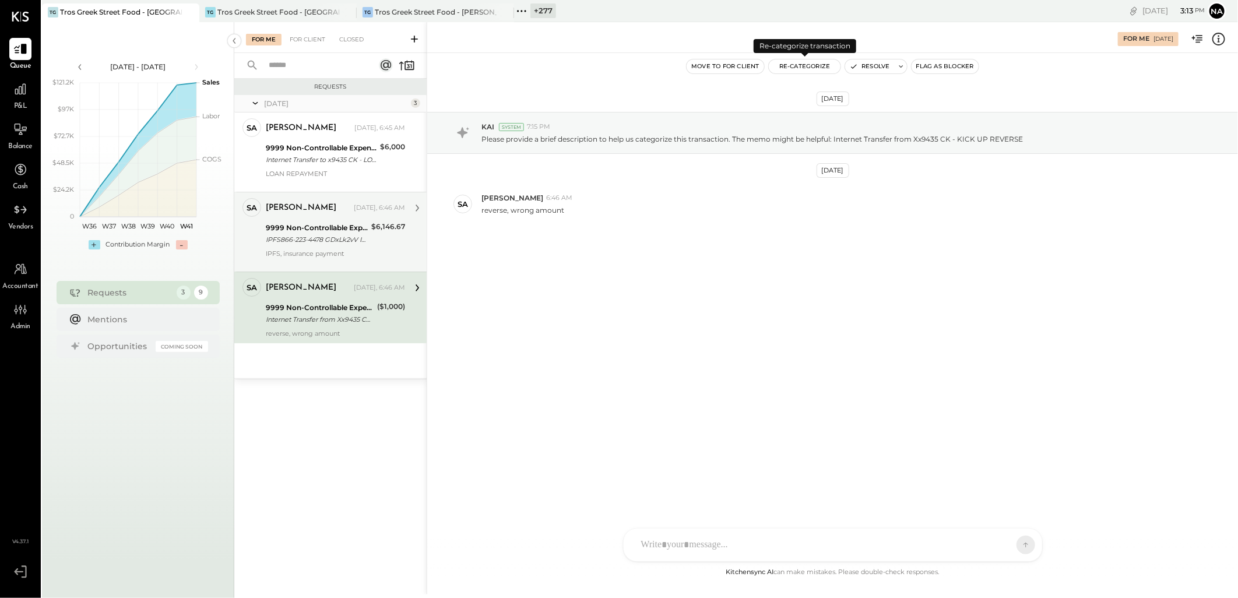
click at [808, 69] on button "Re-Categorize" at bounding box center [805, 66] width 72 height 14
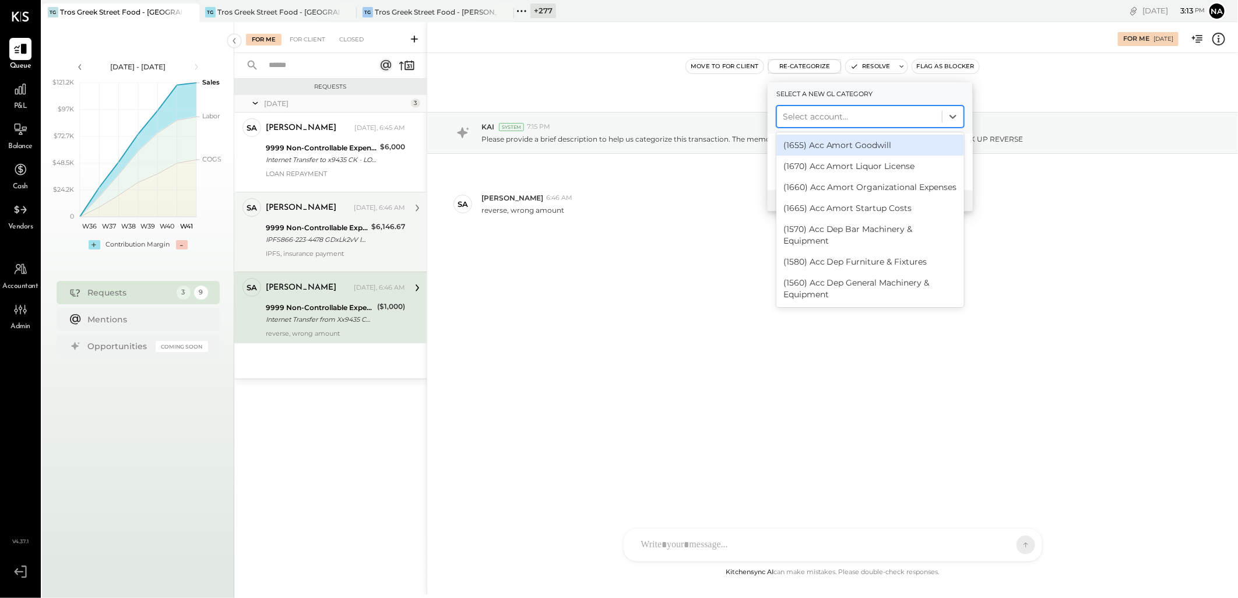
click at [859, 114] on div at bounding box center [859, 117] width 153 height 14
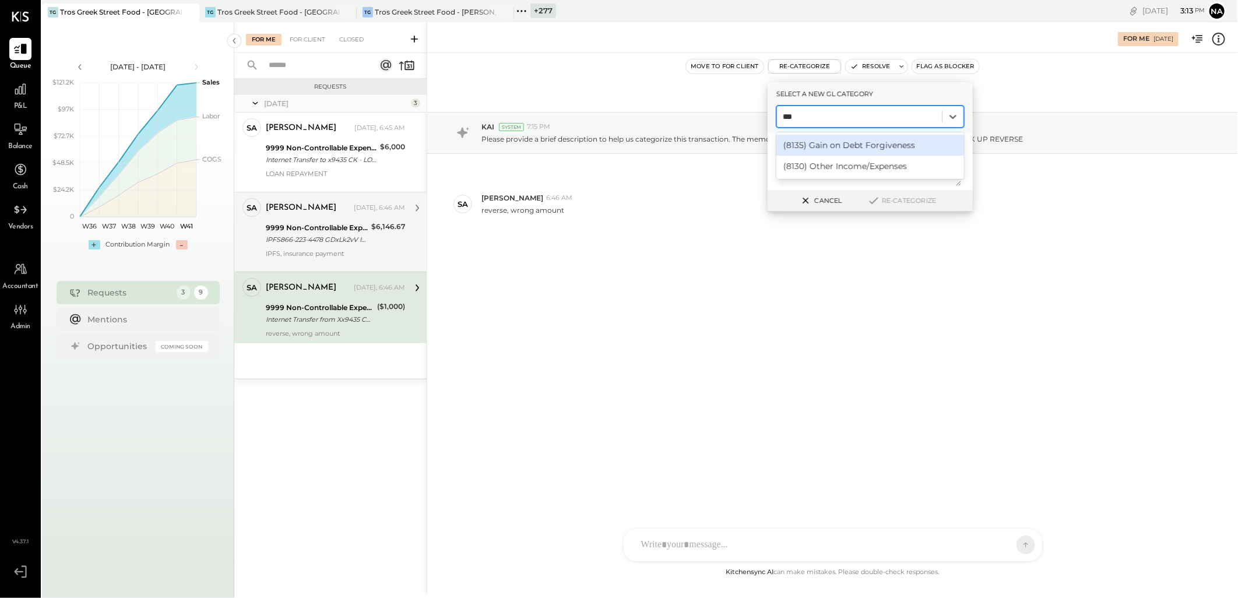
type input "****"
click at [859, 143] on div "(8130) Other Income/Expenses" at bounding box center [870, 145] width 188 height 21
click at [901, 199] on button "Re-Categorize" at bounding box center [901, 201] width 77 height 14
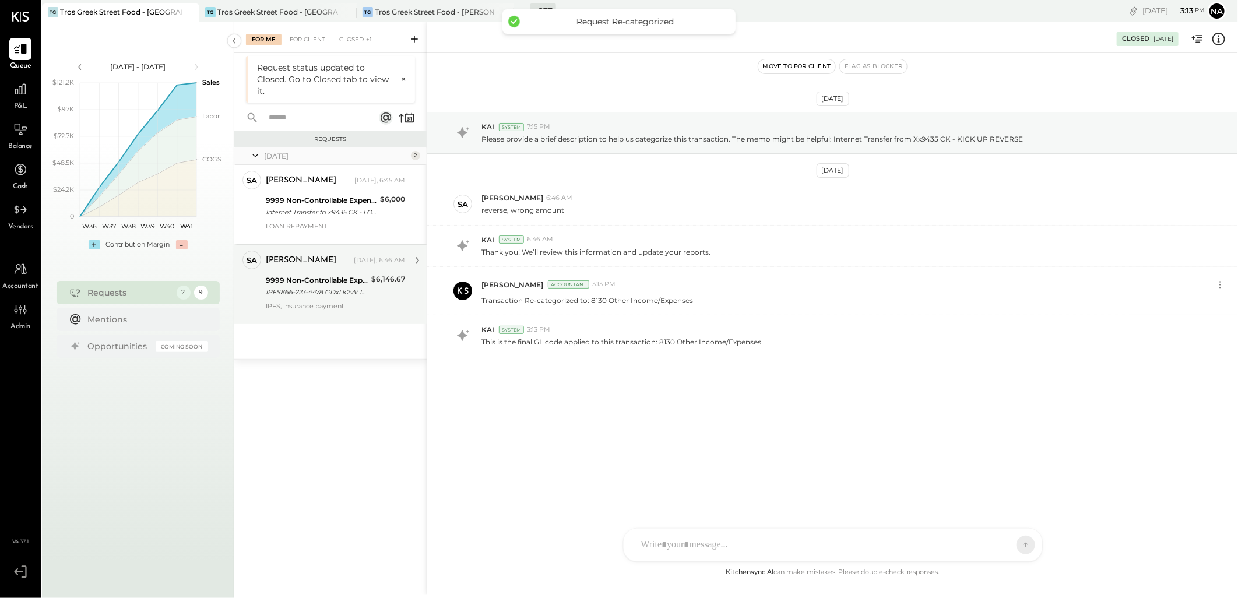
click at [309, 278] on div "9999 Non-Controllable Expenses:Other Income and Expenses:To Be Classified P&L" at bounding box center [317, 281] width 102 height 12
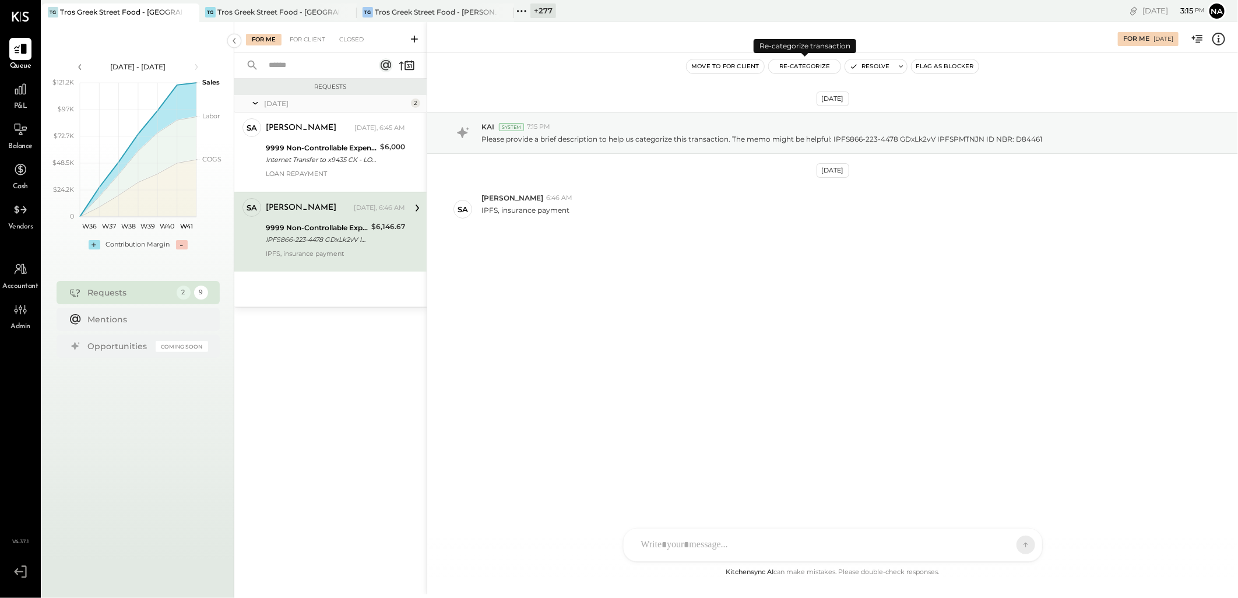
click at [815, 66] on button "Re-Categorize" at bounding box center [805, 66] width 72 height 14
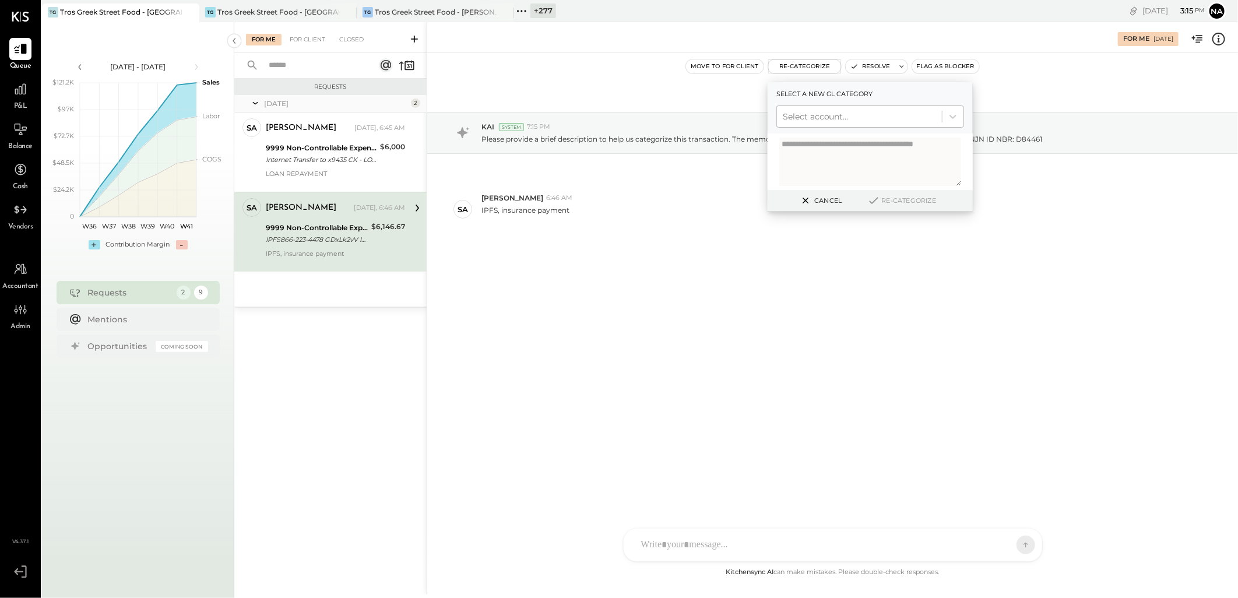
click at [835, 118] on div at bounding box center [859, 117] width 153 height 14
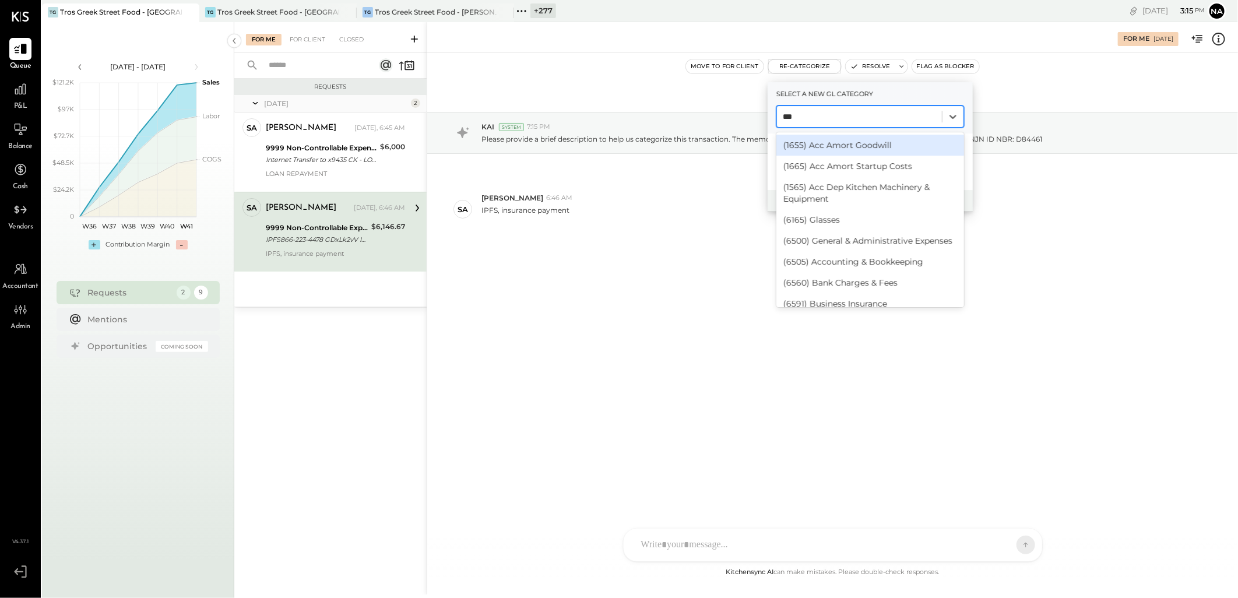
type input "****"
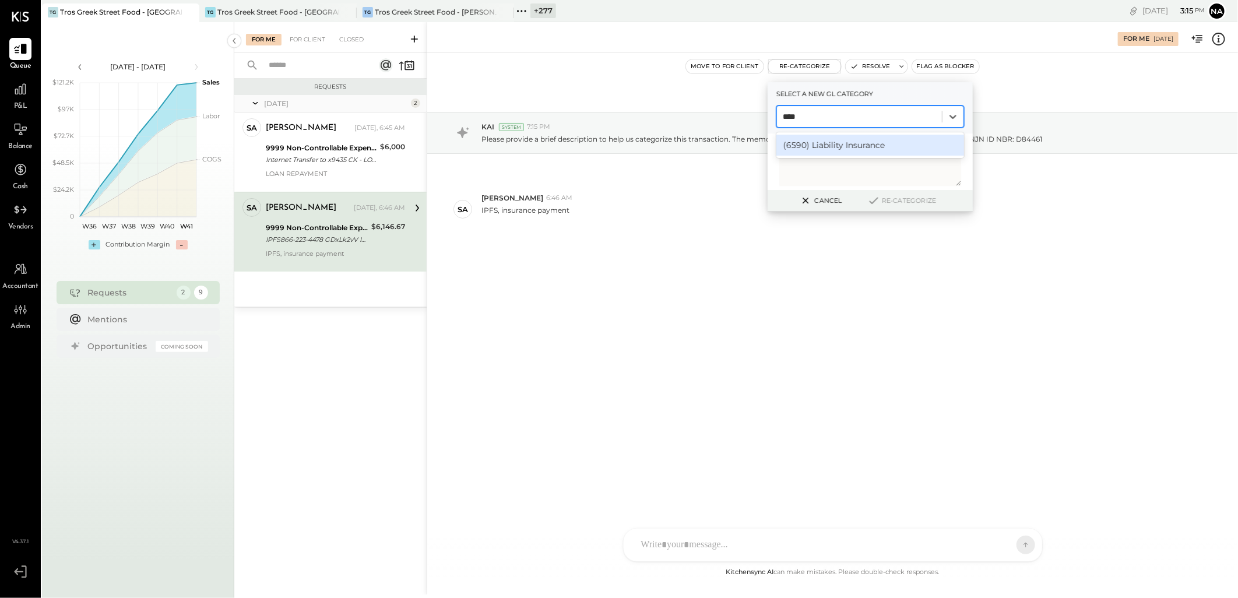
click at [826, 146] on div "(6590) Liability Insurance" at bounding box center [870, 145] width 188 height 21
click at [901, 200] on button "Re-Categorize" at bounding box center [901, 201] width 77 height 14
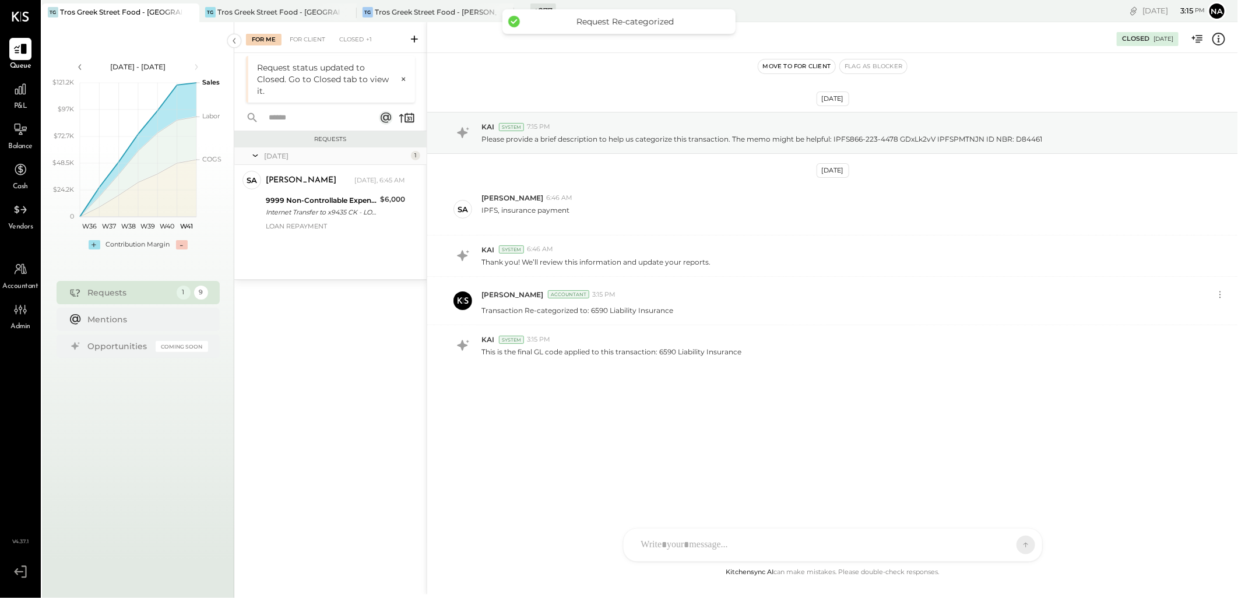
click at [1221, 36] on icon at bounding box center [1218, 38] width 15 height 15
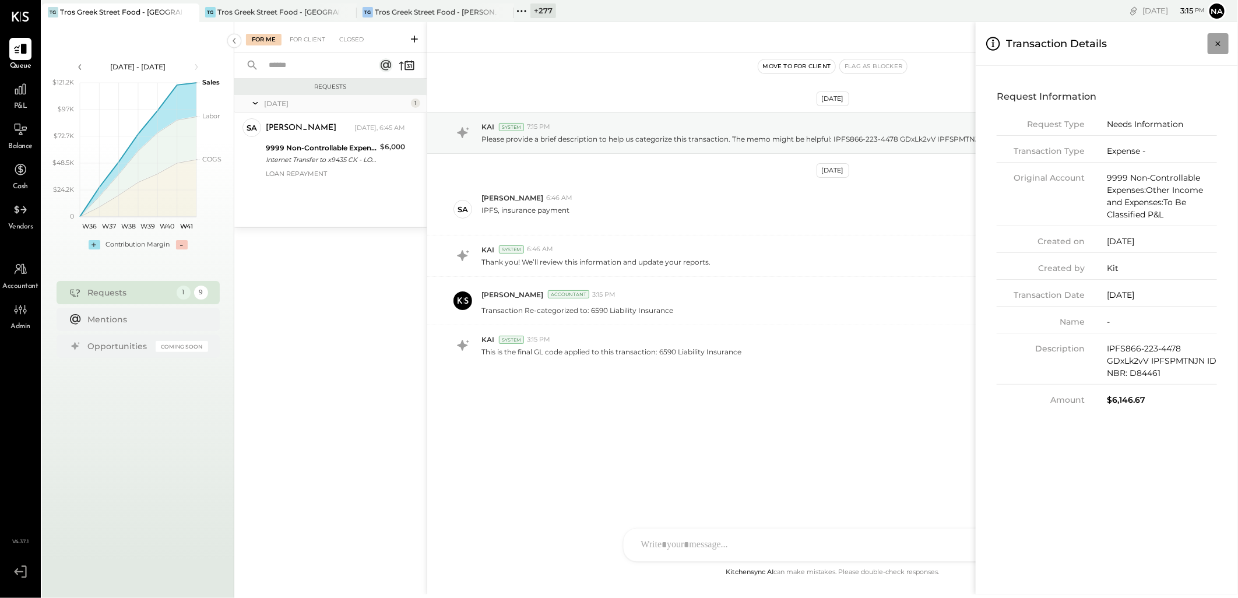
click at [1218, 42] on icon "Close panel" at bounding box center [1218, 44] width 12 height 12
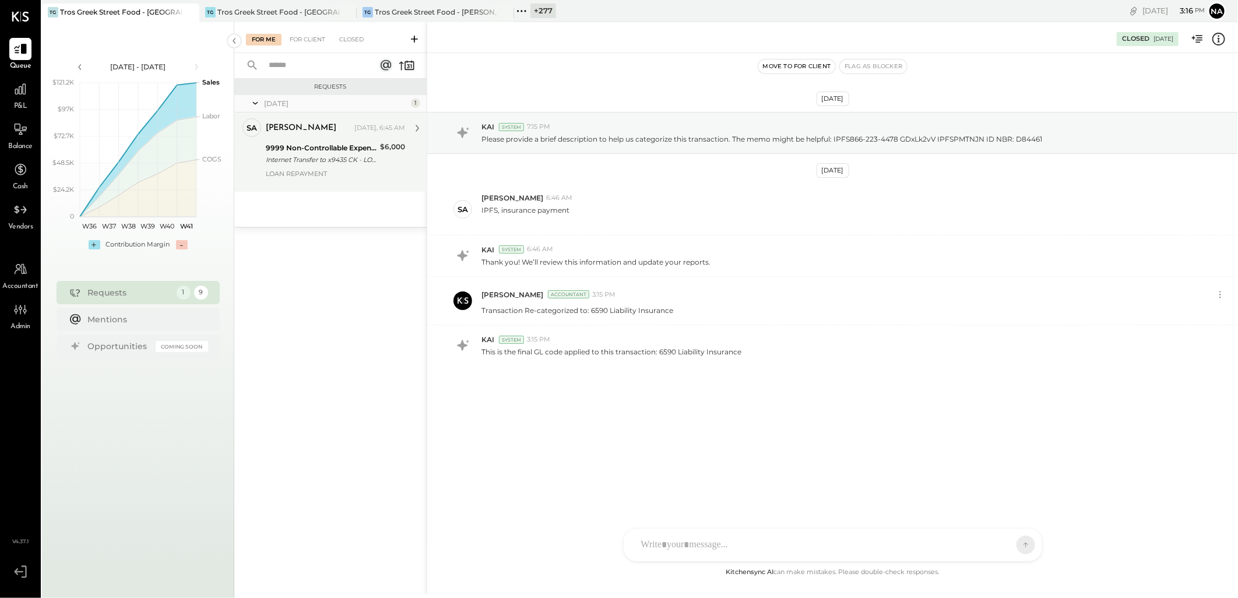
click at [321, 150] on div "9999 Non-Controllable Expenses:Other Income and Expenses:To Be Classified P&L" at bounding box center [321, 148] width 111 height 12
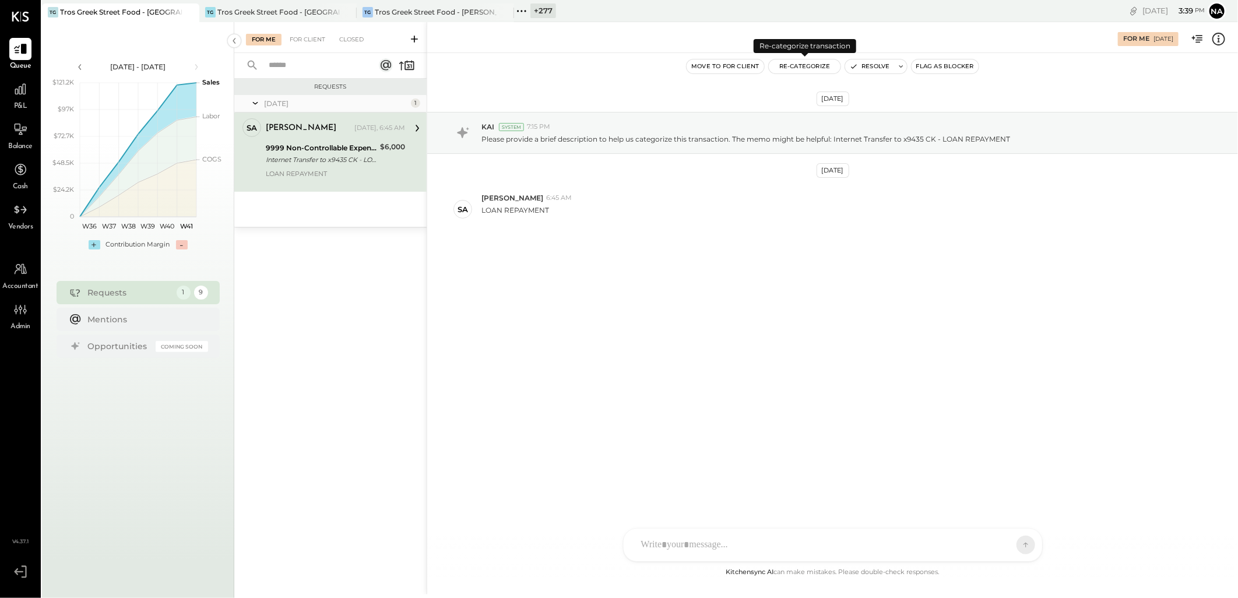
click at [799, 65] on button "Re-Categorize" at bounding box center [805, 66] width 72 height 14
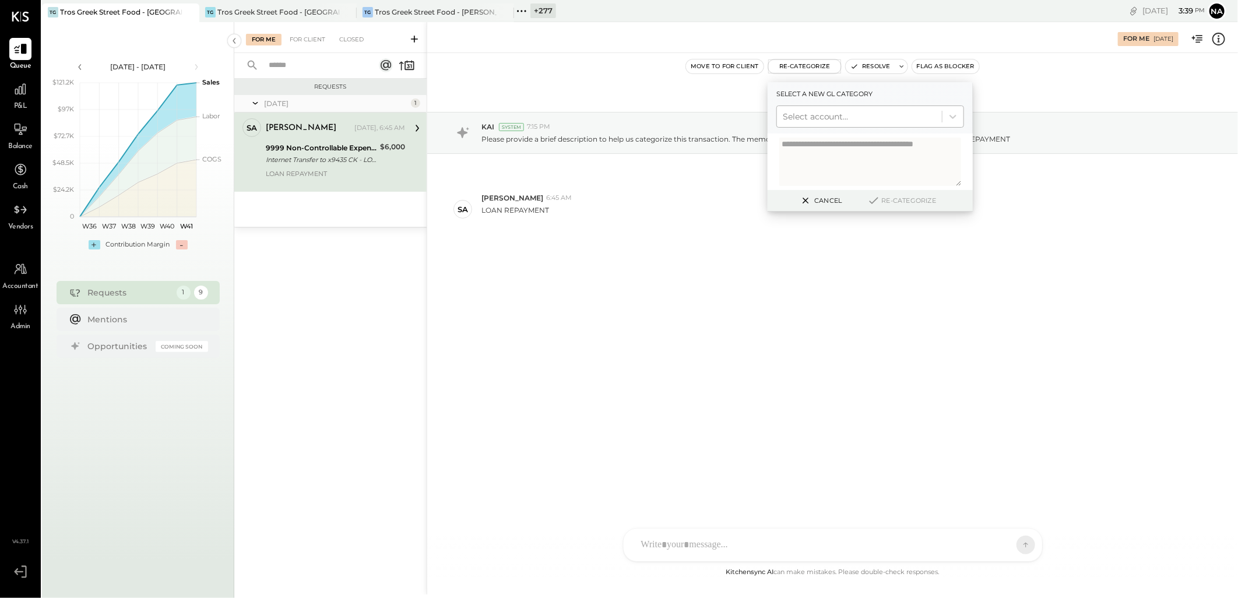
click at [832, 115] on div at bounding box center [859, 117] width 153 height 14
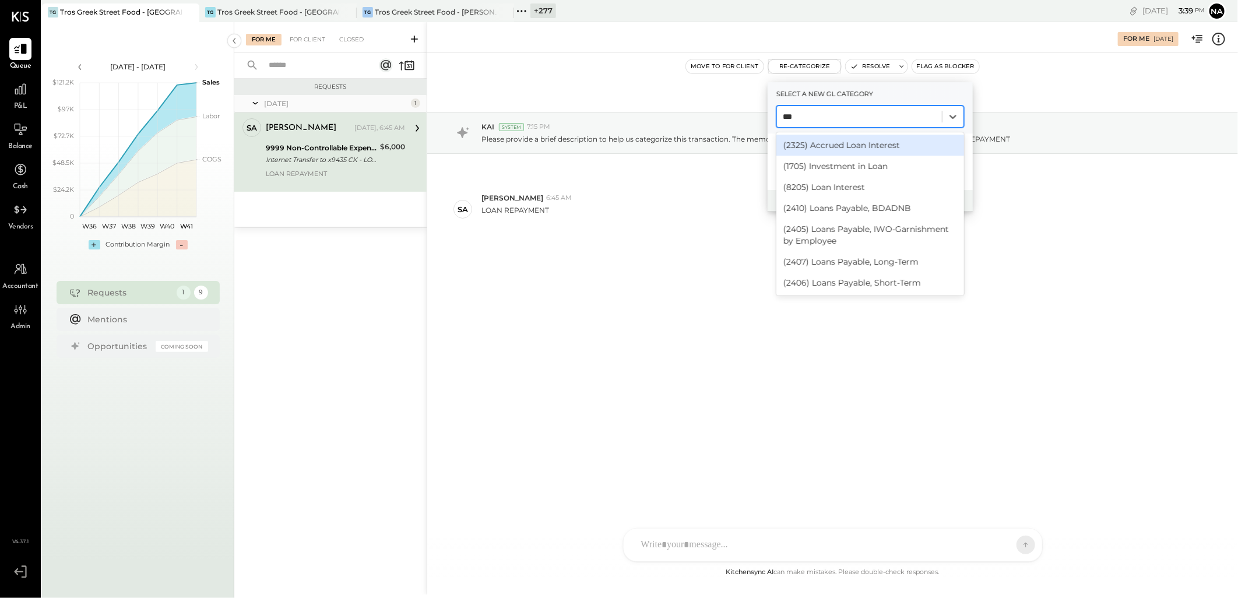
type input "****"
click at [887, 205] on div "(2410) Loans Payable, BDADNB" at bounding box center [870, 208] width 188 height 21
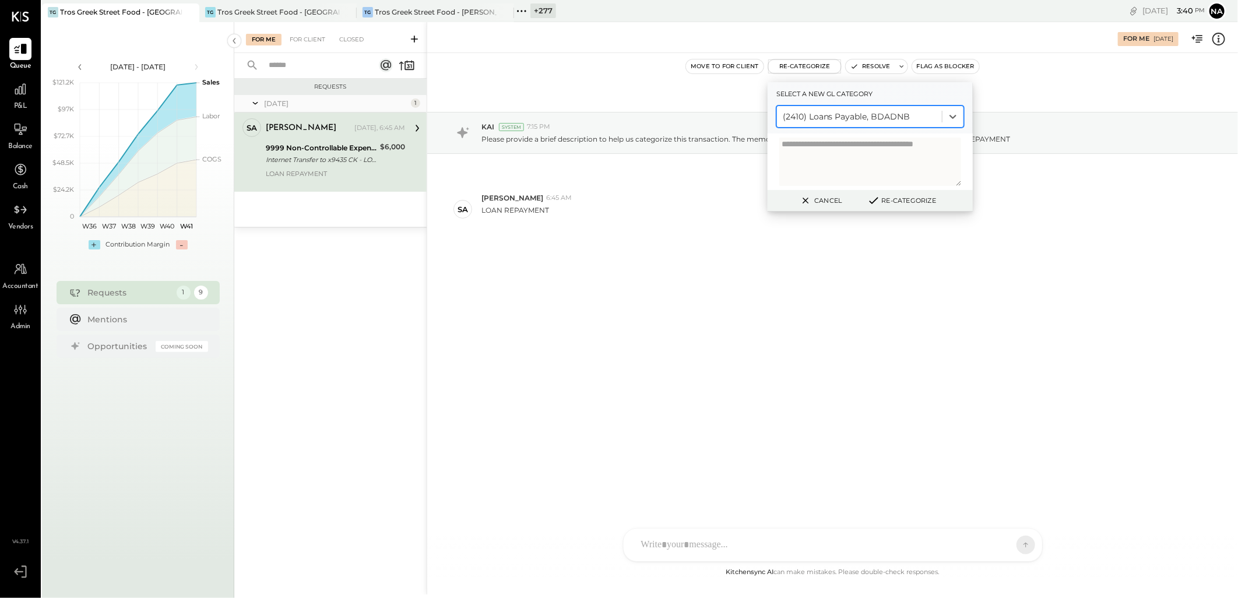
click at [905, 197] on button "Re-Categorize" at bounding box center [901, 201] width 77 height 14
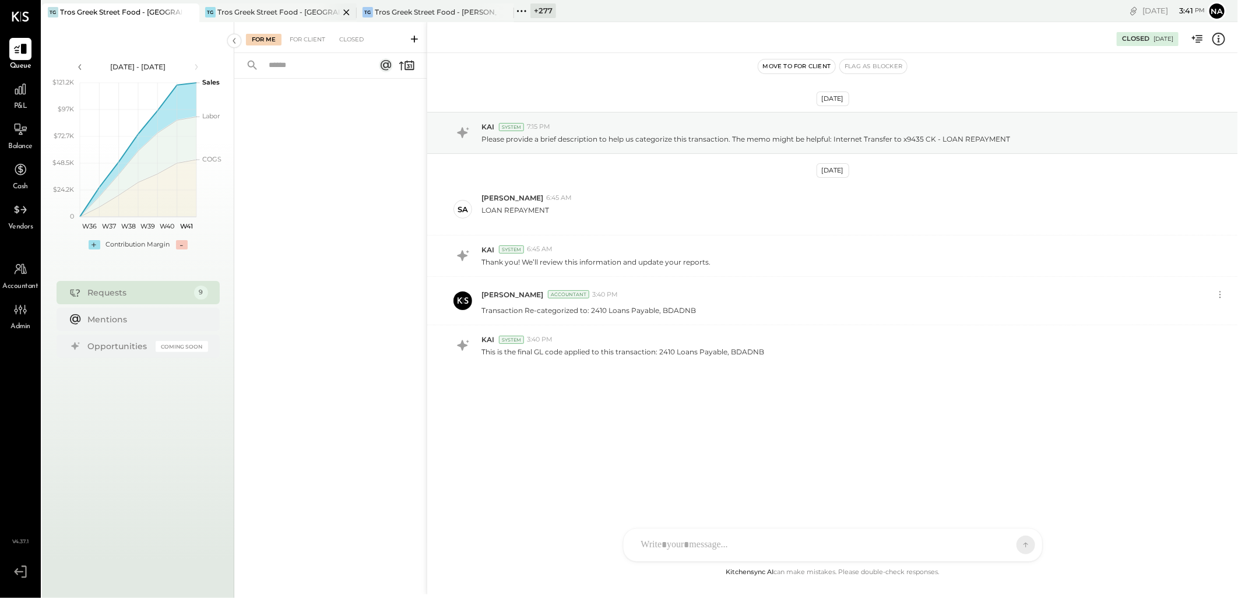
click at [286, 10] on div "Tros Greek Street Food - [GEOGRAPHIC_DATA]" at bounding box center [278, 12] width 122 height 10
